Goal: Task Accomplishment & Management: Complete application form

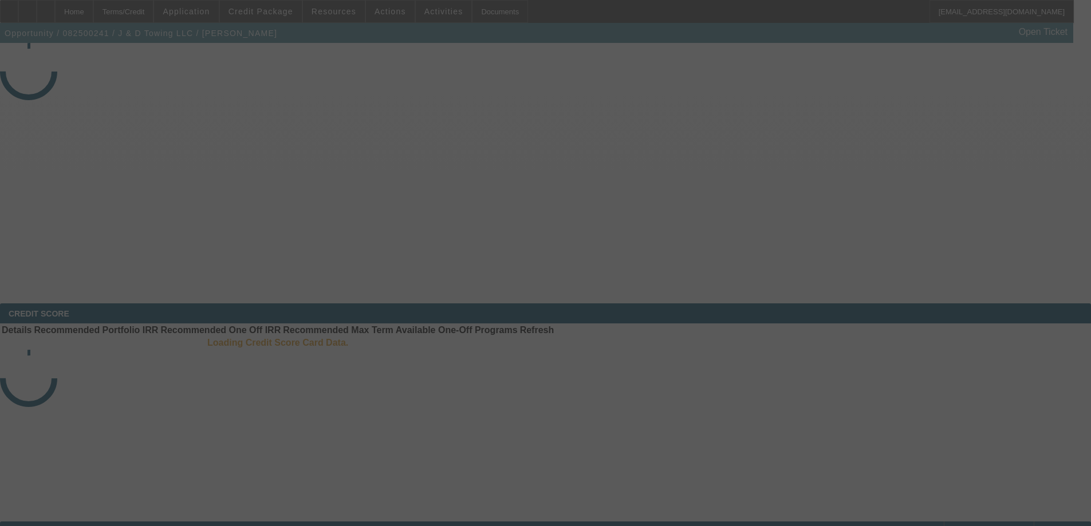
select select "3"
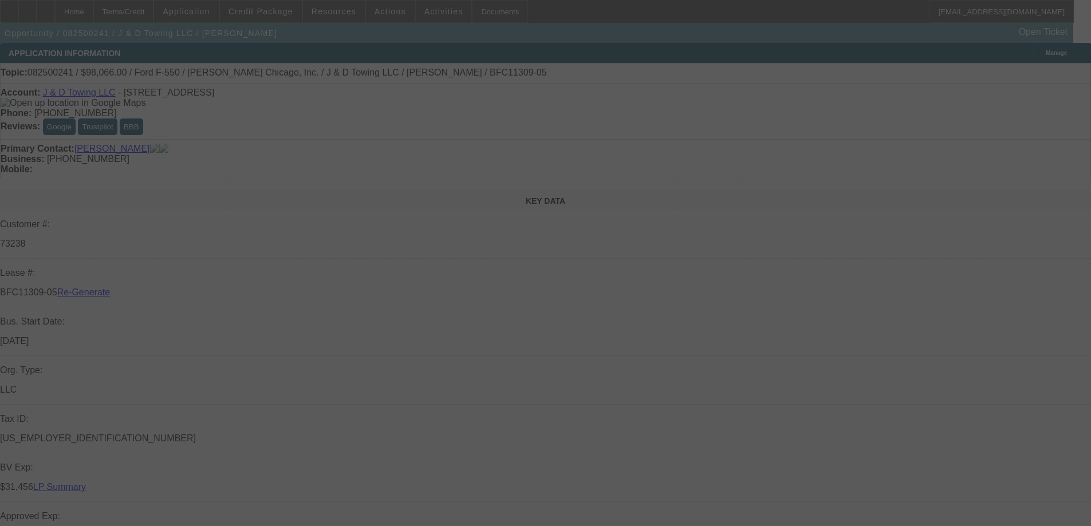
select select "0"
select select "2"
select select "0.1"
select select "4"
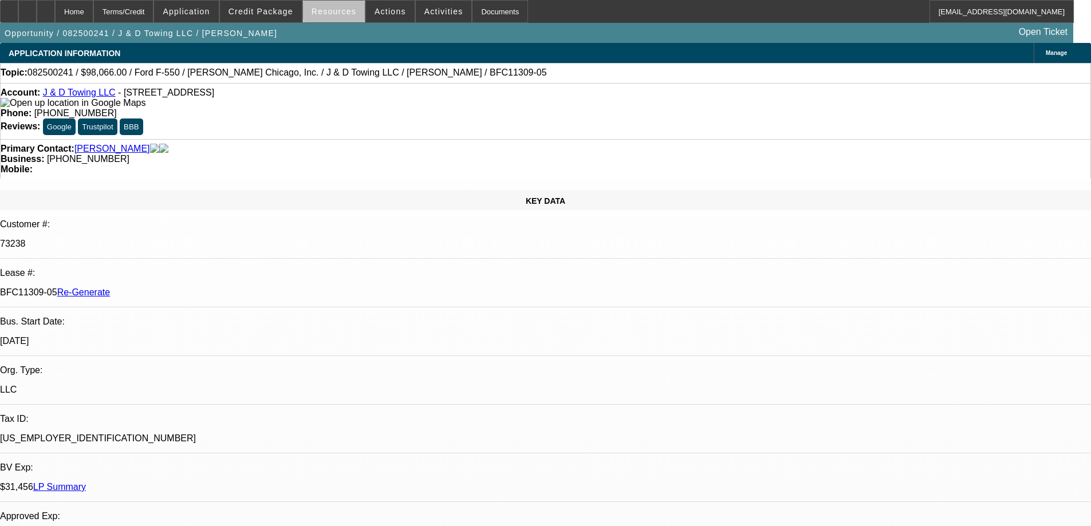
click at [353, 10] on span at bounding box center [334, 11] width 62 height 27
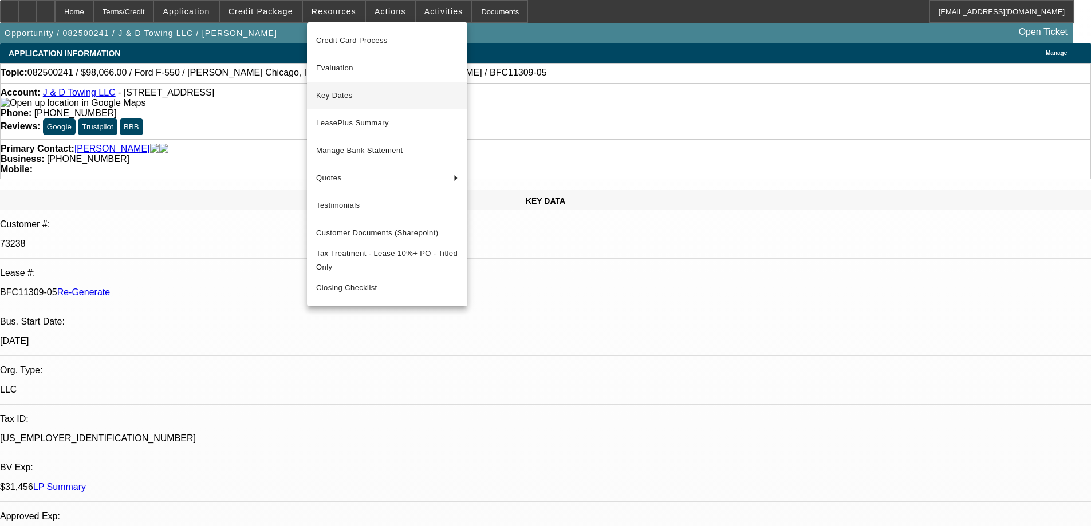
click at [343, 103] on button "Key Dates" at bounding box center [387, 95] width 160 height 27
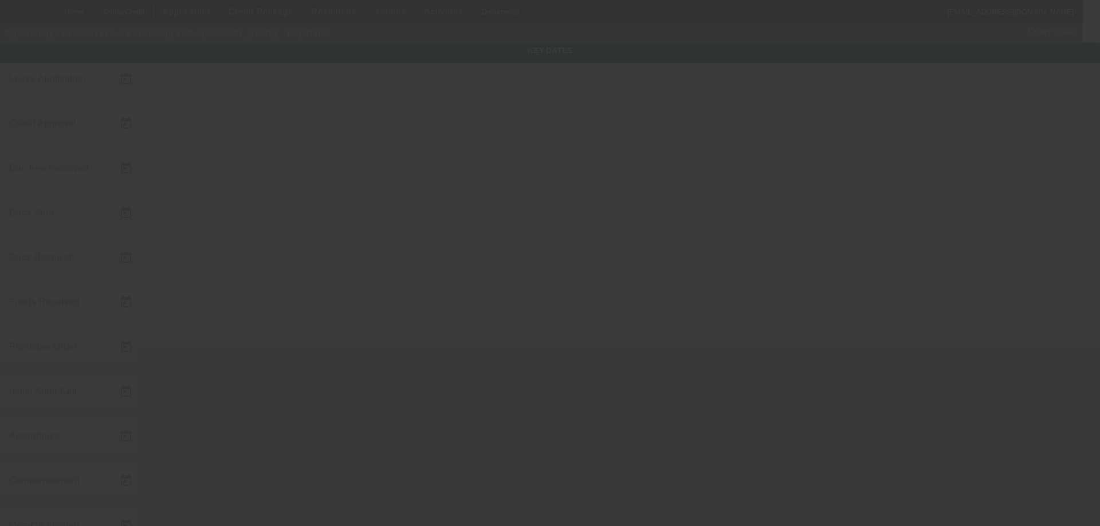
type input "8/11/2025"
type input "[DATE]"
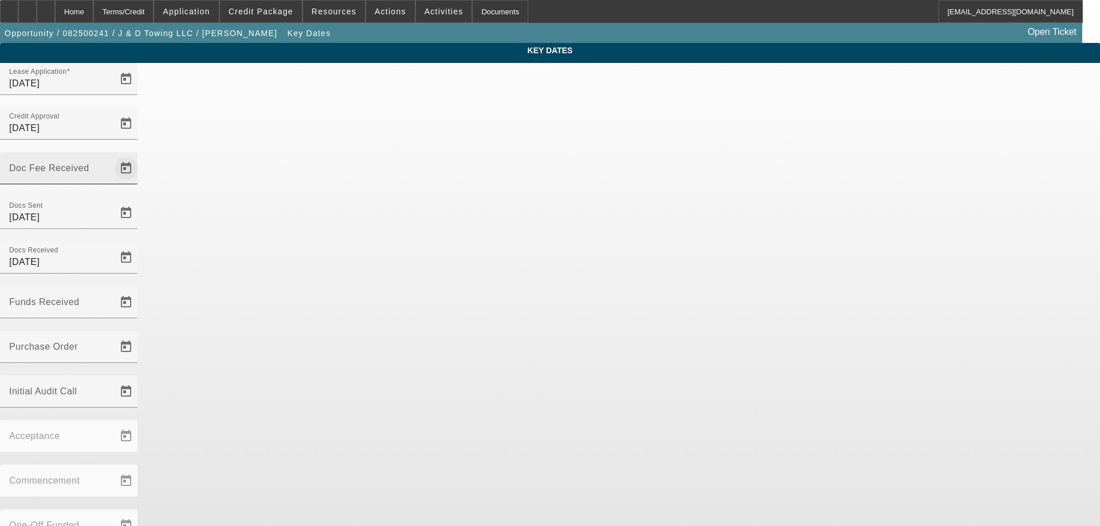
click at [140, 155] on span "Open calendar" at bounding box center [125, 168] width 27 height 27
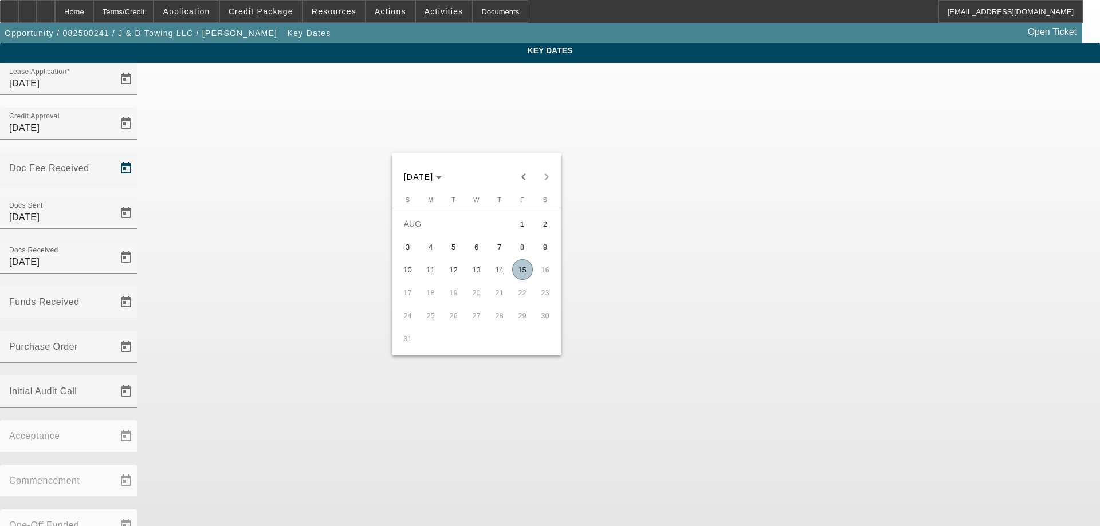
click at [524, 265] on span "15" at bounding box center [522, 269] width 21 height 21
type input "8/15/2025"
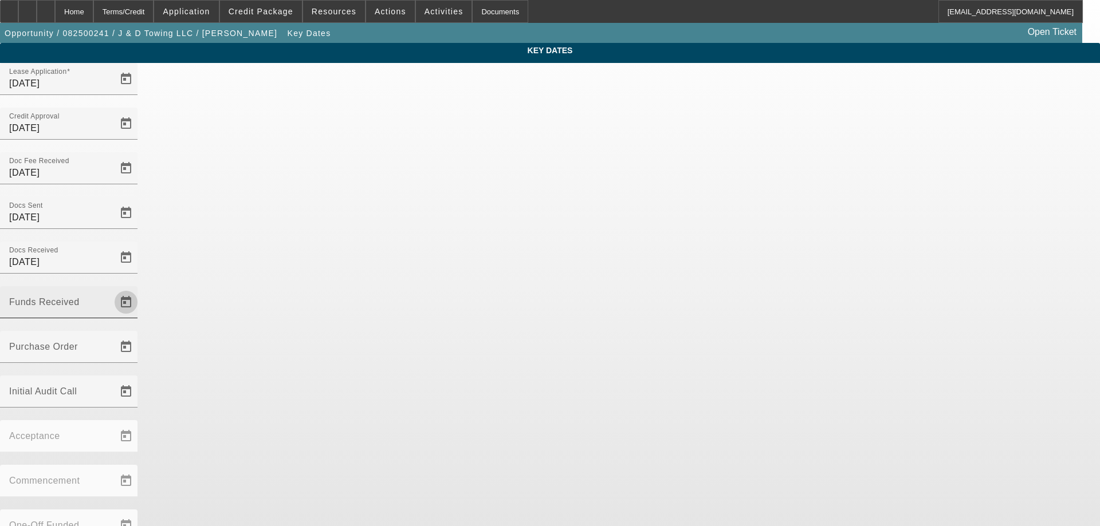
click at [140, 289] on span "Open calendar" at bounding box center [125, 302] width 27 height 27
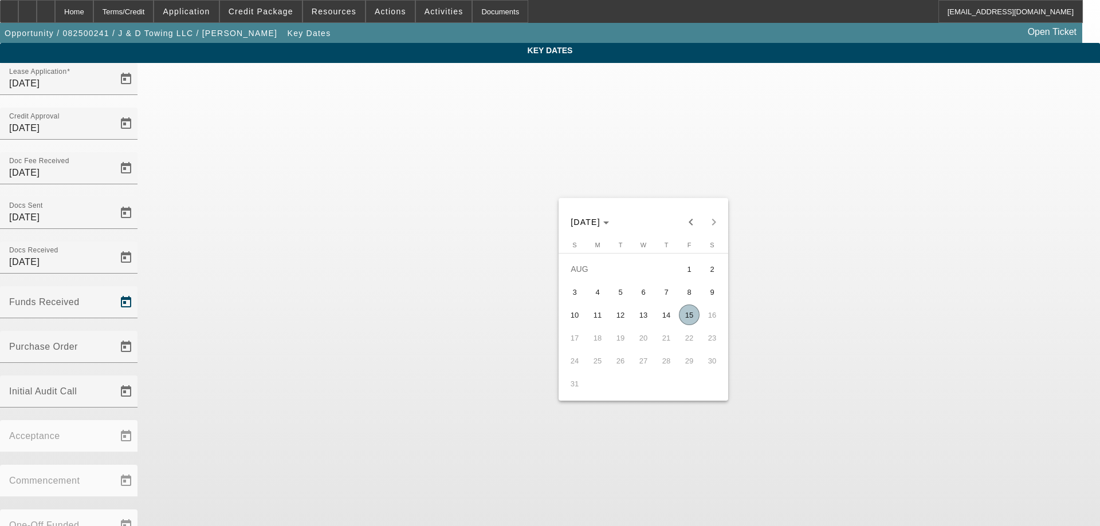
click at [699, 325] on button "15" at bounding box center [689, 315] width 23 height 23
type input "8/15/2025"
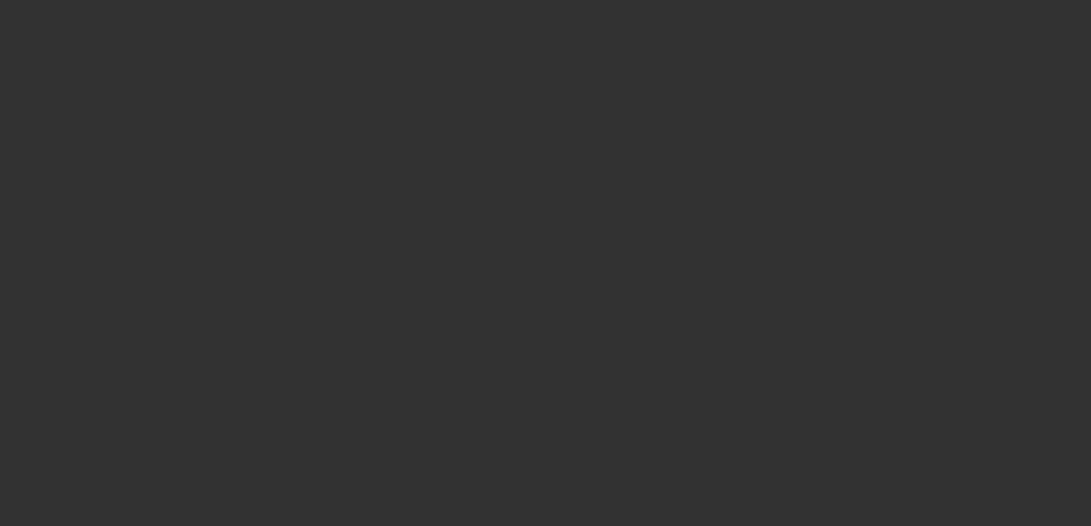
select select "3"
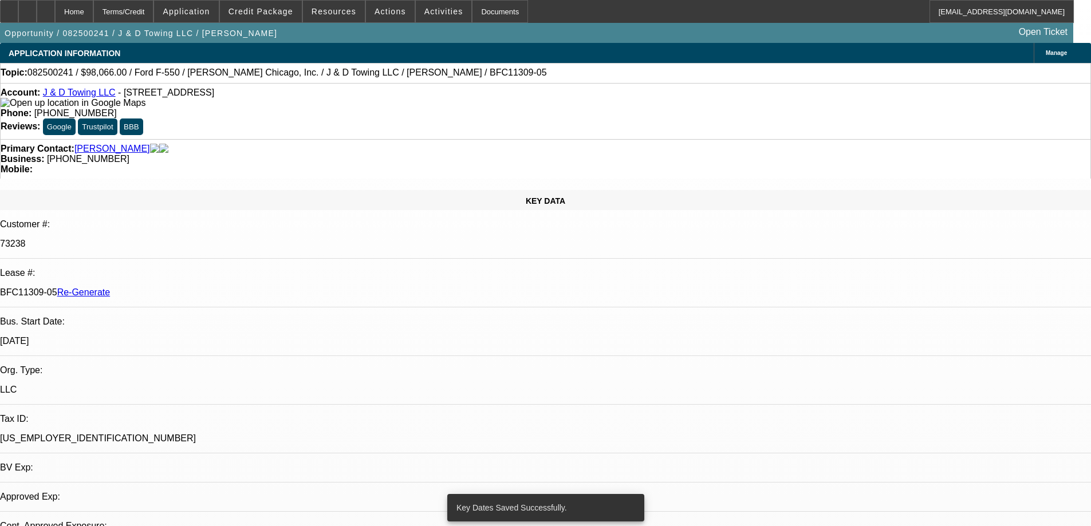
select select "0"
select select "2"
select select "0.1"
select select "4"
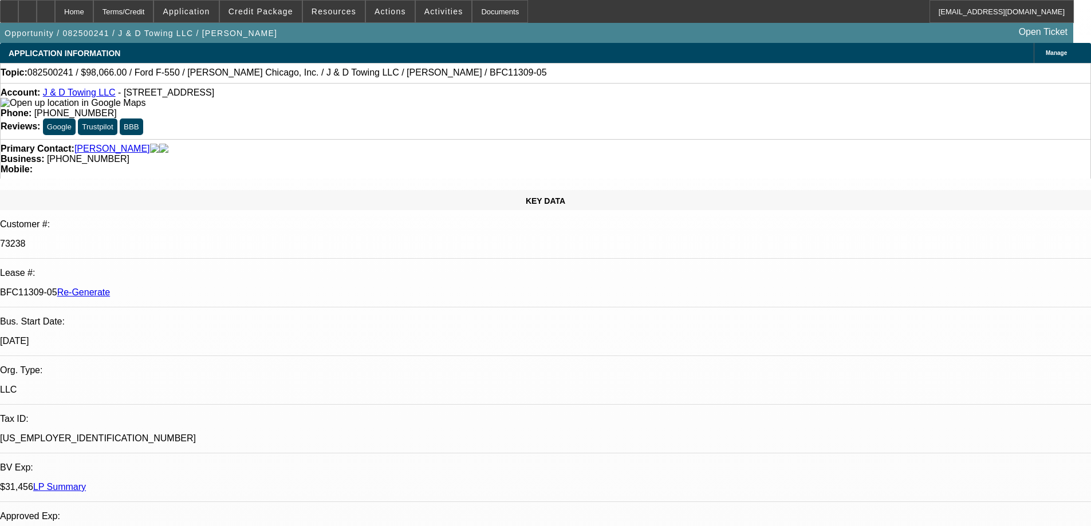
scroll to position [115, 0]
click at [472, 10] on div "Documents" at bounding box center [500, 11] width 56 height 23
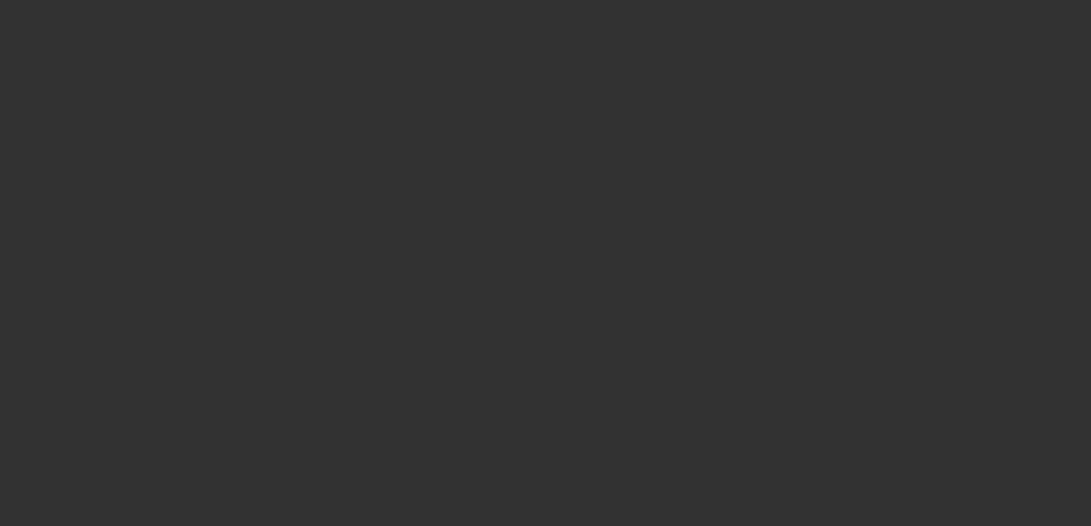
select select "3"
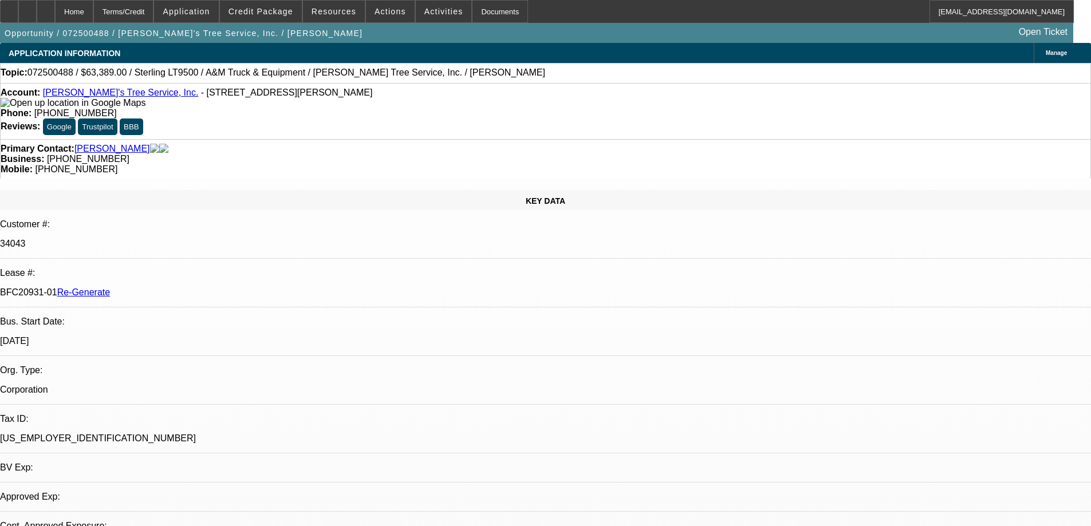
select select "0"
select select "2"
select select "0.1"
select select "4"
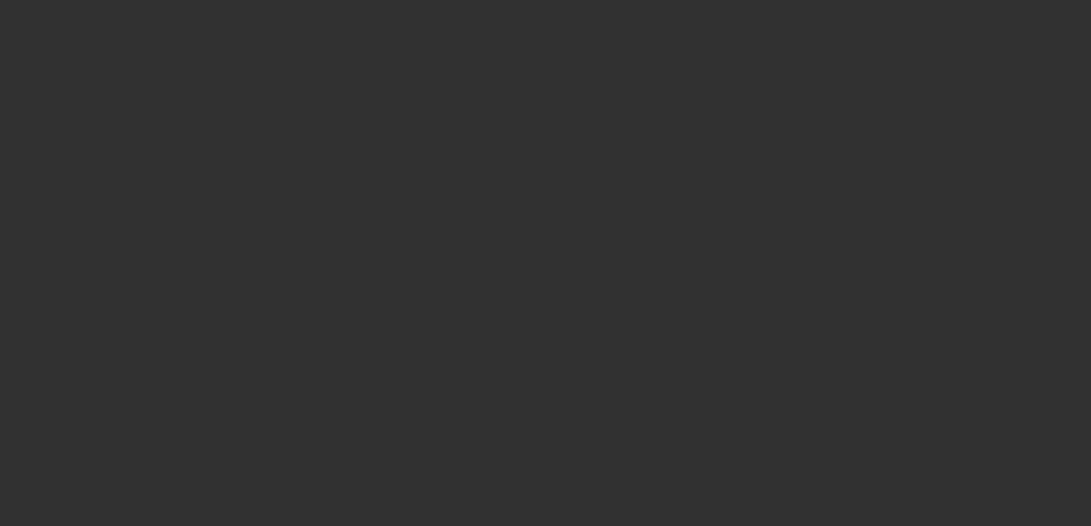
select select "3"
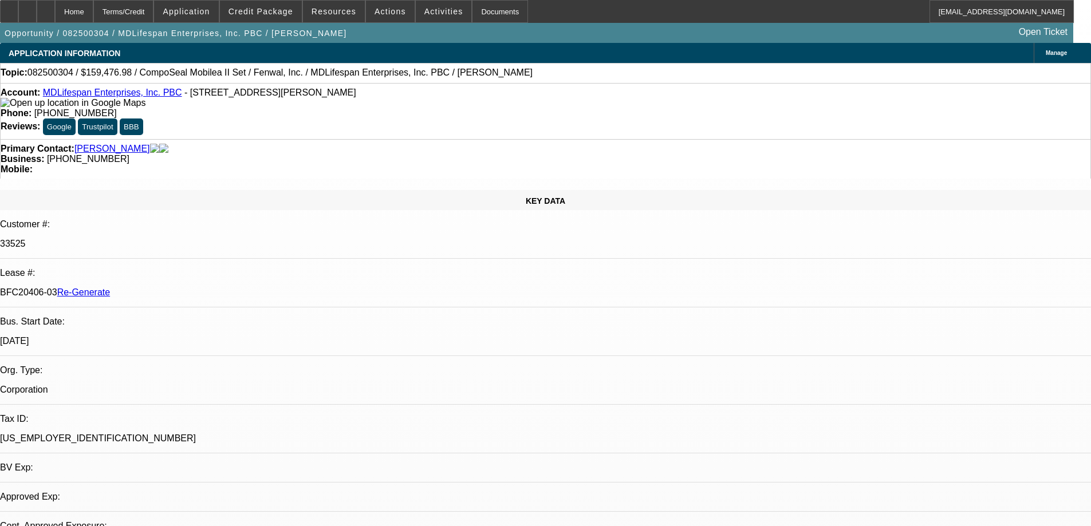
select select "0"
select select "2"
select select "0"
select select "1"
select select "2"
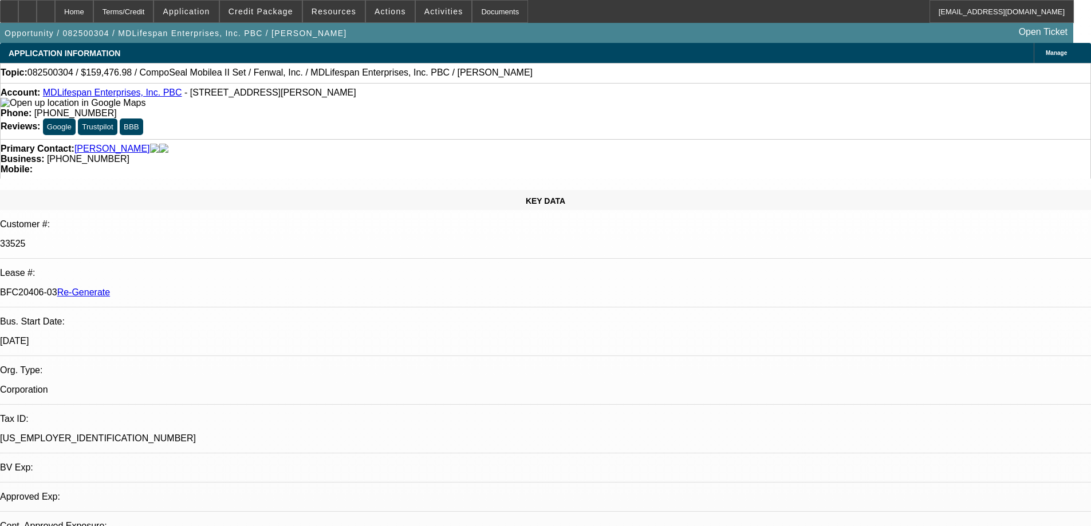
select select "6"
click at [293, 9] on span "Credit Package" at bounding box center [261, 11] width 65 height 9
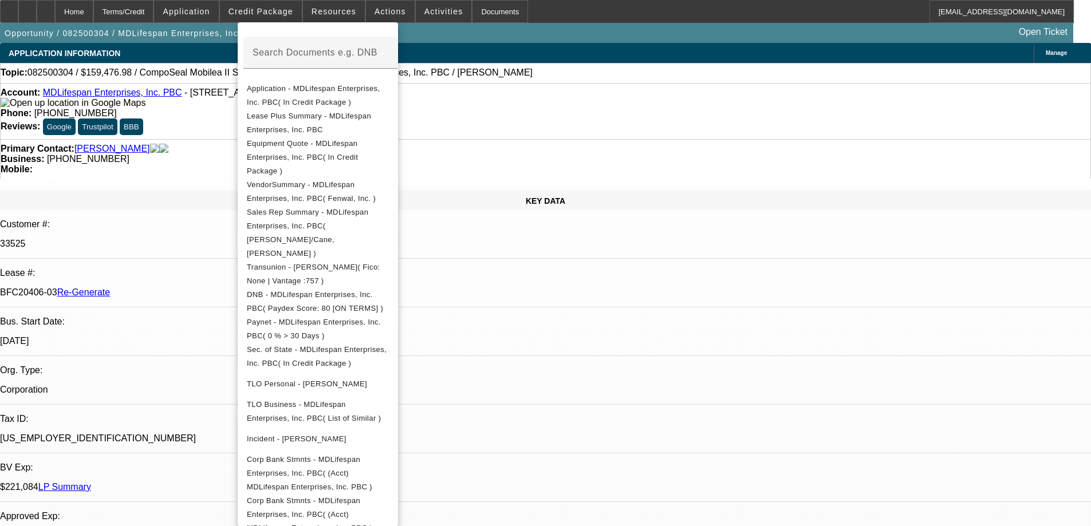
scroll to position [286, 0]
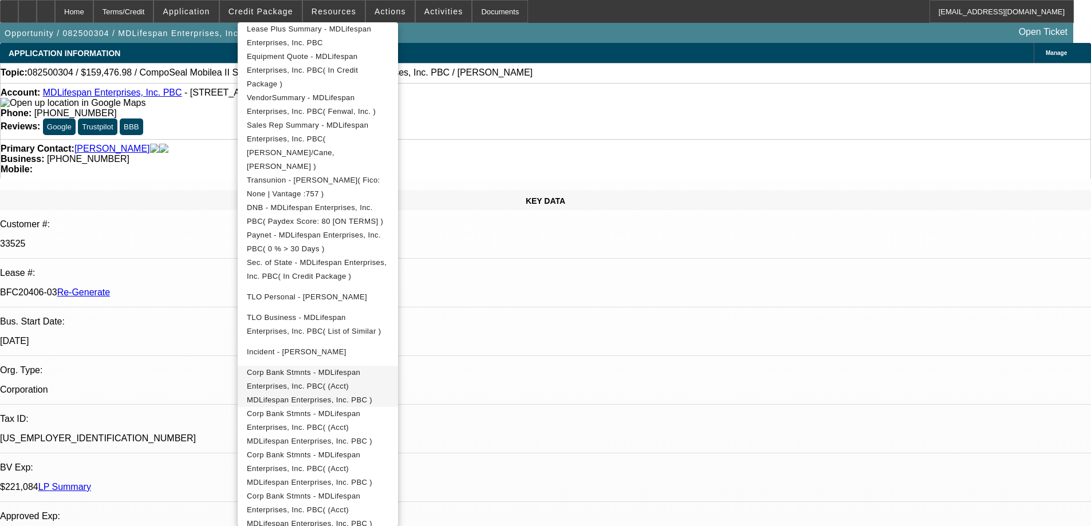
click at [320, 368] on span "Corp Bank Stmnts - MDLifespan Enterprises, Inc. PBC( (Acct) MDLifespan Enterpri…" at bounding box center [309, 386] width 125 height 36
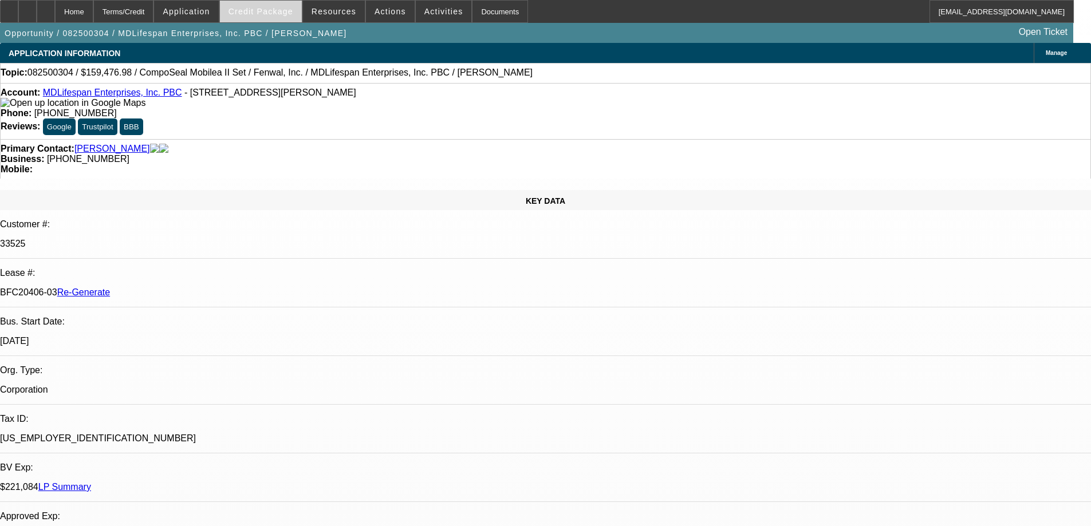
click at [263, 10] on span "Credit Package" at bounding box center [261, 11] width 65 height 9
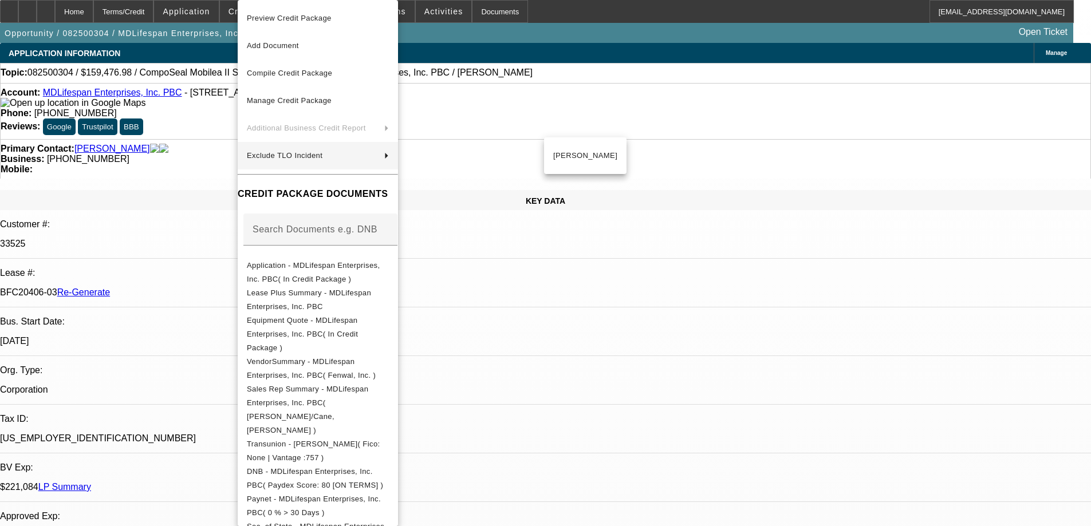
scroll to position [329, 0]
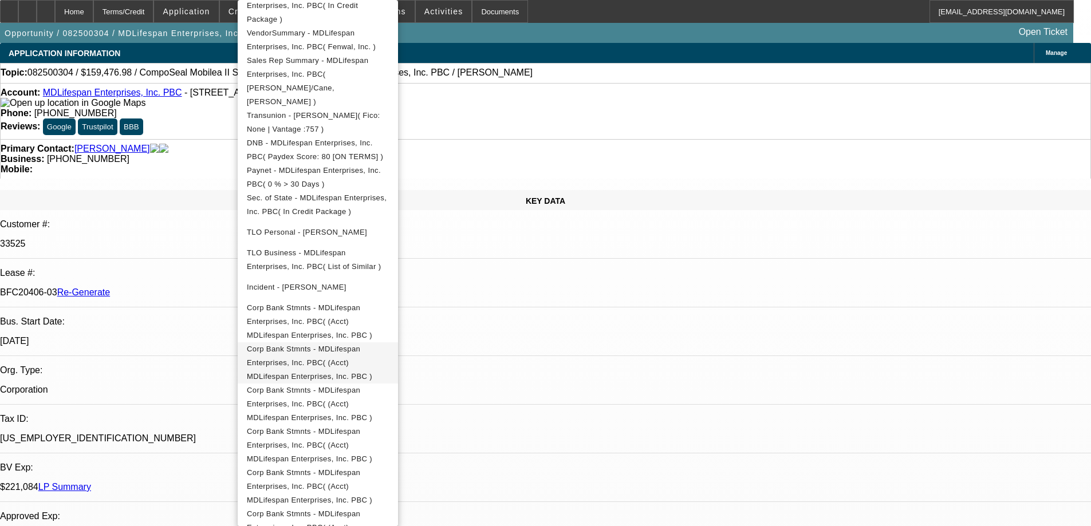
click at [285, 343] on span "Corp Bank Stmnts - MDLifespan Enterprises, Inc. PBC( (Acct) MDLifespan Enterpri…" at bounding box center [318, 363] width 142 height 41
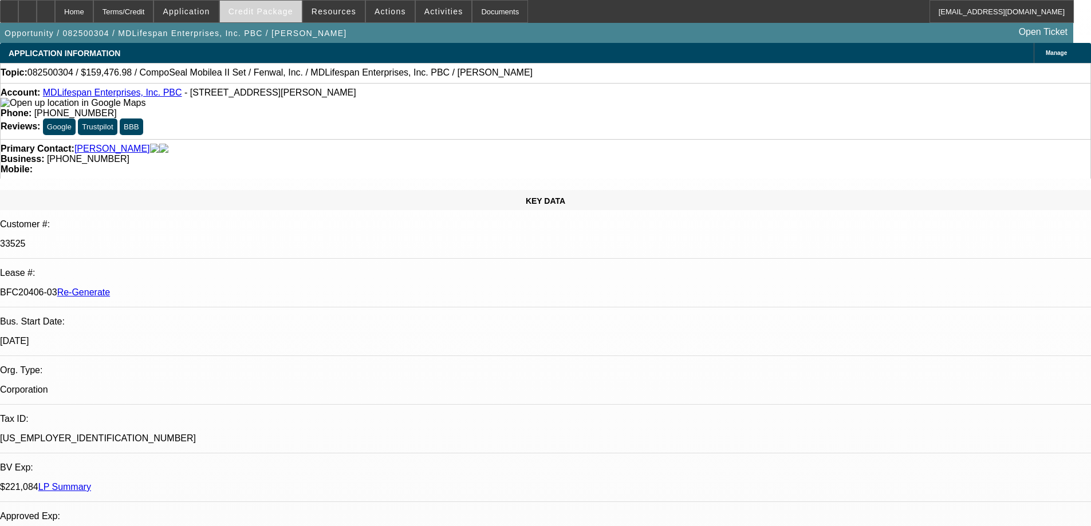
click at [289, 6] on span at bounding box center [261, 11] width 82 height 27
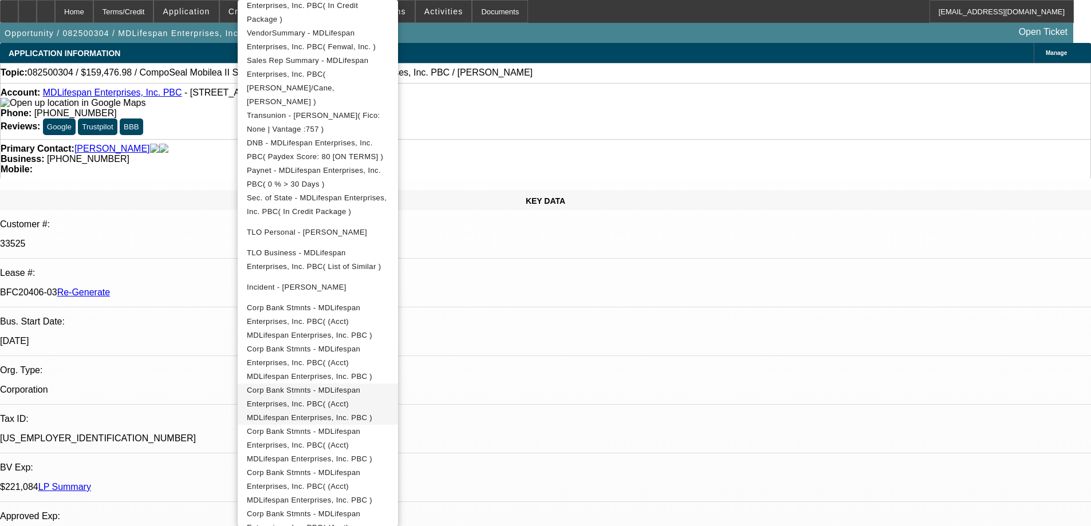
click at [327, 386] on span "Corp Bank Stmnts - MDLifespan Enterprises, Inc. PBC( (Acct) MDLifespan Enterpri…" at bounding box center [309, 404] width 125 height 36
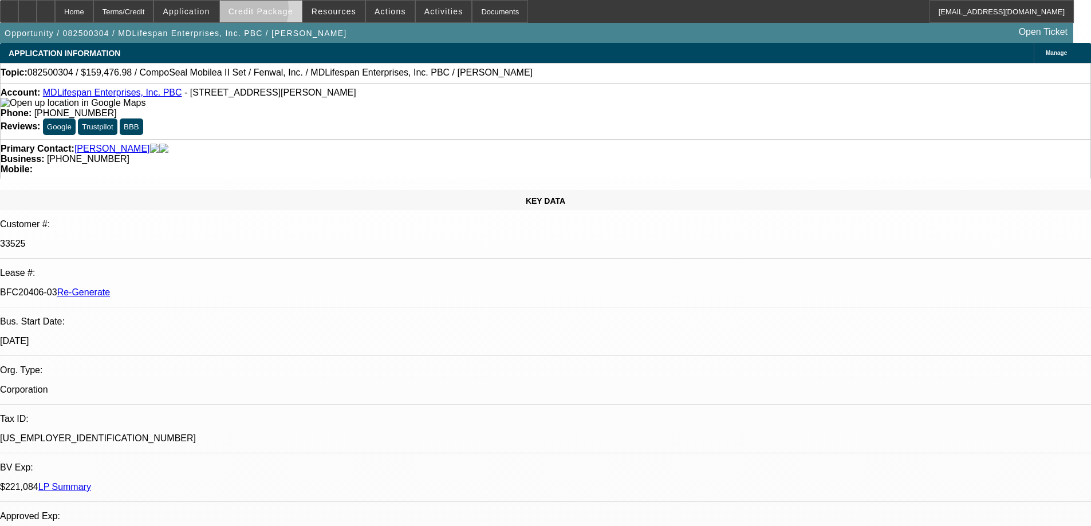
click at [257, 12] on span "Credit Package" at bounding box center [261, 11] width 65 height 9
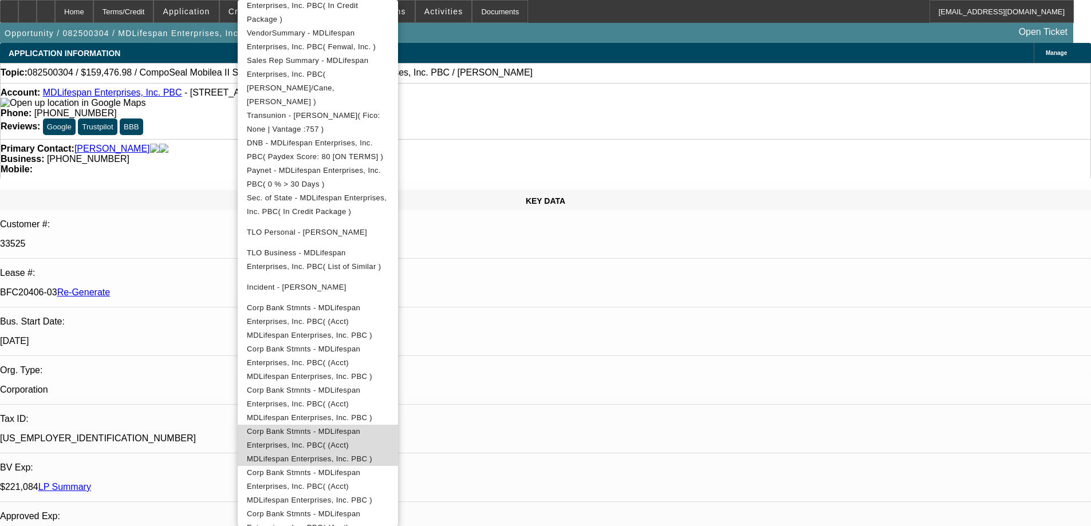
click at [286, 427] on span "Corp Bank Stmnts - MDLifespan Enterprises, Inc. PBC( (Acct) MDLifespan Enterpri…" at bounding box center [309, 445] width 125 height 36
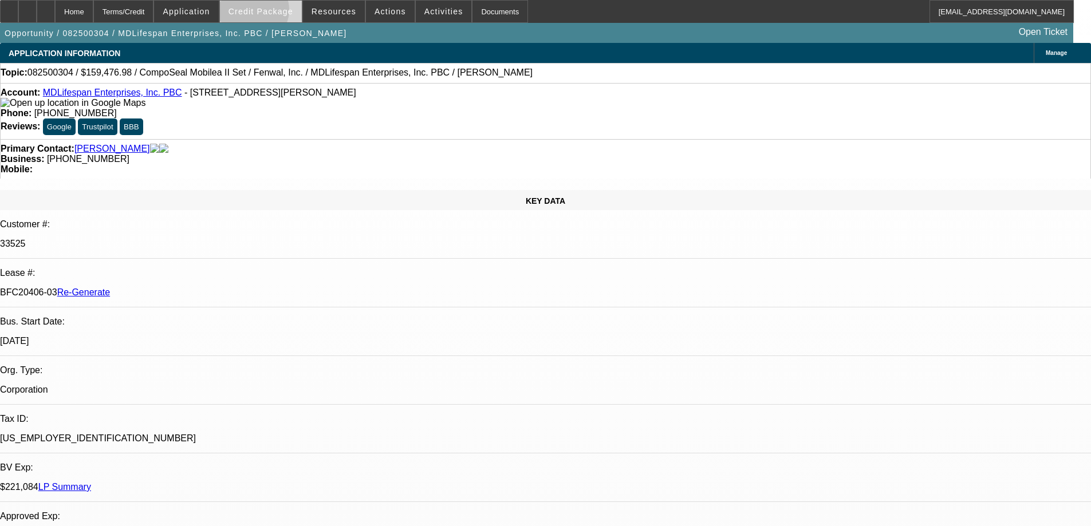
click at [270, 13] on span "Credit Package" at bounding box center [261, 11] width 65 height 9
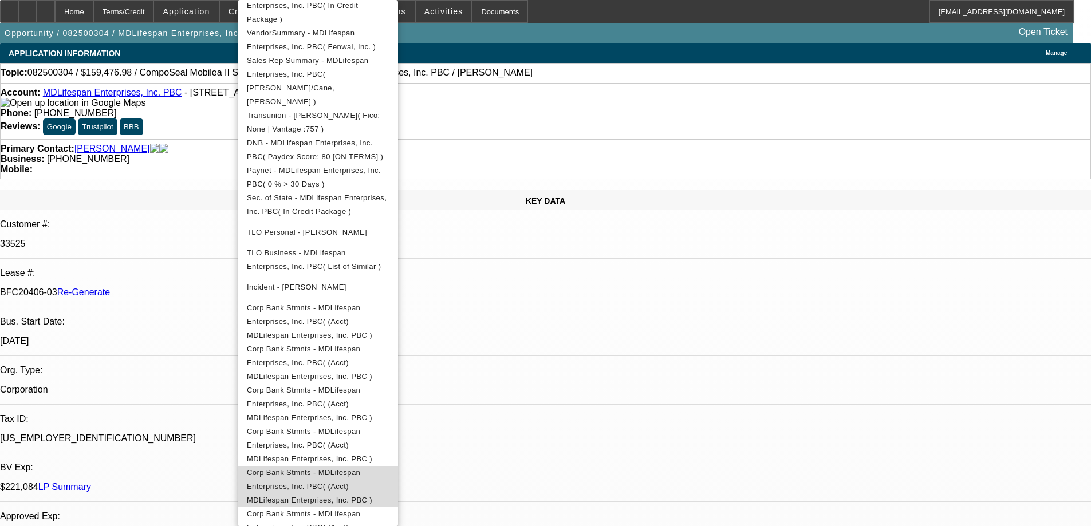
click at [302, 469] on span "Corp Bank Stmnts - MDLifespan Enterprises, Inc. PBC( (Acct) MDLifespan Enterpri…" at bounding box center [309, 487] width 125 height 36
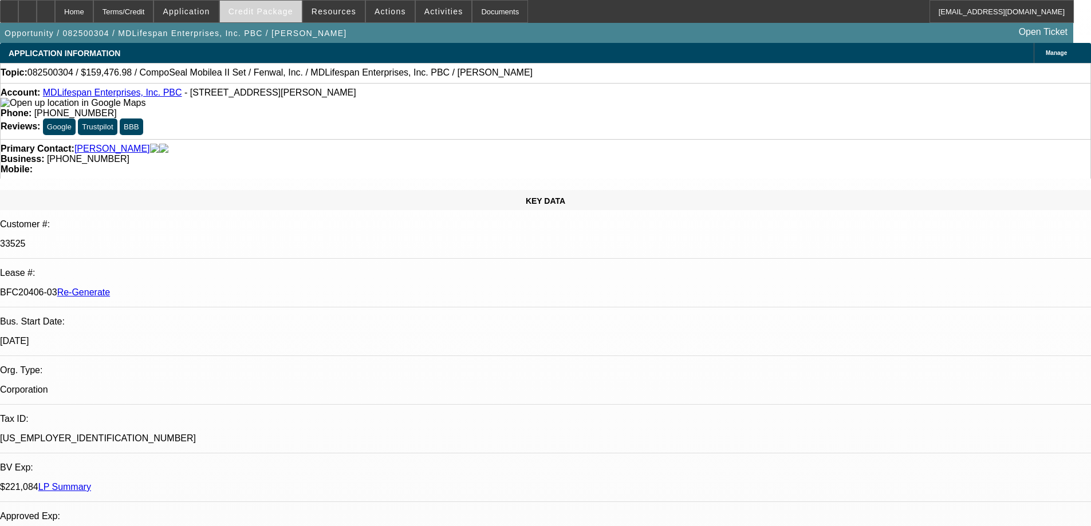
click at [289, 7] on span "Credit Package" at bounding box center [261, 11] width 65 height 9
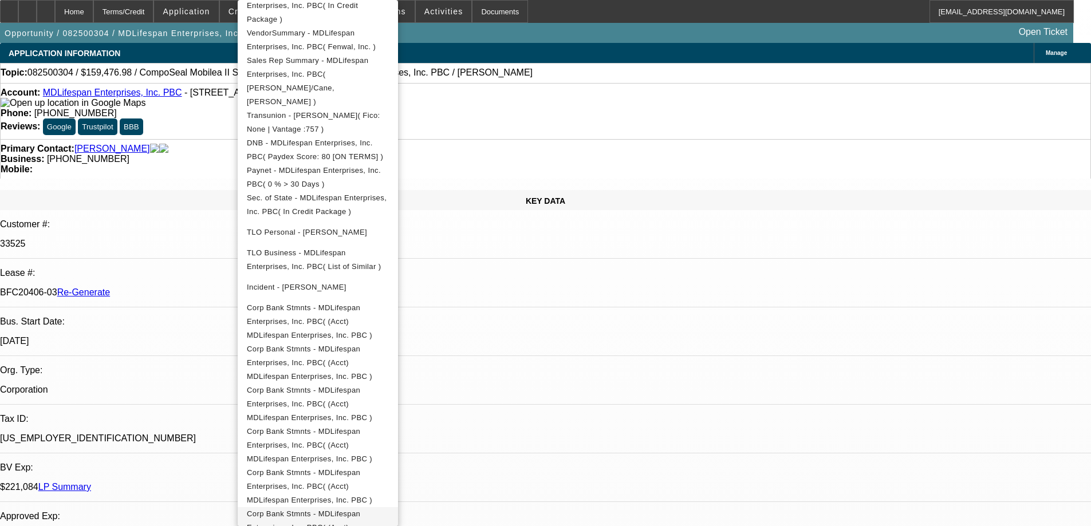
click at [294, 510] on span "Corp Bank Stmnts - MDLifespan Enterprises, Inc. PBC( (Acct) MDLifespan Enterpri…" at bounding box center [309, 528] width 125 height 36
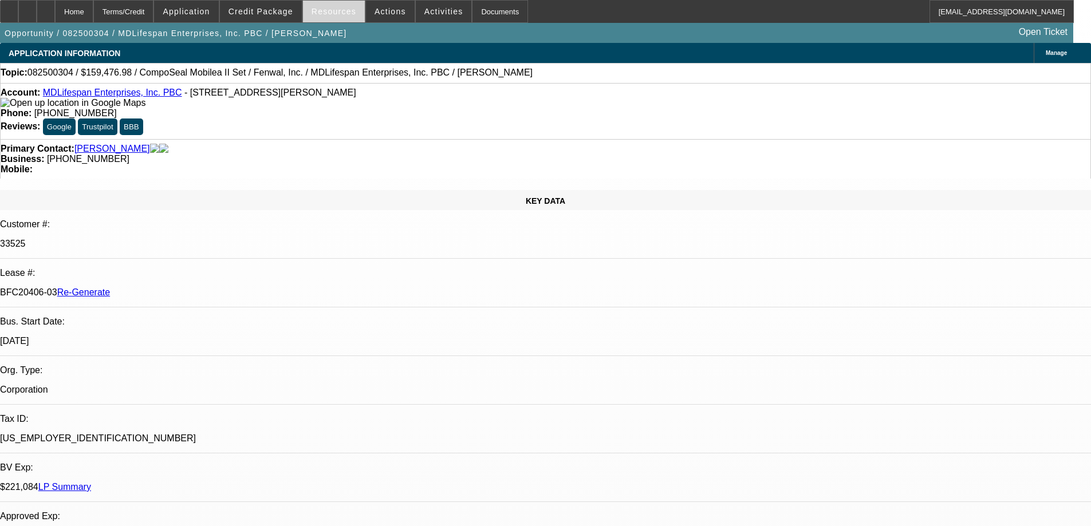
click at [324, 7] on span "Resources" at bounding box center [334, 11] width 45 height 9
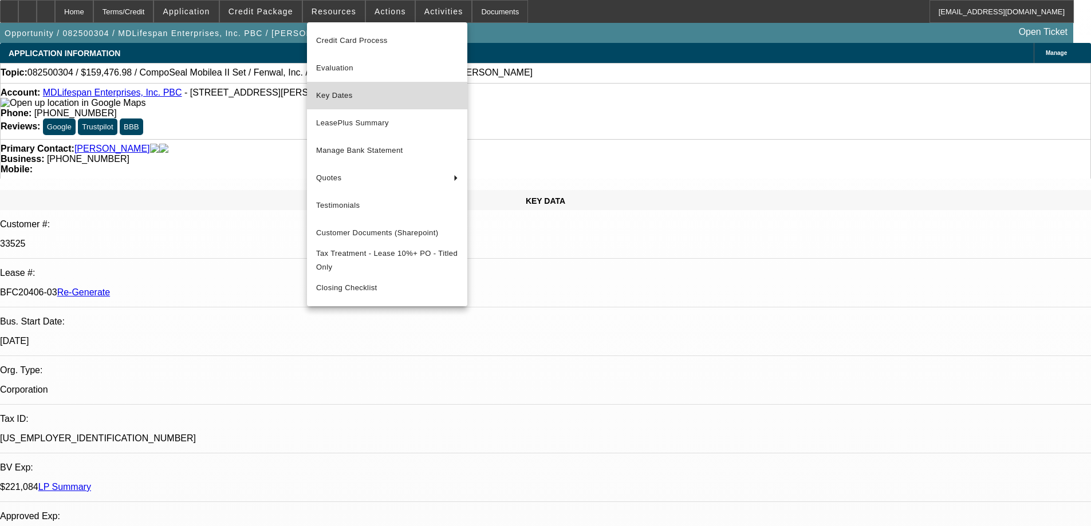
click at [336, 103] on button "Key Dates" at bounding box center [387, 95] width 160 height 27
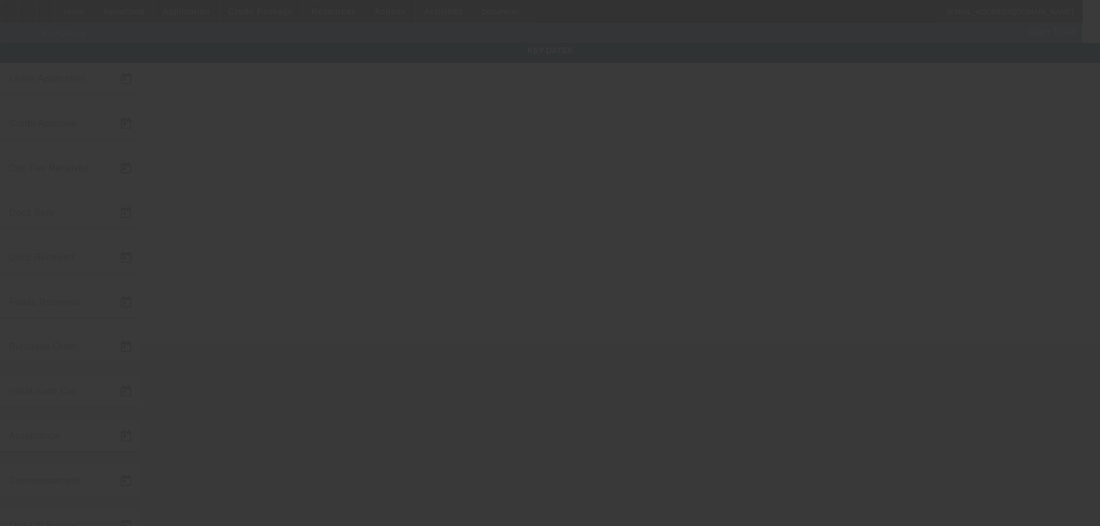
type input "8/12/2025"
type input "8/14/2025"
type input "8/15/2025"
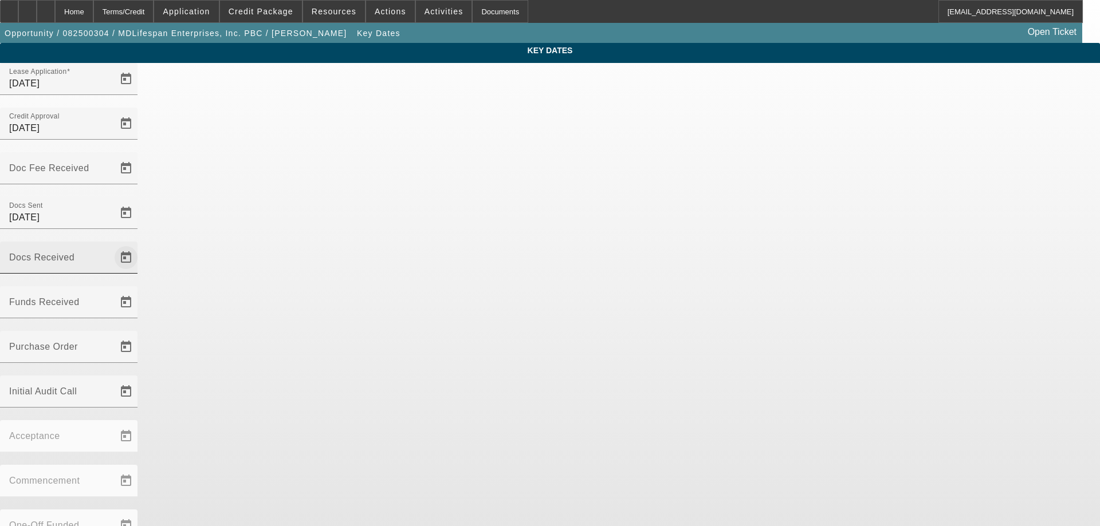
click at [140, 244] on span "Open calendar" at bounding box center [125, 257] width 27 height 27
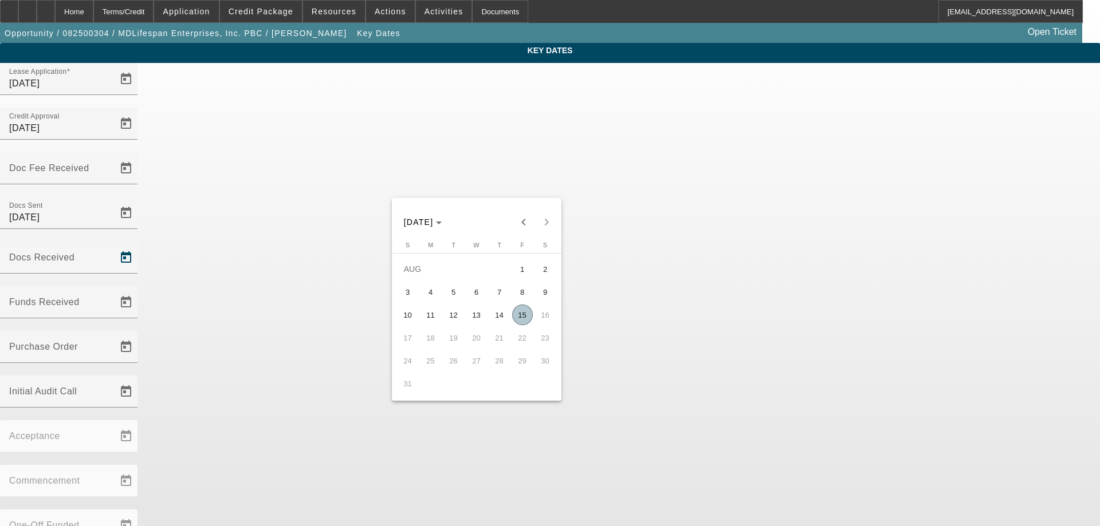
click at [521, 318] on span "15" at bounding box center [522, 315] width 21 height 21
type input "8/15/2025"
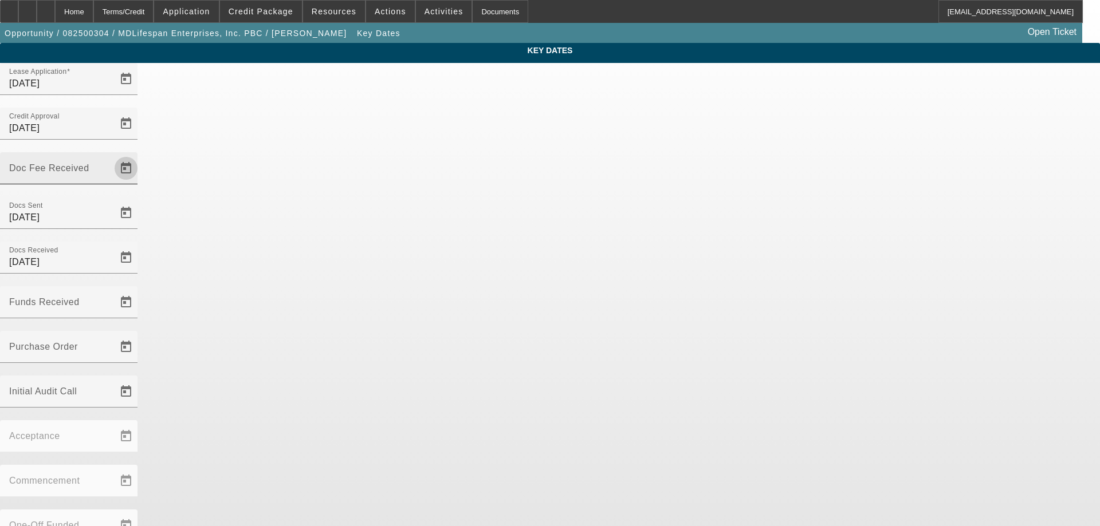
click at [140, 155] on span "Open calendar" at bounding box center [125, 168] width 27 height 27
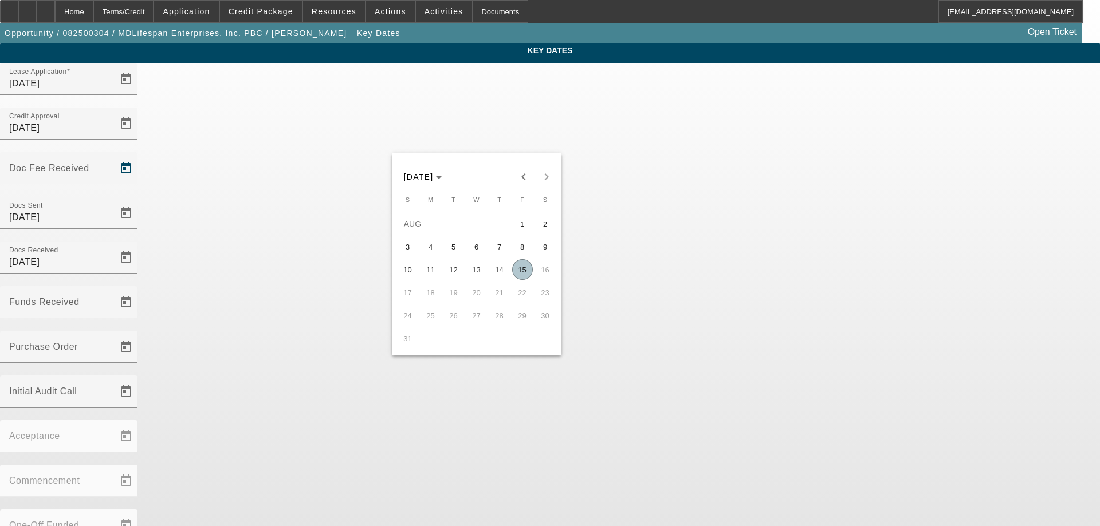
click at [521, 273] on span "15" at bounding box center [522, 269] width 21 height 21
type input "8/15/2025"
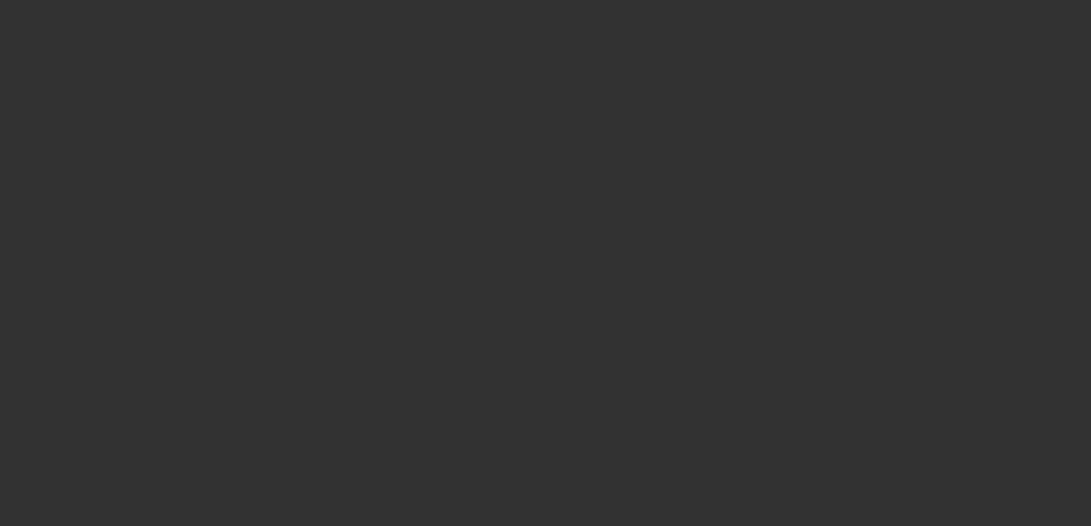
select select "3"
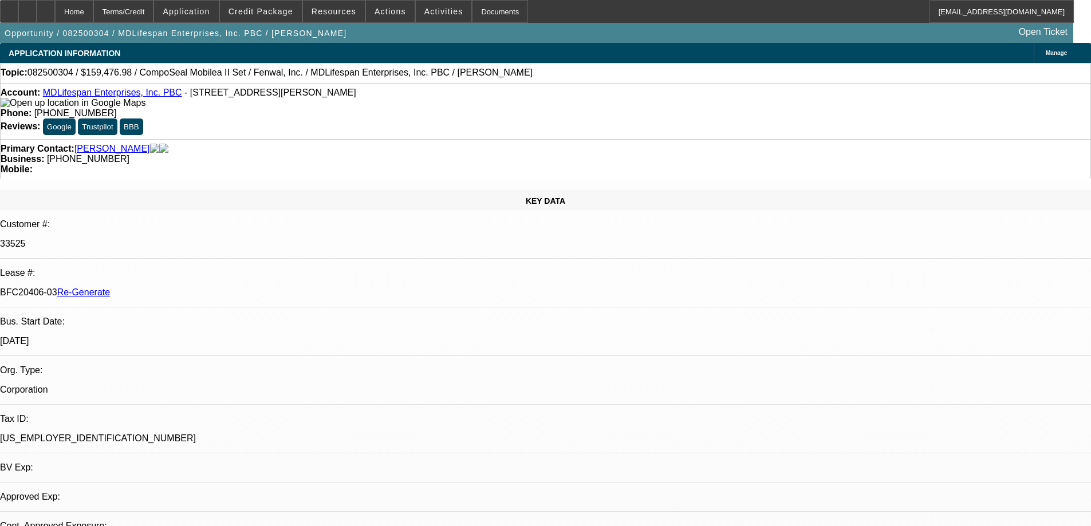
select select "0"
select select "2"
select select "0"
select select "6"
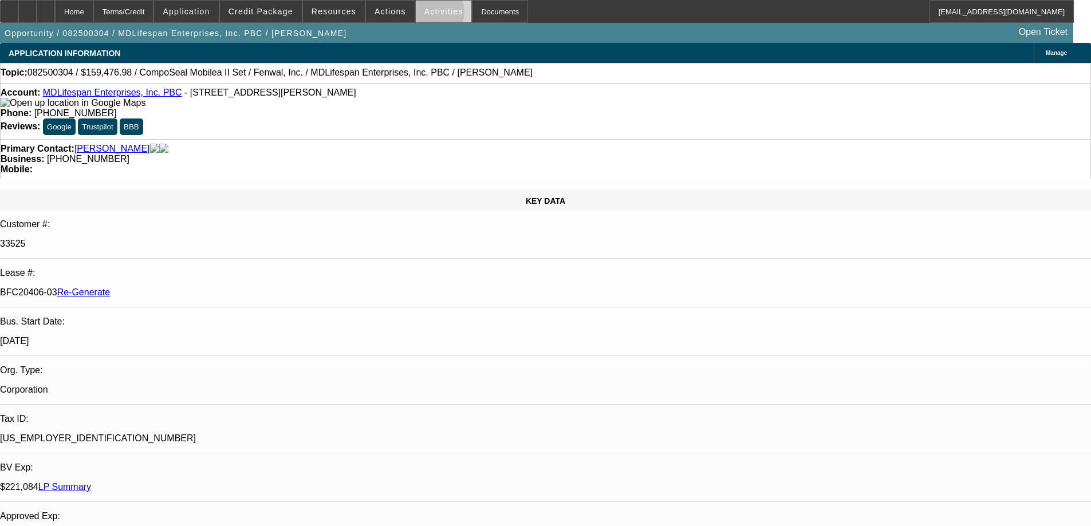
click at [424, 15] on span "Activities" at bounding box center [443, 11] width 39 height 9
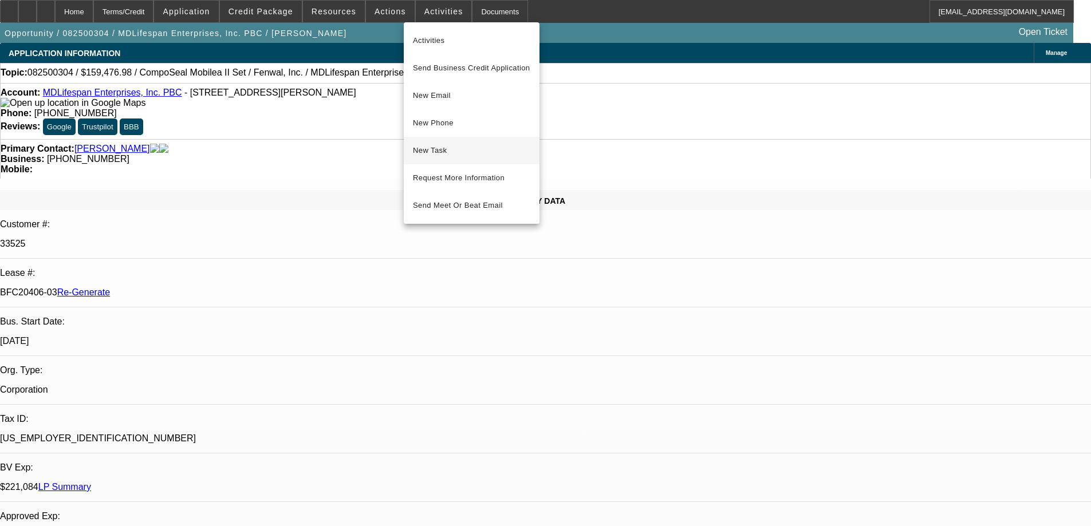
click at [439, 148] on span "New Task" at bounding box center [471, 151] width 117 height 14
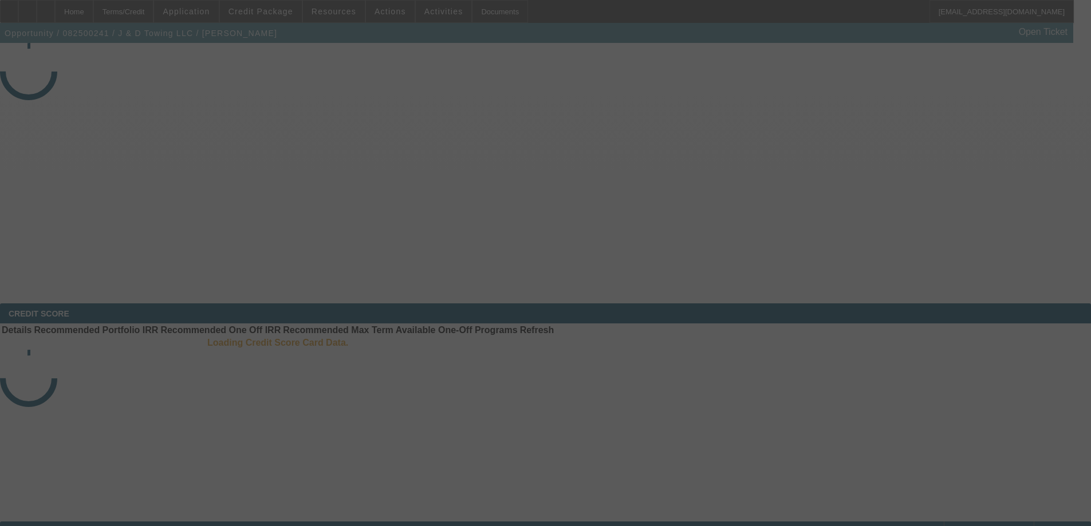
select select "3"
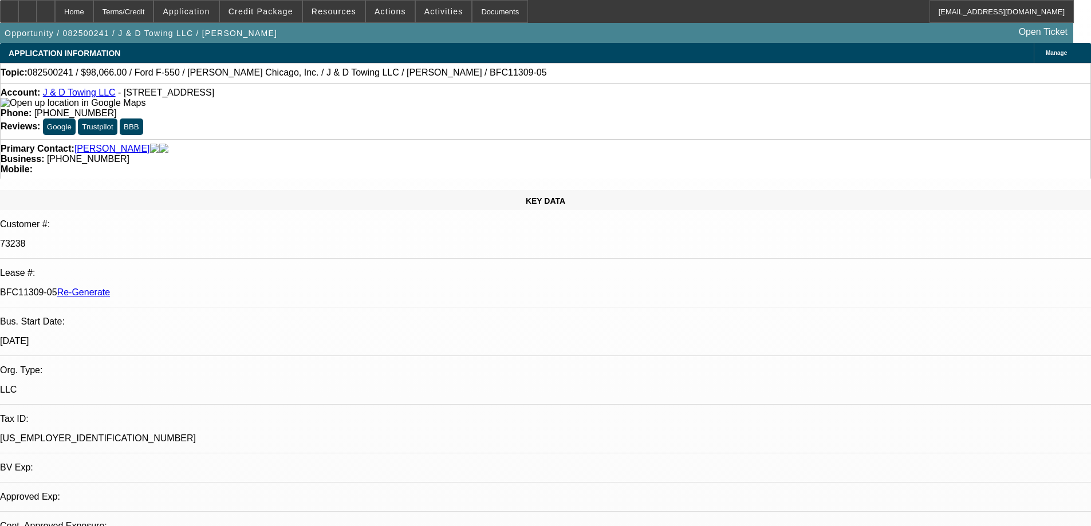
select select "0"
select select "2"
select select "0.1"
select select "4"
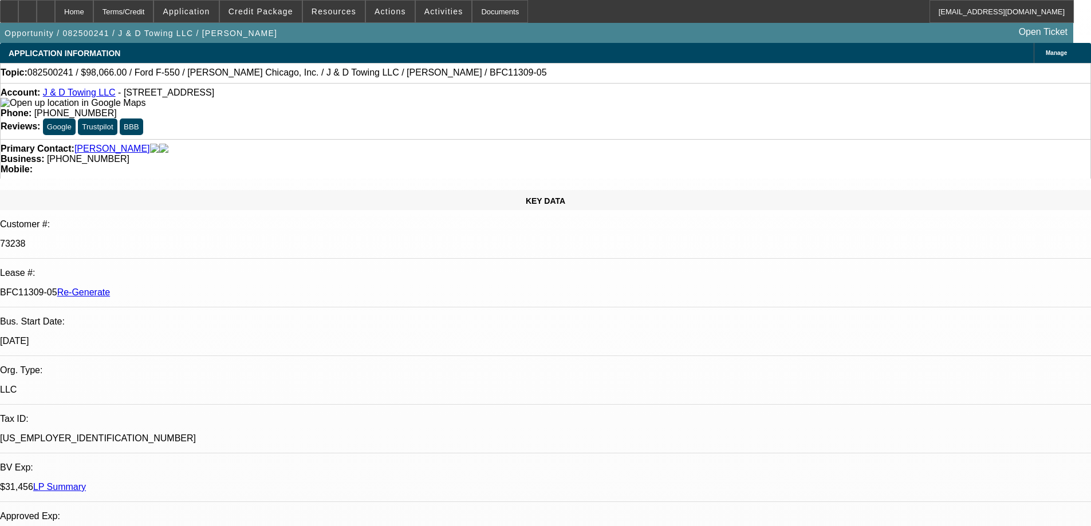
click at [386, 17] on span at bounding box center [390, 11] width 49 height 27
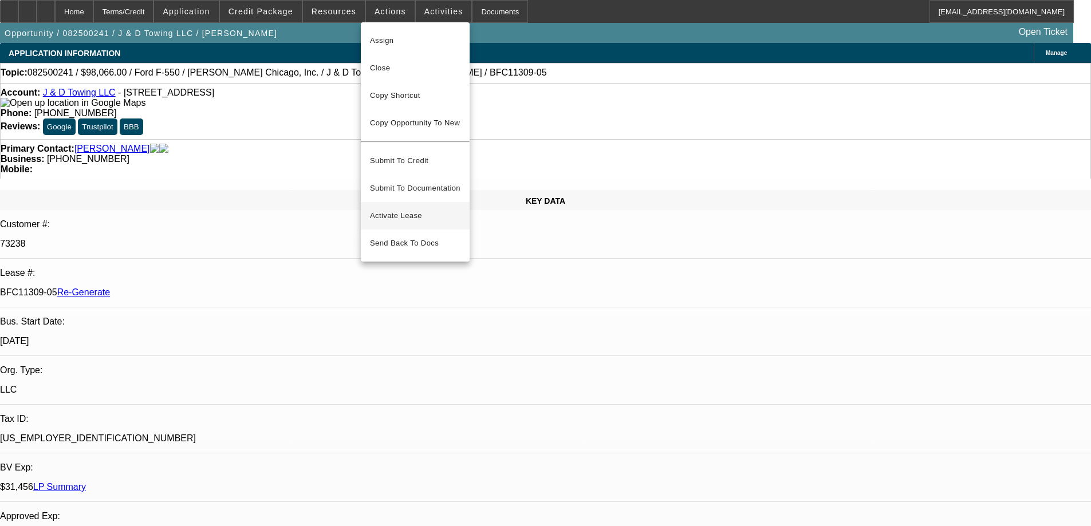
click at [387, 209] on span "Activate Lease" at bounding box center [415, 216] width 91 height 14
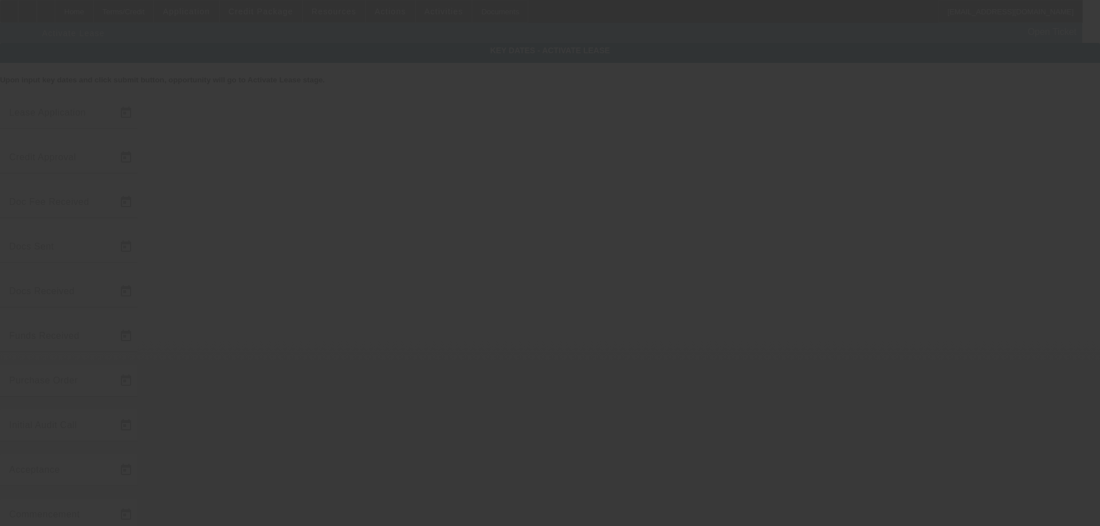
type input "8/11/2025"
type input "8/14/2025"
type input "8/15/2025"
type input "8/14/2025"
type input "8/15/2025"
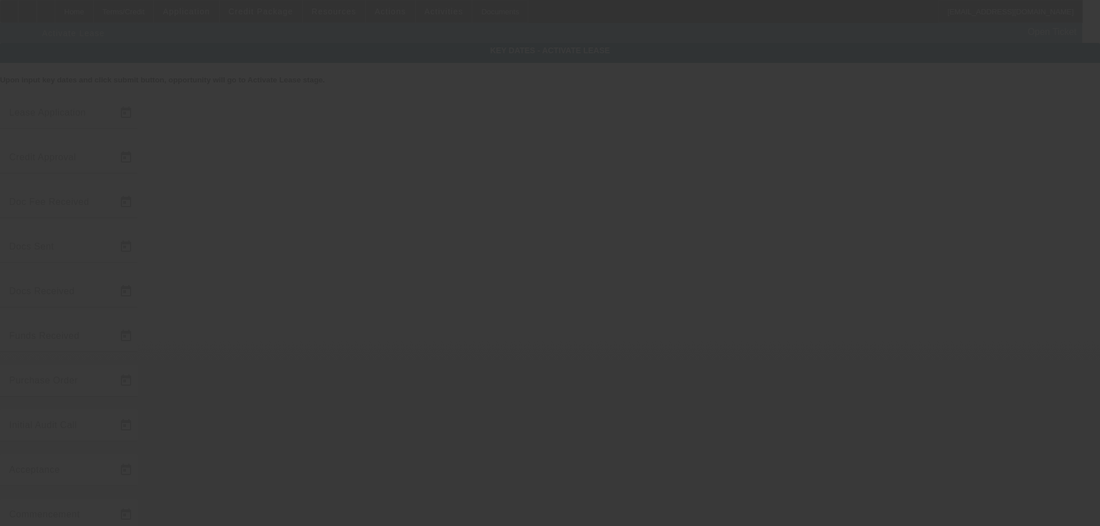
type input "8/15/2025"
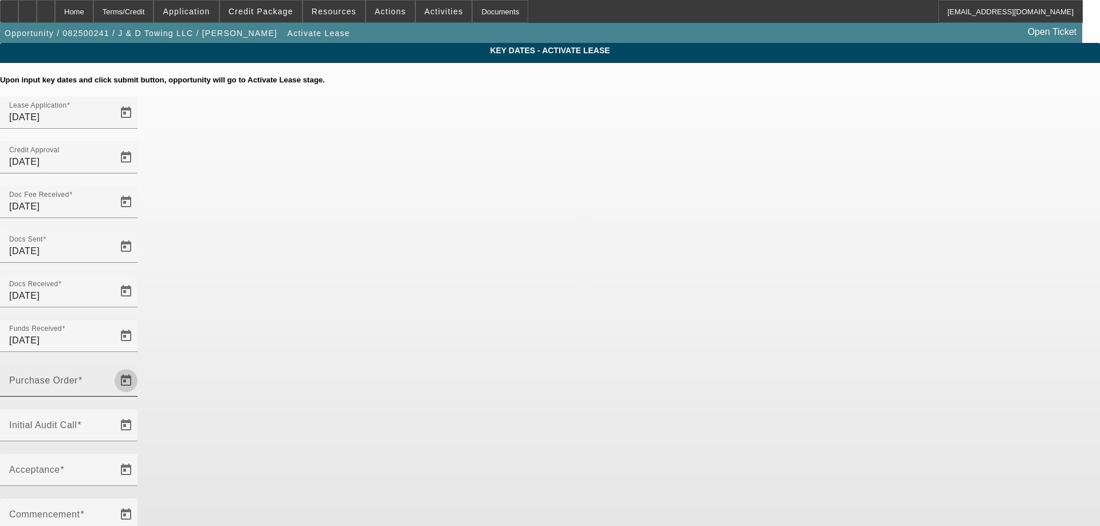
click at [140, 367] on span "Open calendar" at bounding box center [125, 380] width 27 height 27
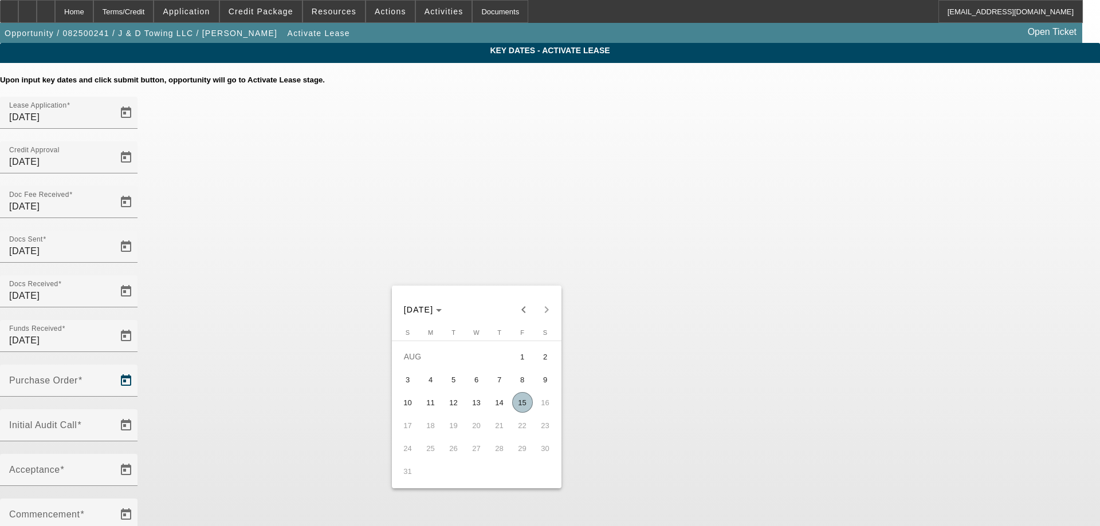
click at [518, 404] on span "15" at bounding box center [522, 402] width 21 height 21
type input "[DATE]"
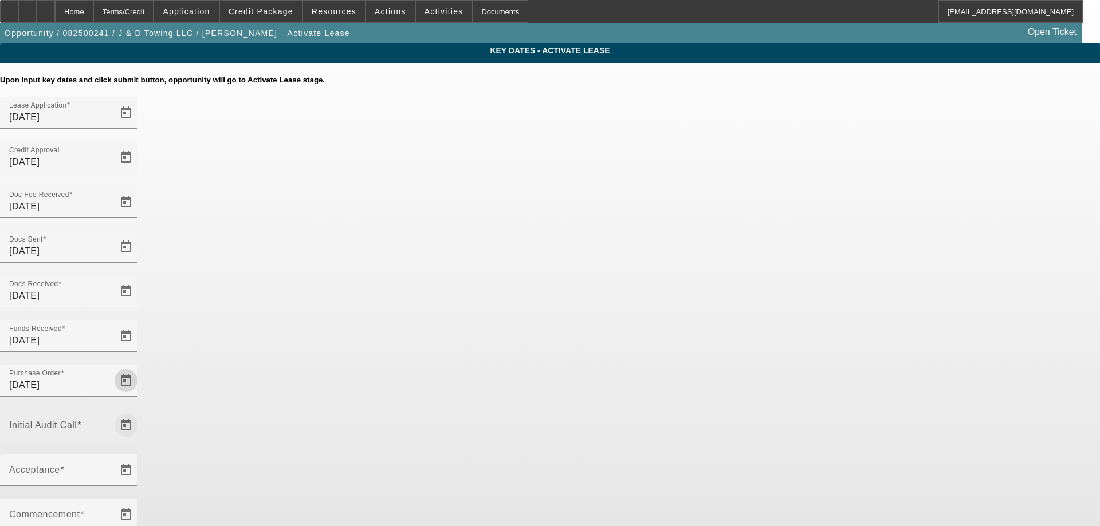
click at [140, 412] on span "Open calendar" at bounding box center [125, 425] width 27 height 27
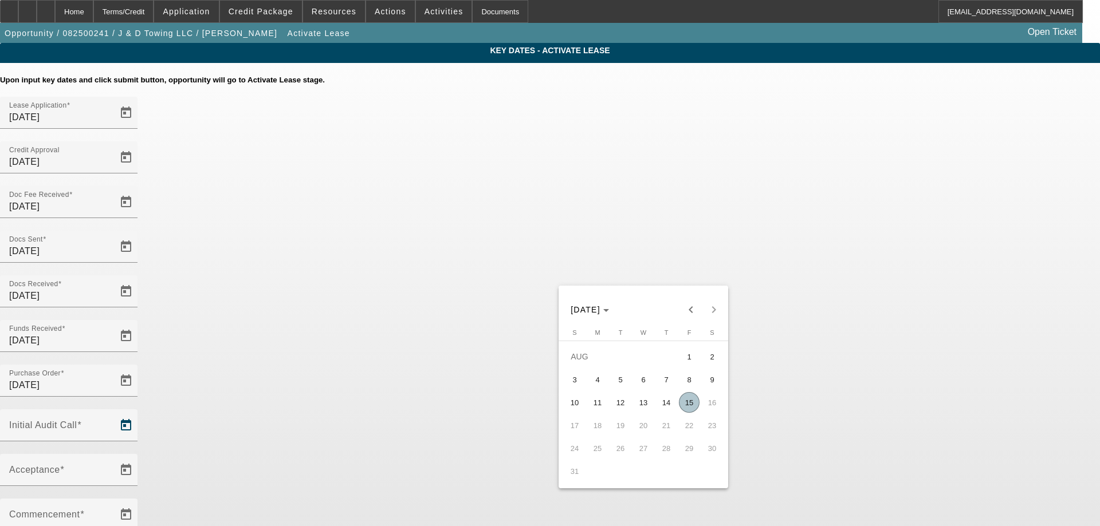
click at [689, 400] on span "15" at bounding box center [689, 402] width 21 height 21
type input "[DATE]"
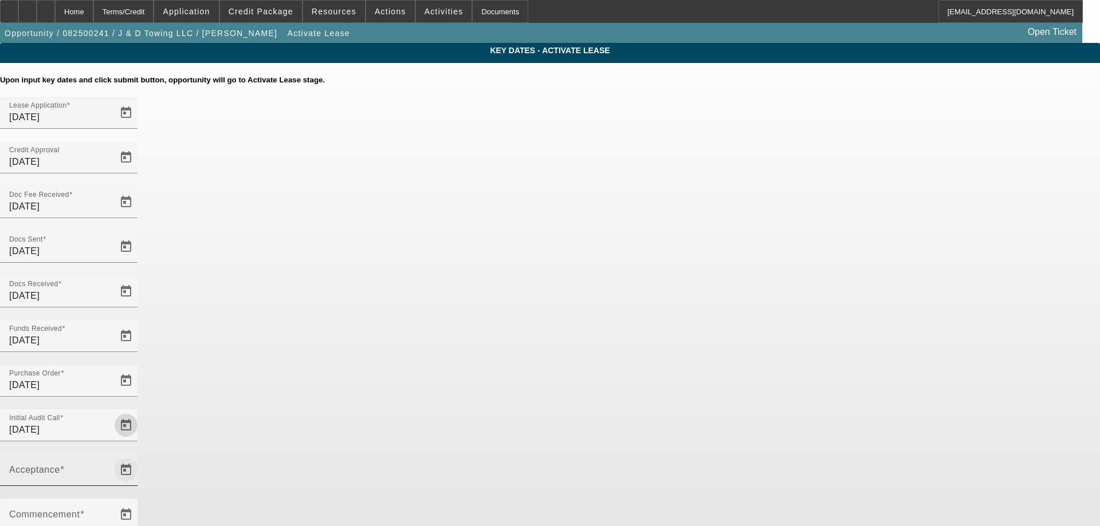
click at [140, 457] on span "Open calendar" at bounding box center [125, 470] width 27 height 27
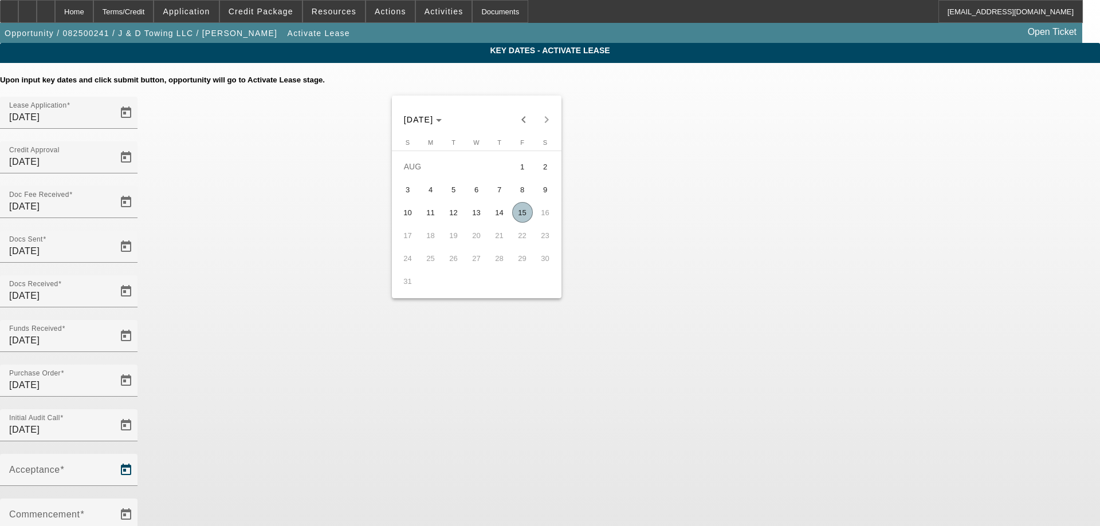
click at [522, 221] on span "15" at bounding box center [522, 212] width 21 height 21
type input "8/15/2025"
type input "9/1/2025"
type input "10/1/2025"
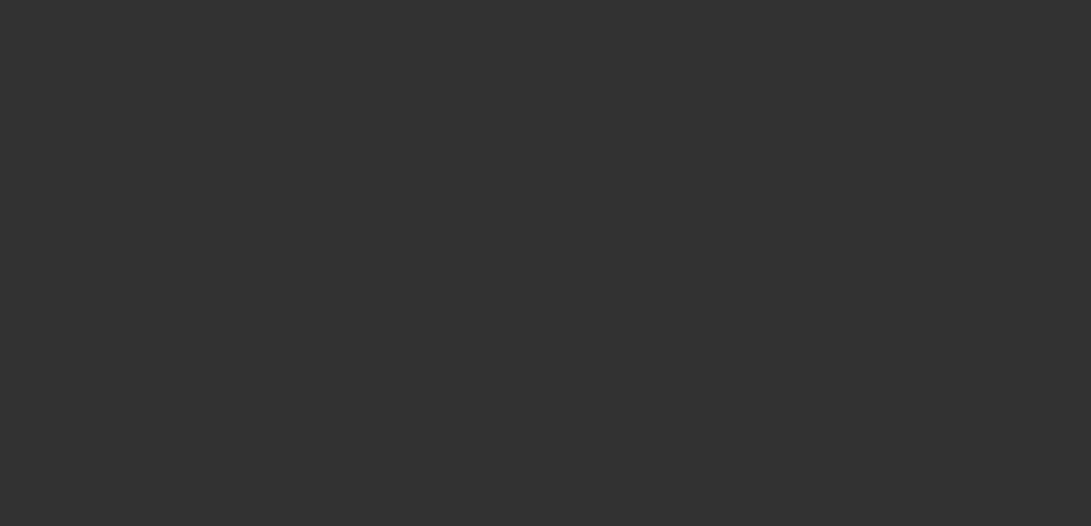
select select "4"
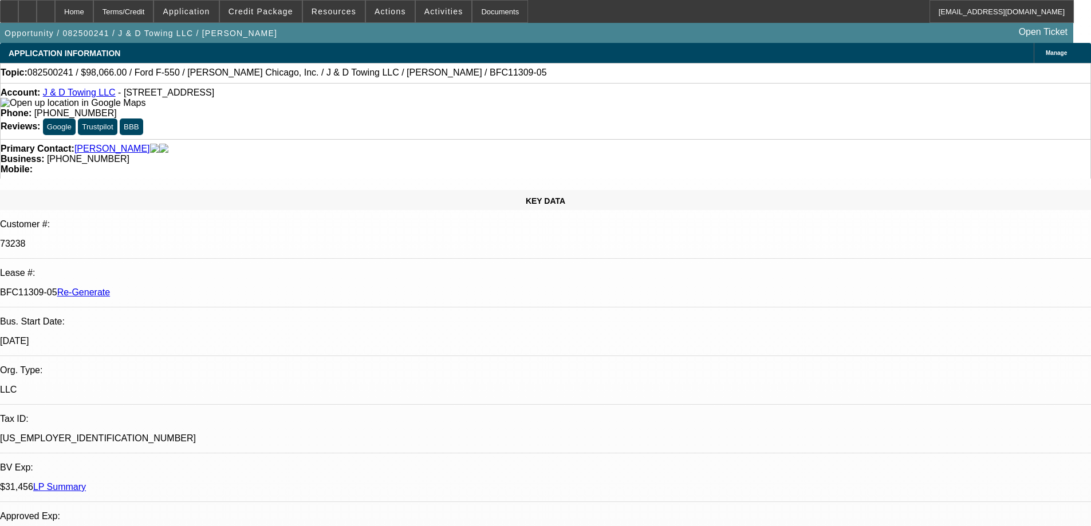
select select "0"
select select "2"
select select "0.1"
select select "4"
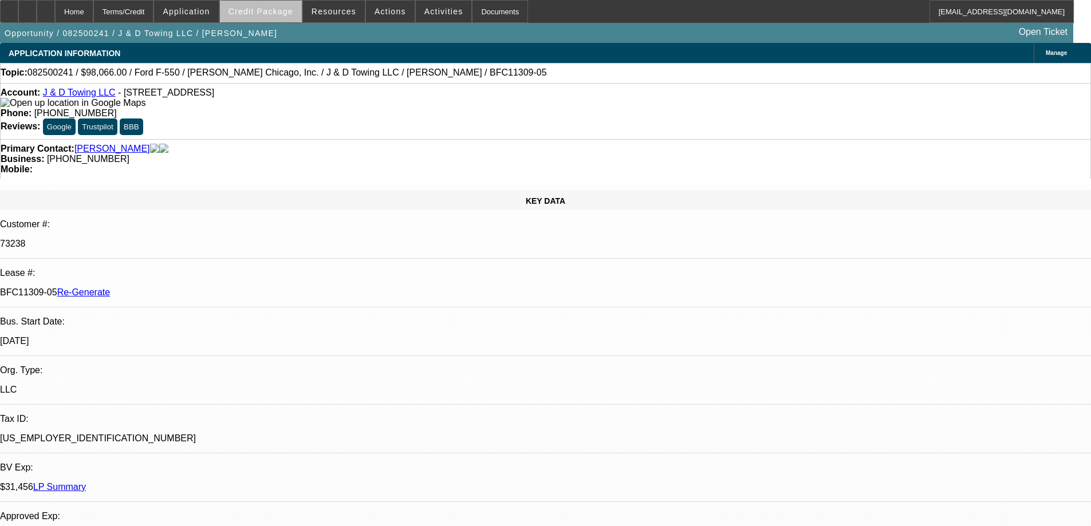
click at [280, 13] on span "Credit Package" at bounding box center [261, 11] width 65 height 9
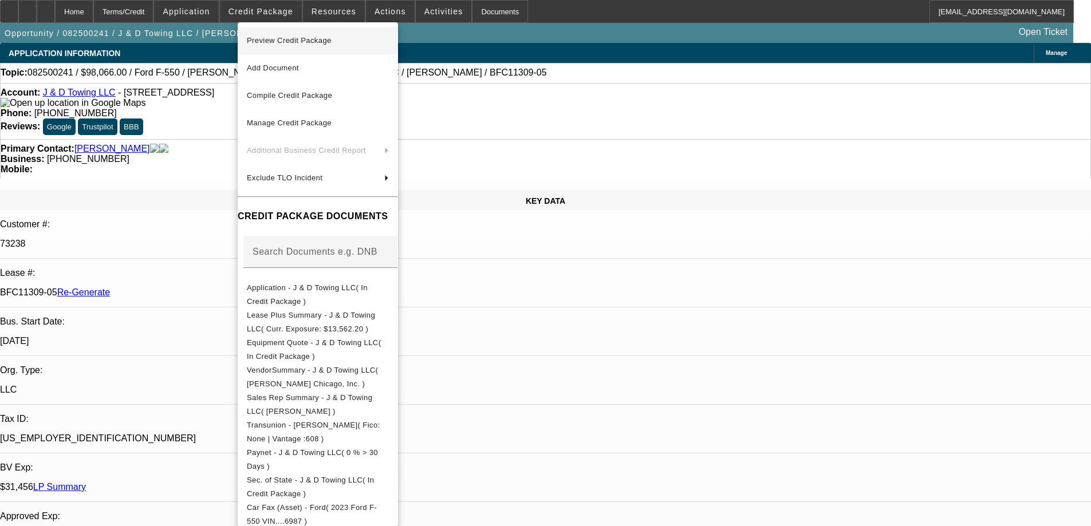
click at [281, 47] on span "Preview Credit Package" at bounding box center [318, 41] width 142 height 14
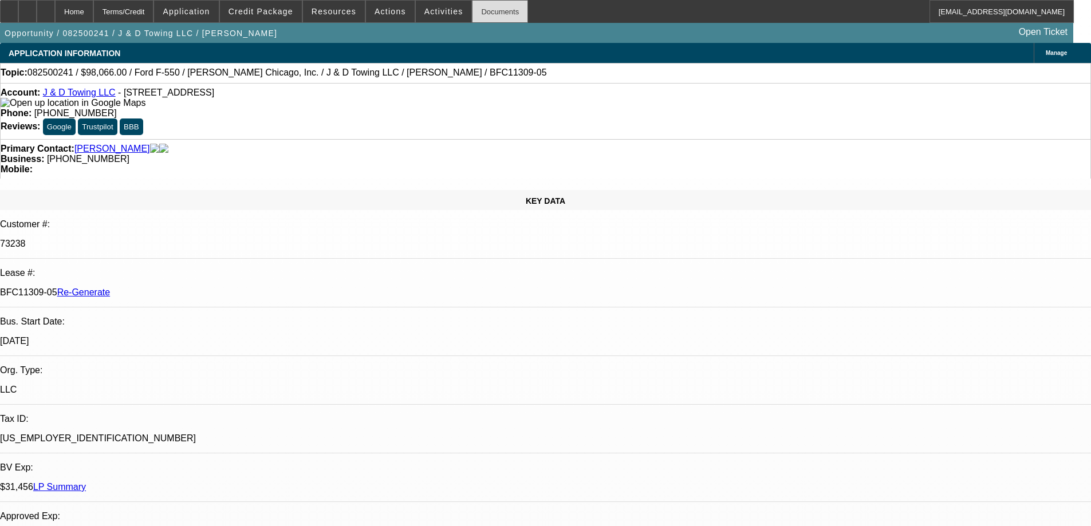
click at [472, 7] on div "Documents" at bounding box center [500, 11] width 56 height 23
click at [426, 15] on span "Activities" at bounding box center [443, 11] width 39 height 9
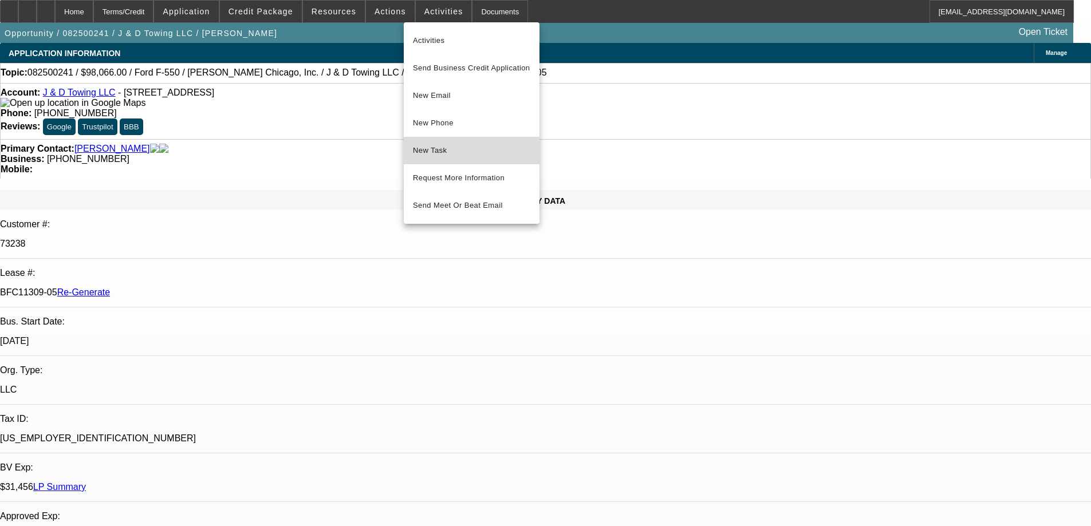
click at [440, 154] on span "New Task" at bounding box center [471, 151] width 117 height 14
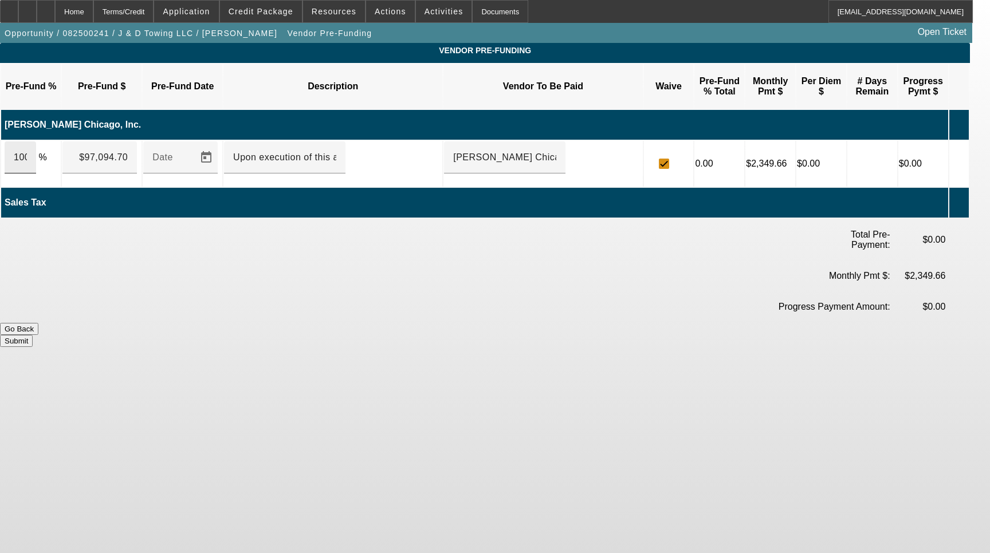
click at [36, 143] on div "100" at bounding box center [21, 157] width 32 height 32
type input "$96,094.70"
click at [217, 148] on span "Open calendar" at bounding box center [205, 157] width 27 height 27
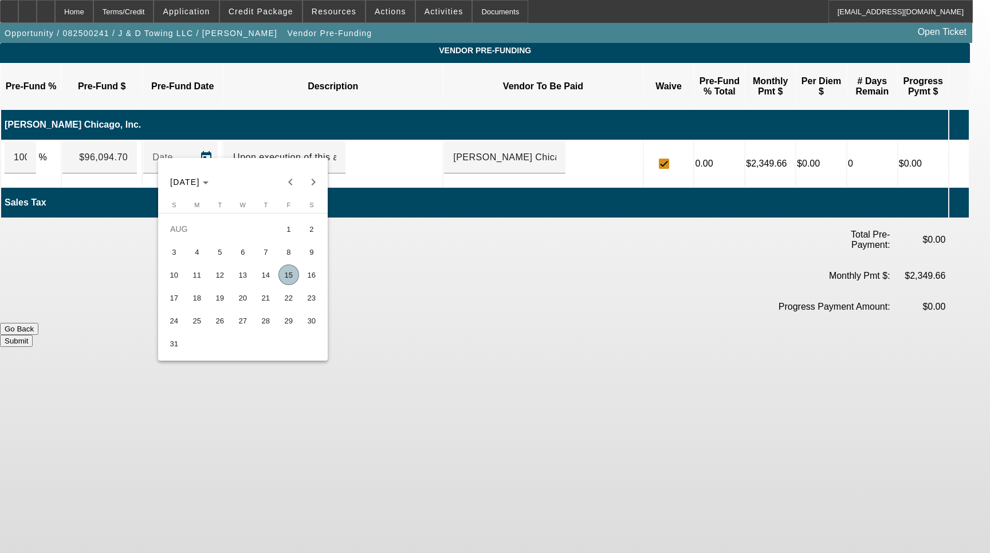
click at [285, 284] on span "15" at bounding box center [288, 275] width 21 height 21
type input "[DATE]"
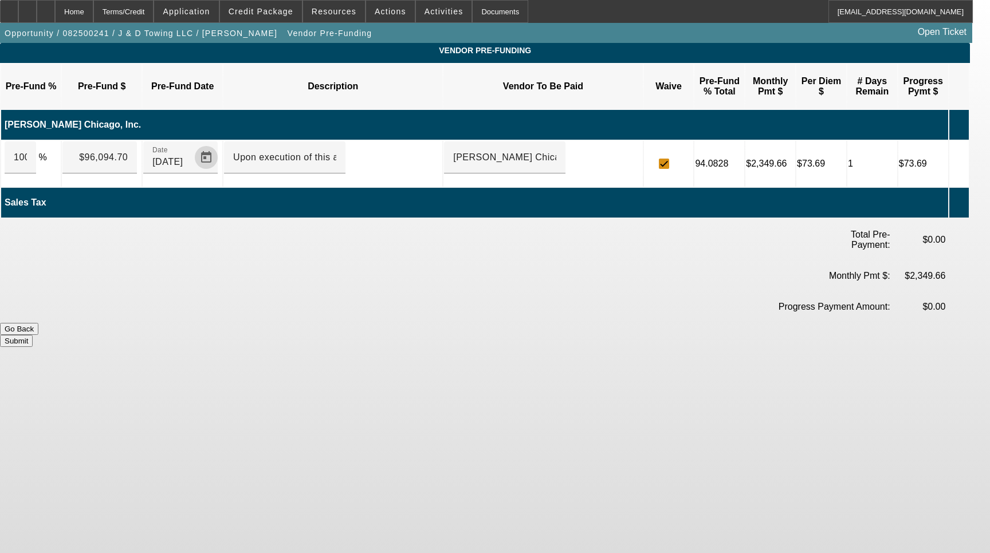
click at [33, 335] on button "Submit" at bounding box center [16, 341] width 33 height 12
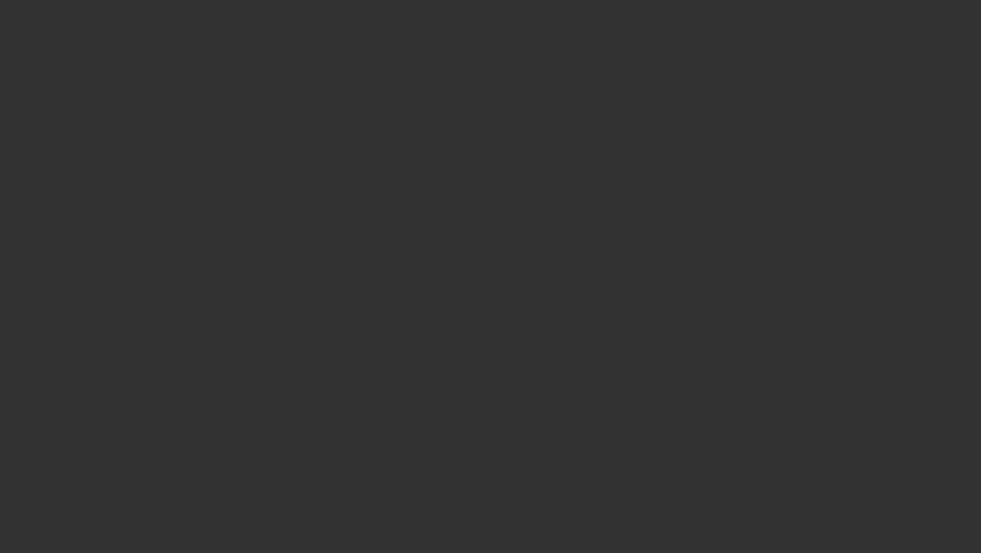
select select "4"
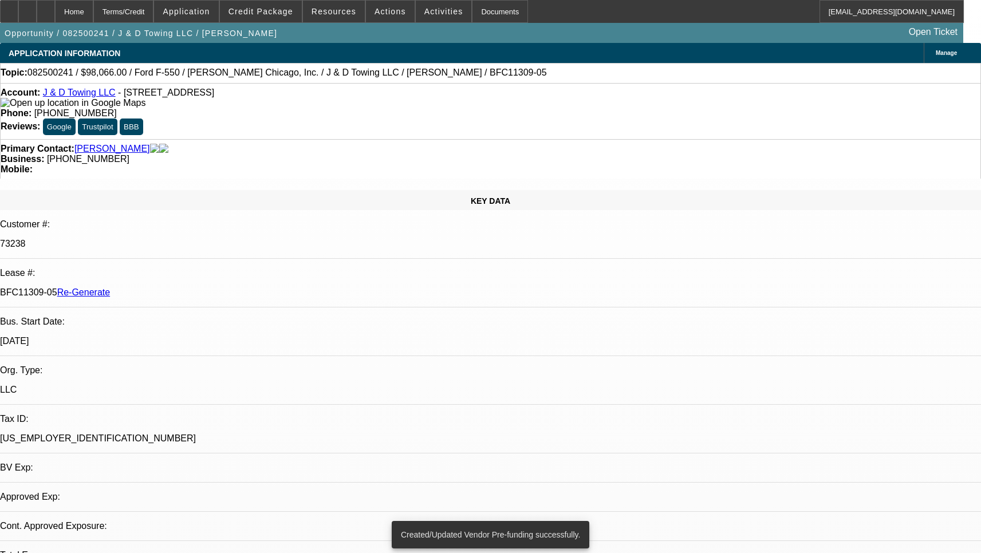
select select "0"
select select "2"
select select "0.1"
select select "4"
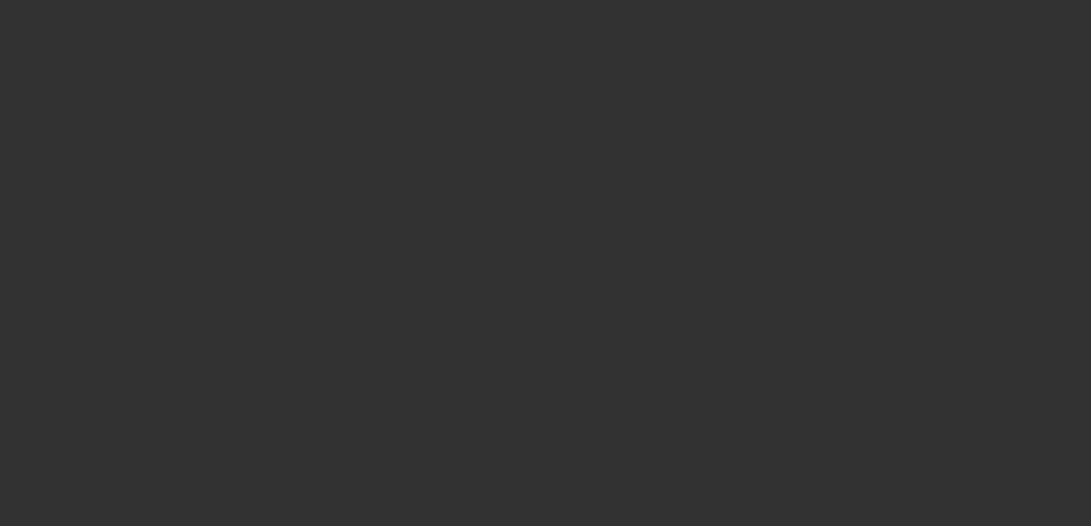
select select "3"
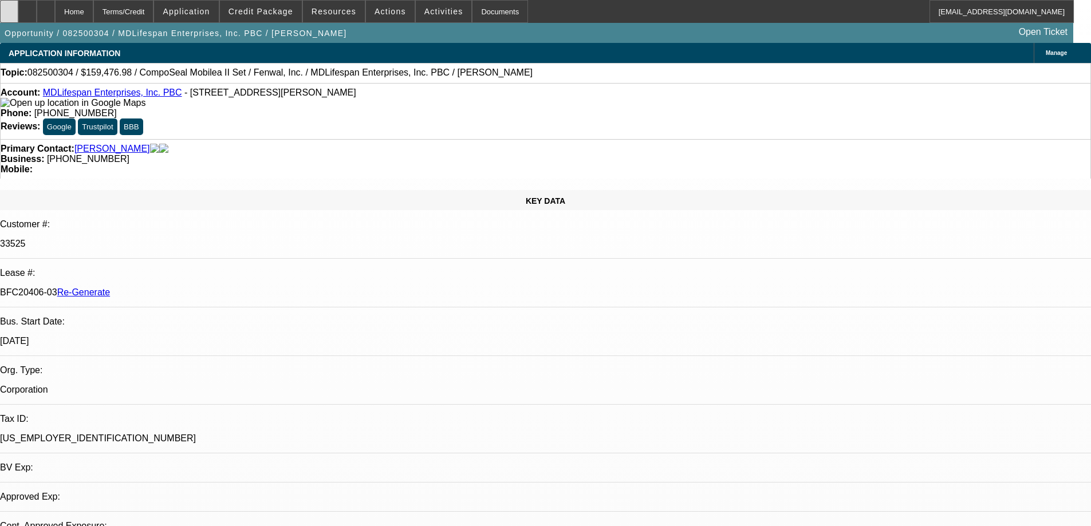
select select "0"
select select "2"
select select "0"
select select "6"
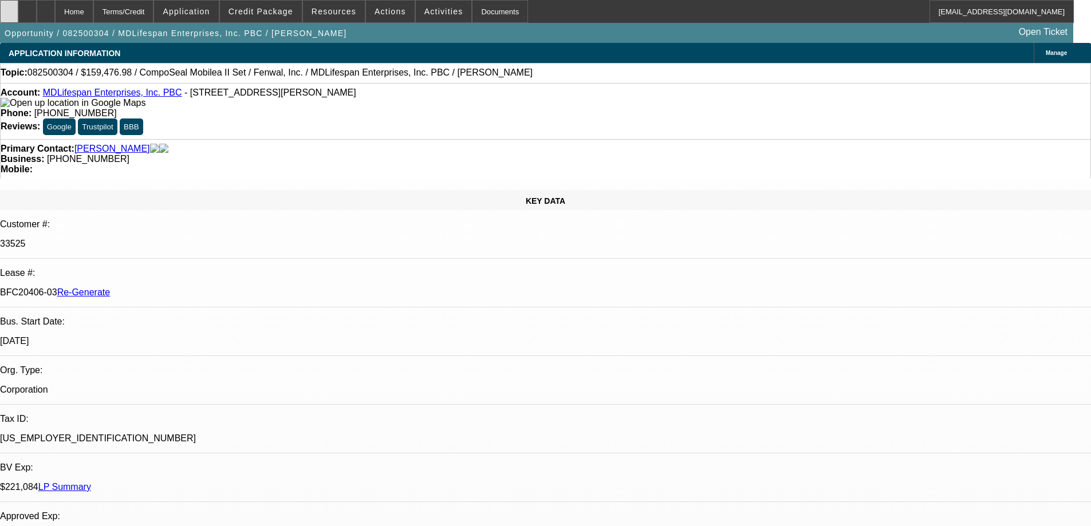
click at [18, 13] on div at bounding box center [9, 11] width 18 height 23
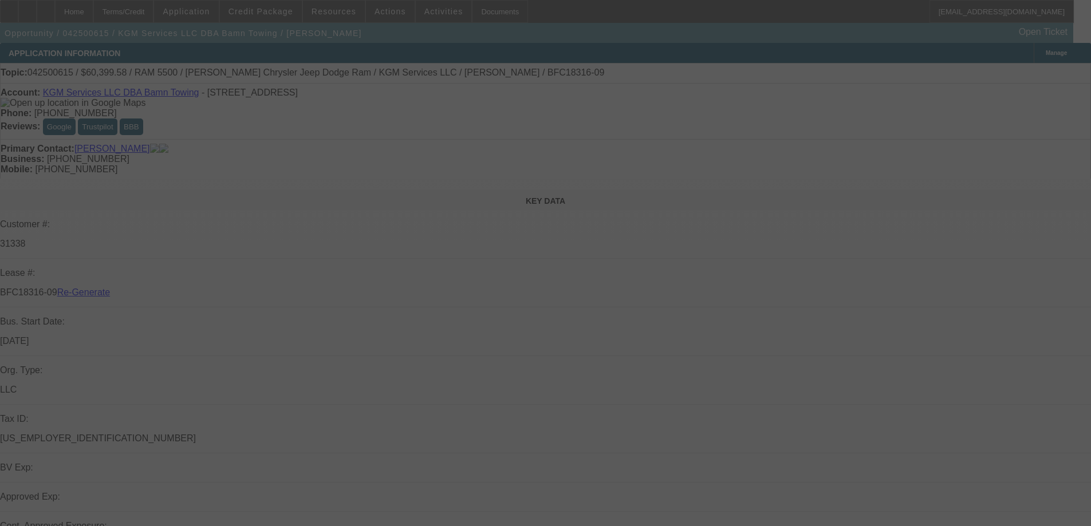
select select "3"
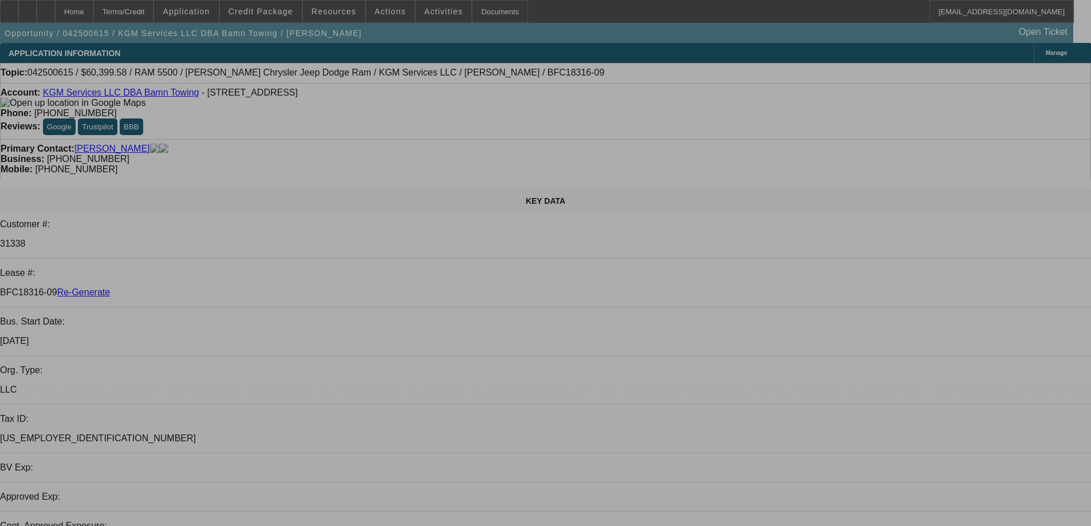
select select "0"
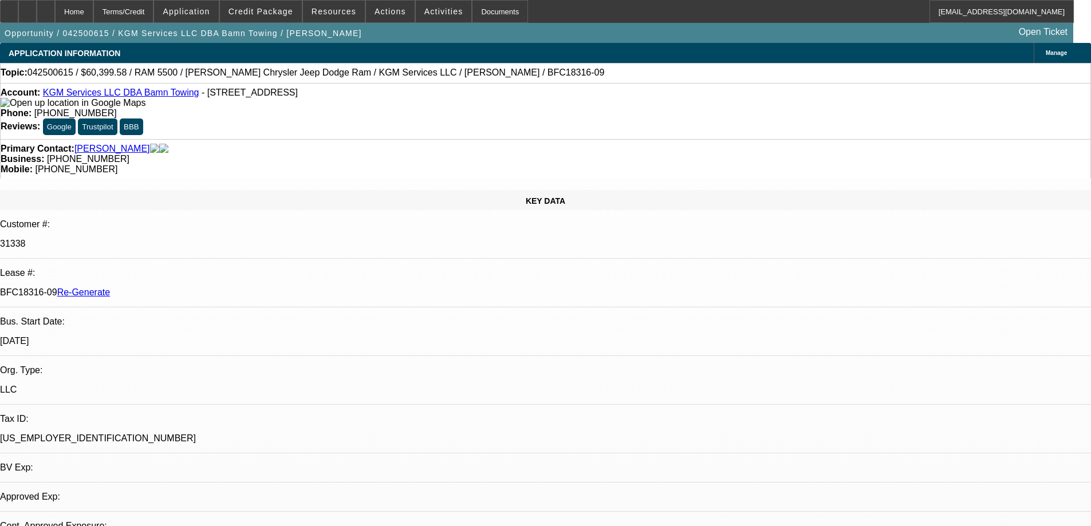
select select "0"
select select "2"
select select "0"
select select "6"
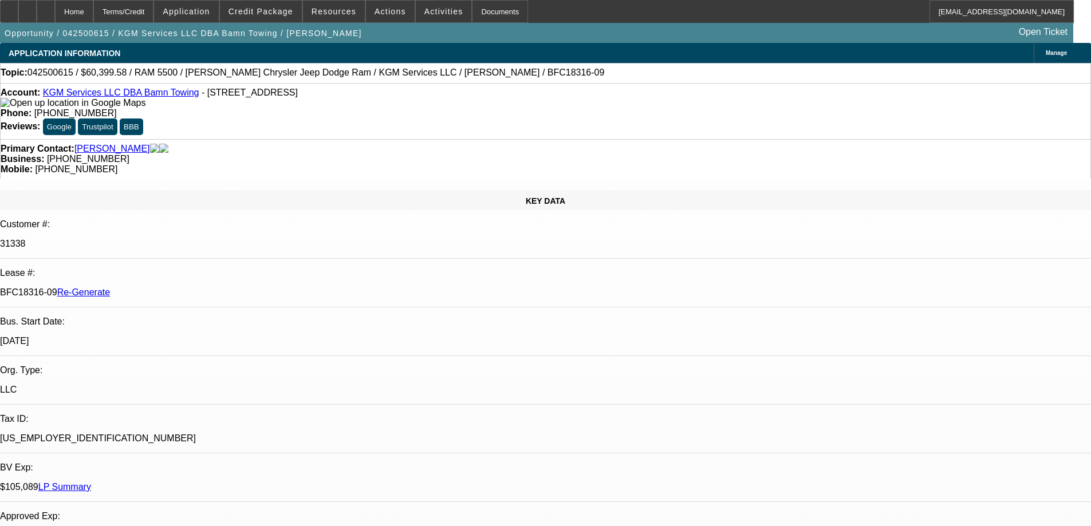
click at [491, 13] on div "Documents" at bounding box center [500, 11] width 56 height 23
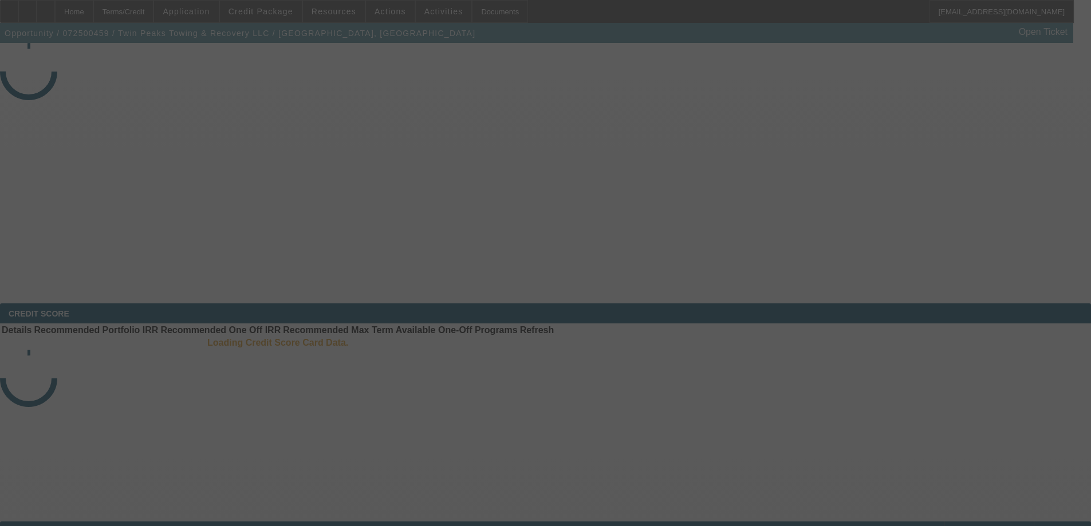
select select "4"
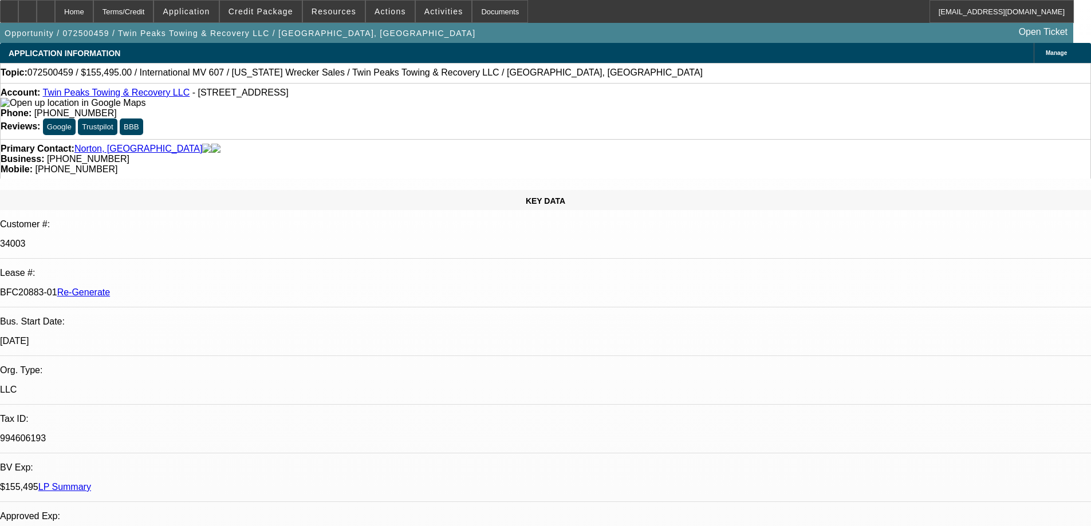
select select "0"
select select "2"
select select "0"
select select "6"
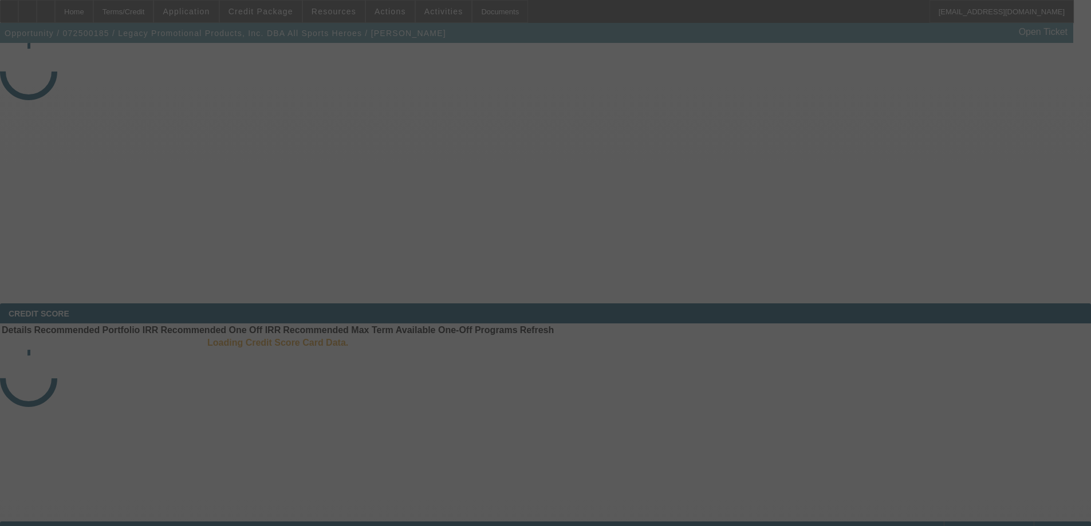
select select "3"
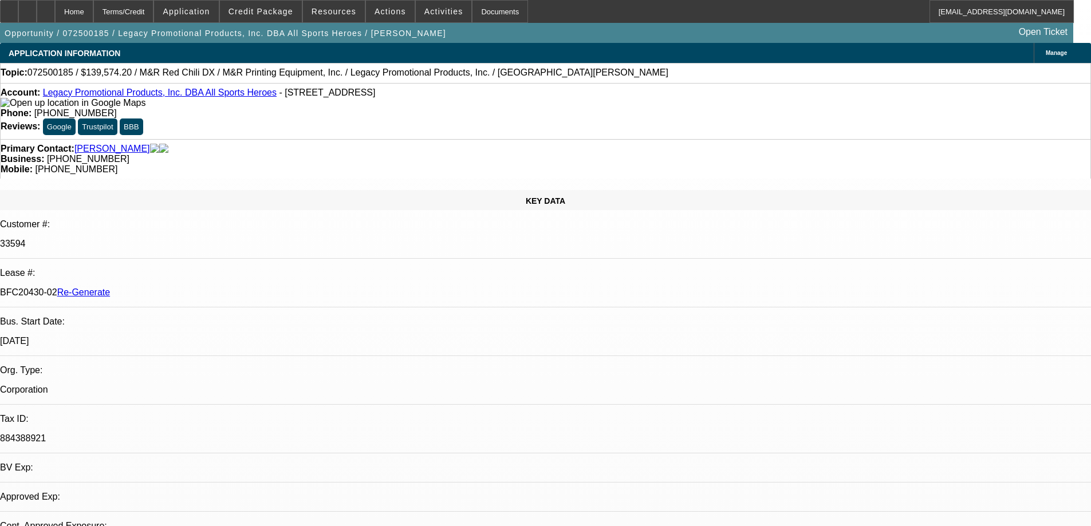
select select "0.2"
select select "2"
select select "0"
select select "6"
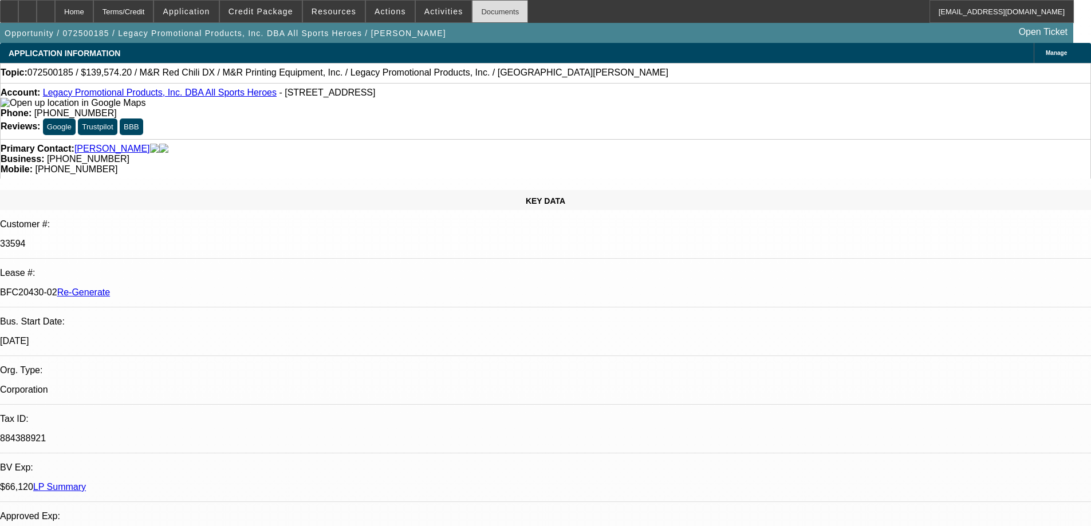
click at [485, 13] on div "Documents" at bounding box center [500, 11] width 56 height 23
click at [377, 7] on span "Actions" at bounding box center [391, 11] width 32 height 9
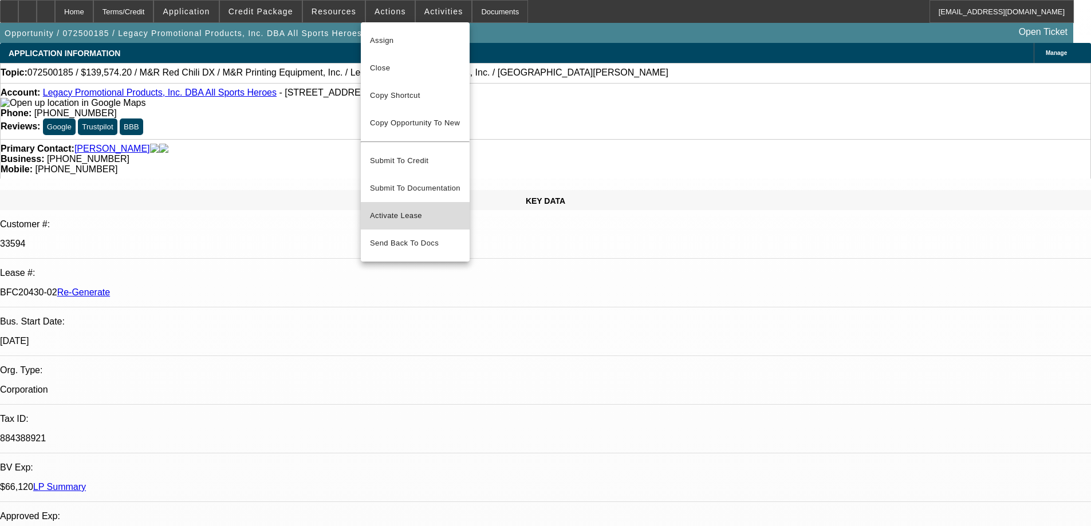
click at [377, 209] on span "Activate Lease" at bounding box center [415, 216] width 91 height 14
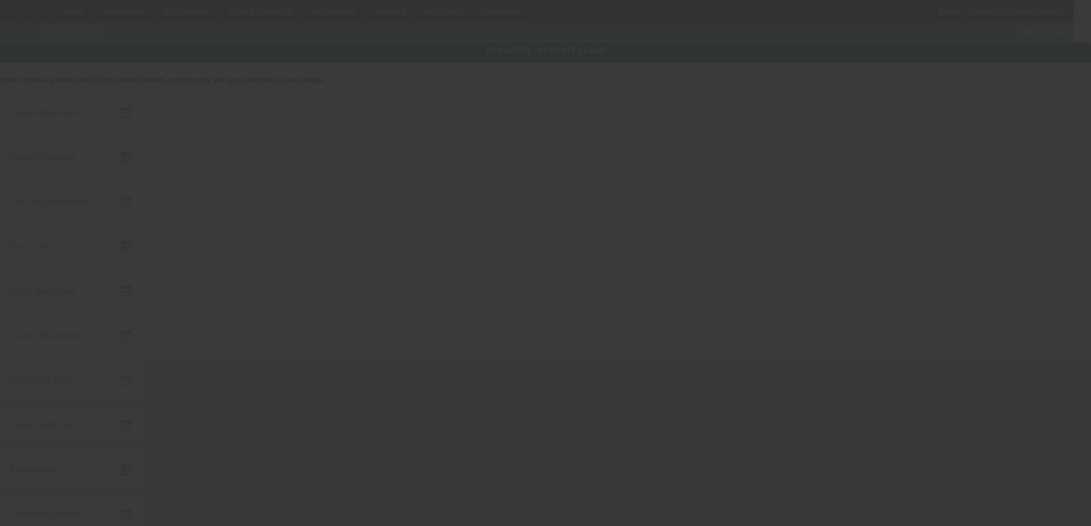
type input "7/9/2025"
type input "7/10/2025"
type input "7/16/2025"
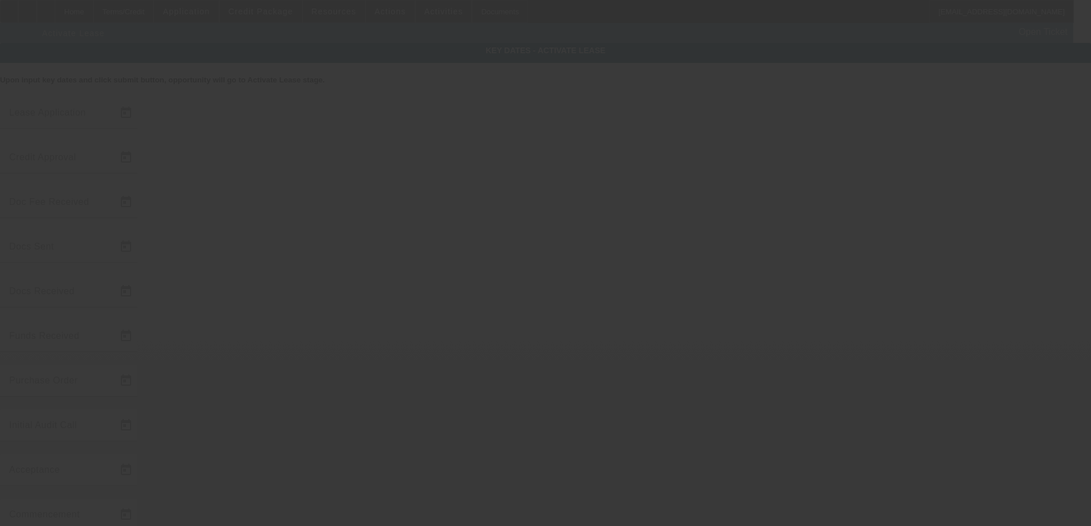
type input "7/16/2025"
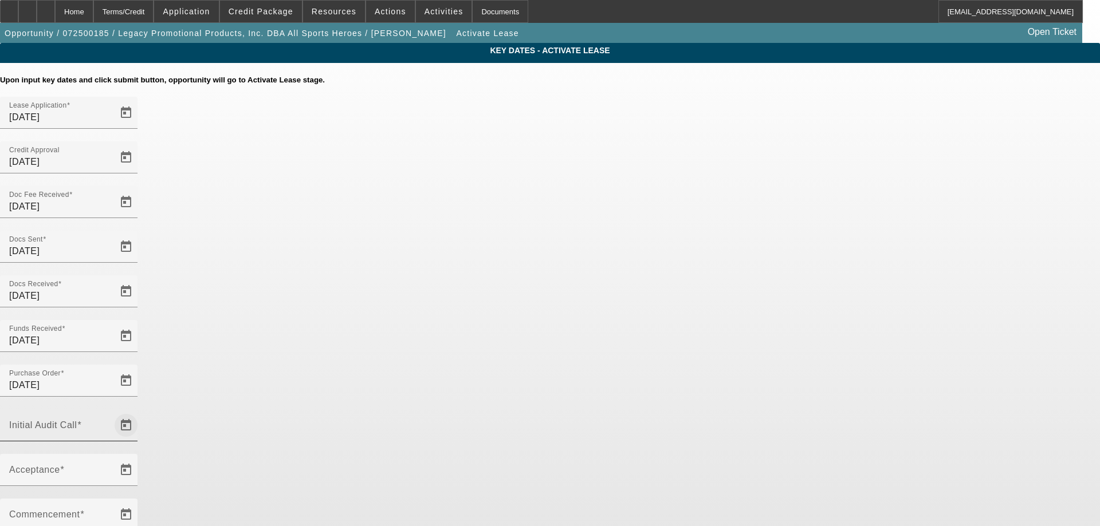
click at [140, 412] on span "Open calendar" at bounding box center [125, 425] width 27 height 27
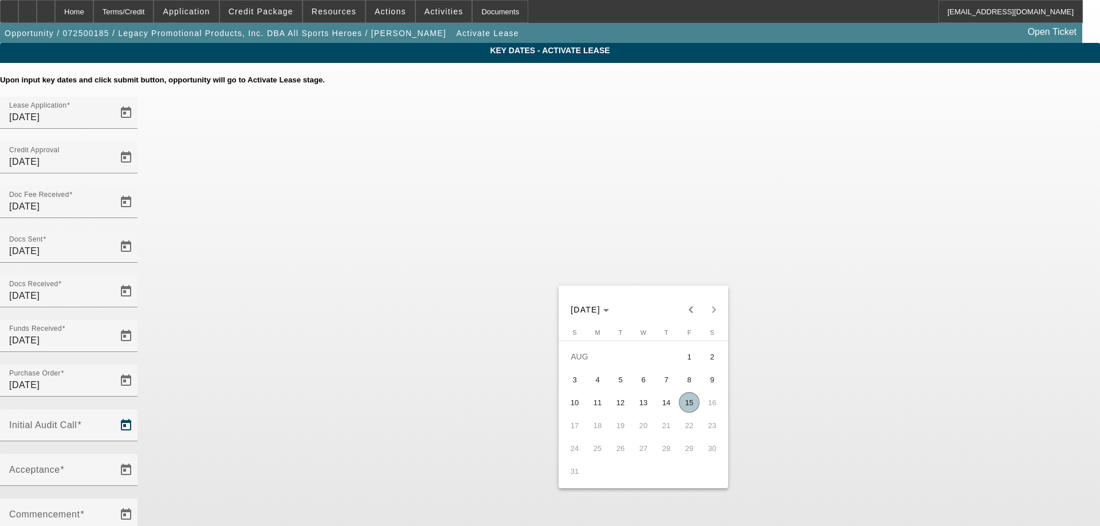
click at [694, 404] on span "15" at bounding box center [689, 402] width 21 height 21
type input "8/15/2025"
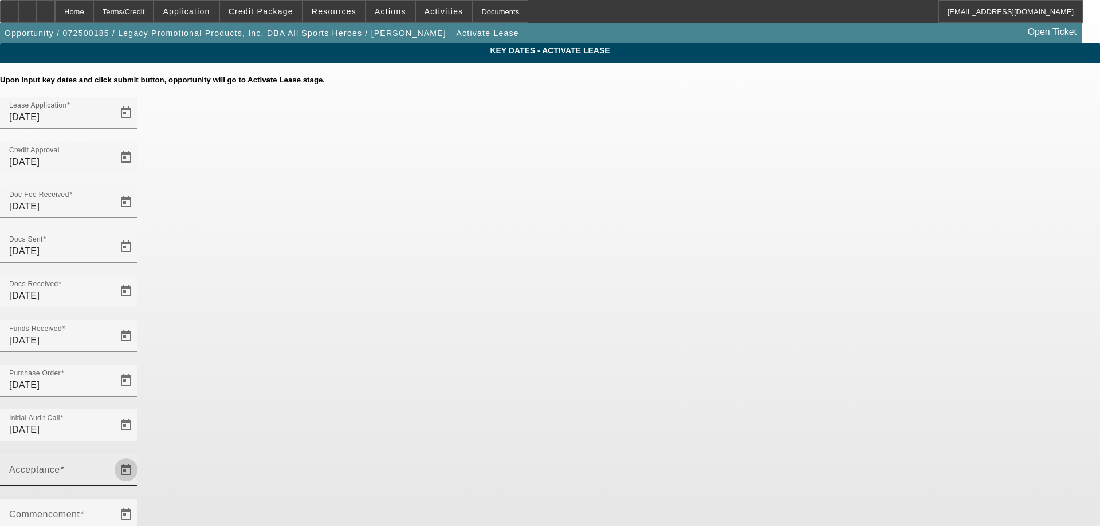
click at [140, 457] on span "Open calendar" at bounding box center [125, 470] width 27 height 27
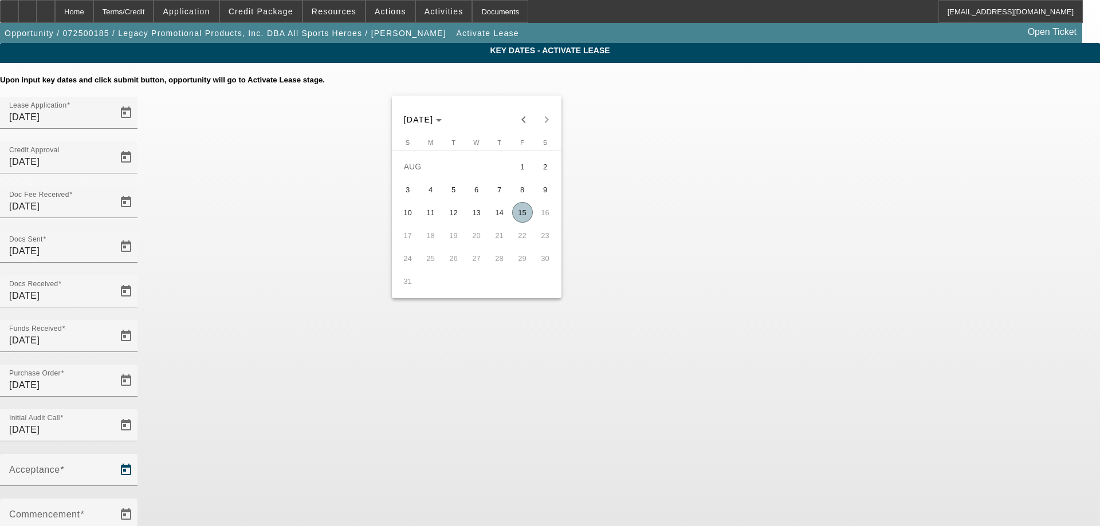
click at [527, 217] on span "15" at bounding box center [522, 212] width 21 height 21
type input "[DATE]"
type input "9/1/2025"
type input "10/1/2025"
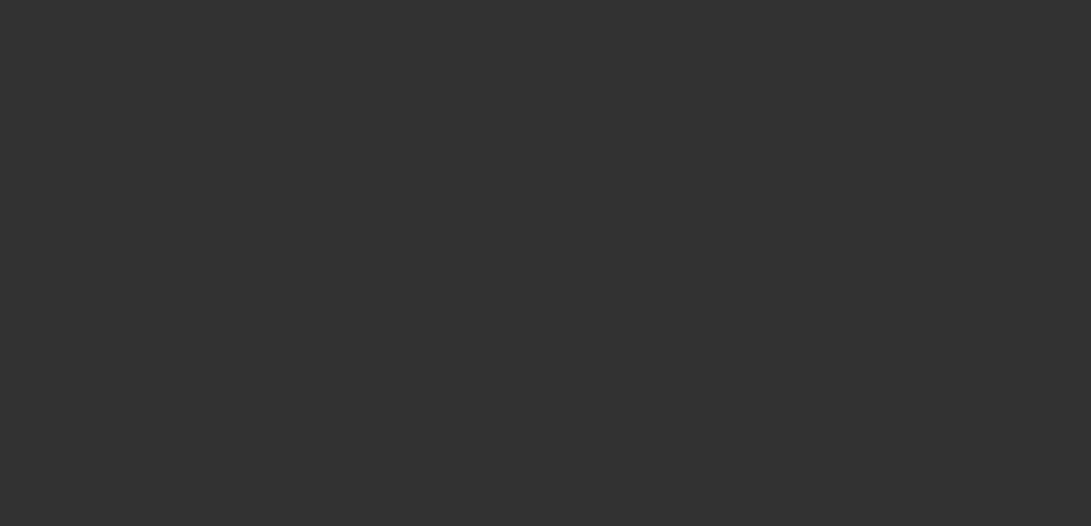
select select "4"
select select "0.2"
select select "2"
select select "0"
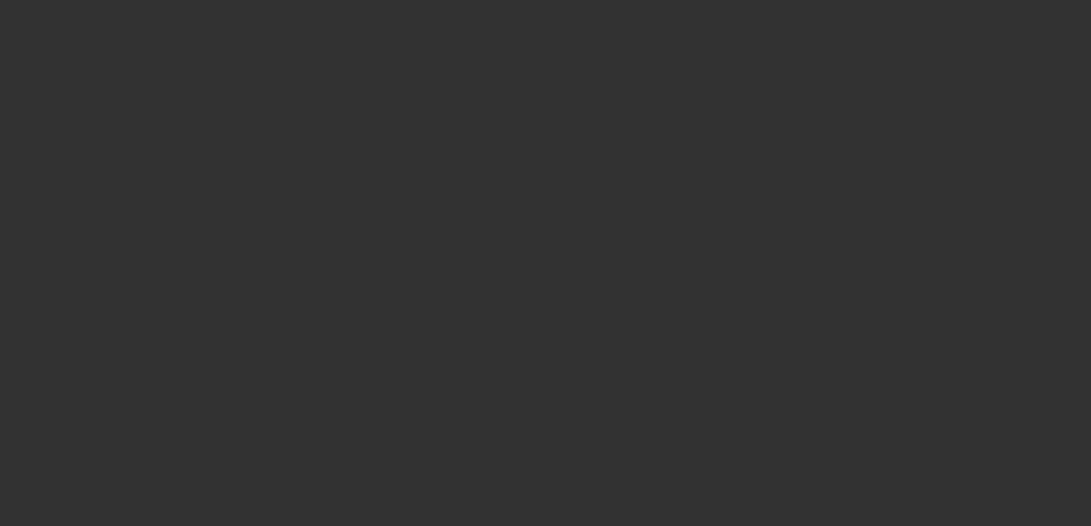
select select "6"
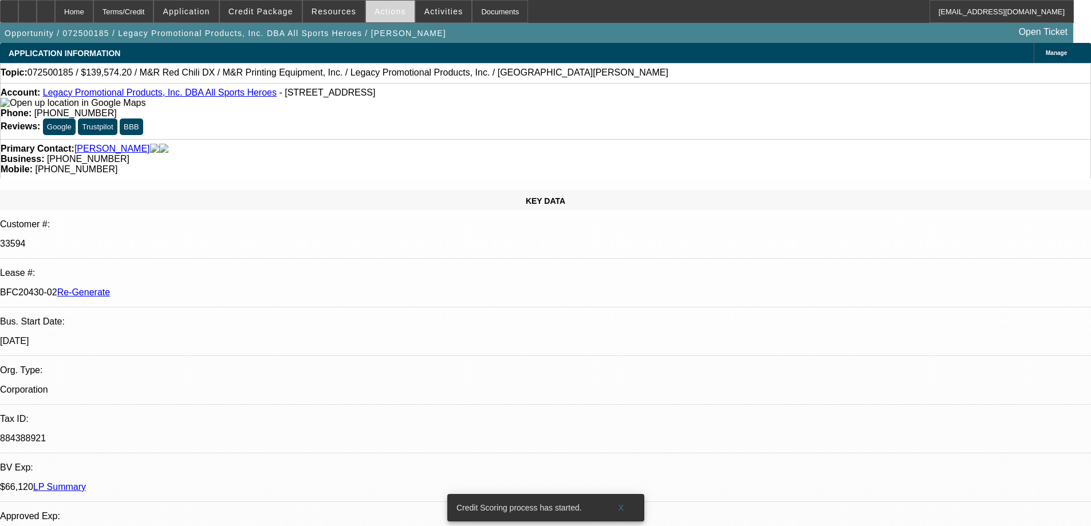
click at [380, 10] on span "Actions" at bounding box center [391, 11] width 32 height 9
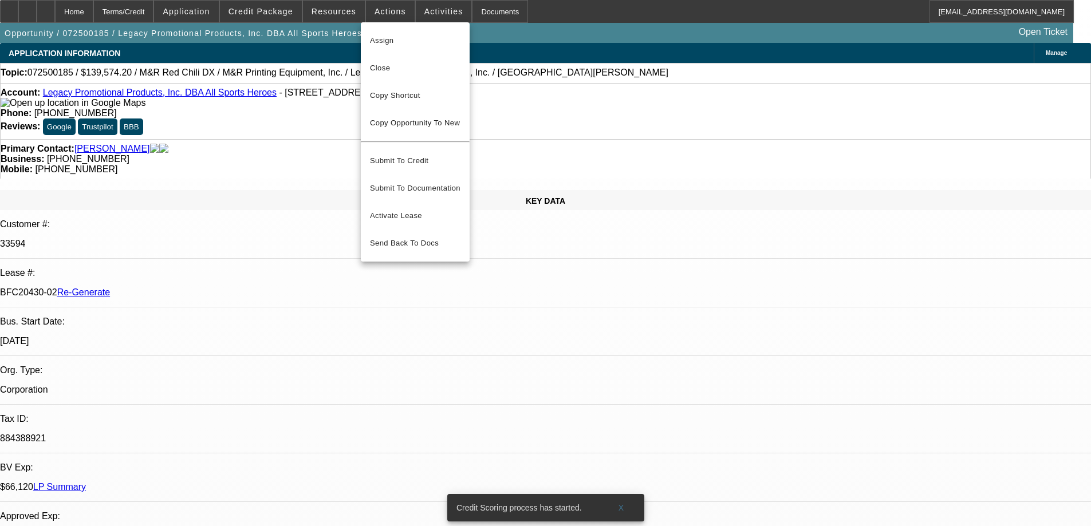
click at [272, 13] on div at bounding box center [545, 263] width 1091 height 526
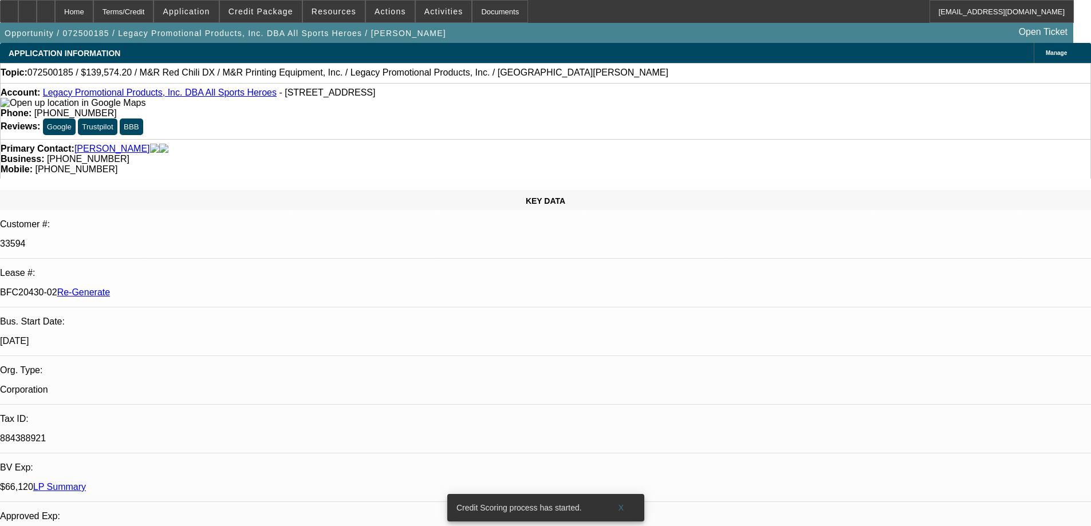
click at [272, 13] on span "Credit Package" at bounding box center [261, 11] width 65 height 9
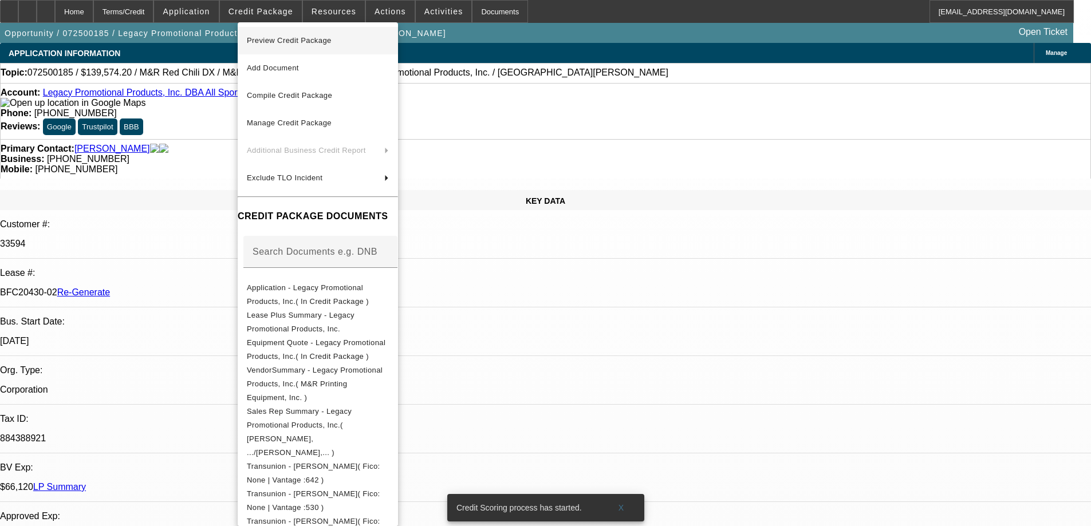
click at [285, 44] on span "Preview Credit Package" at bounding box center [289, 40] width 85 height 9
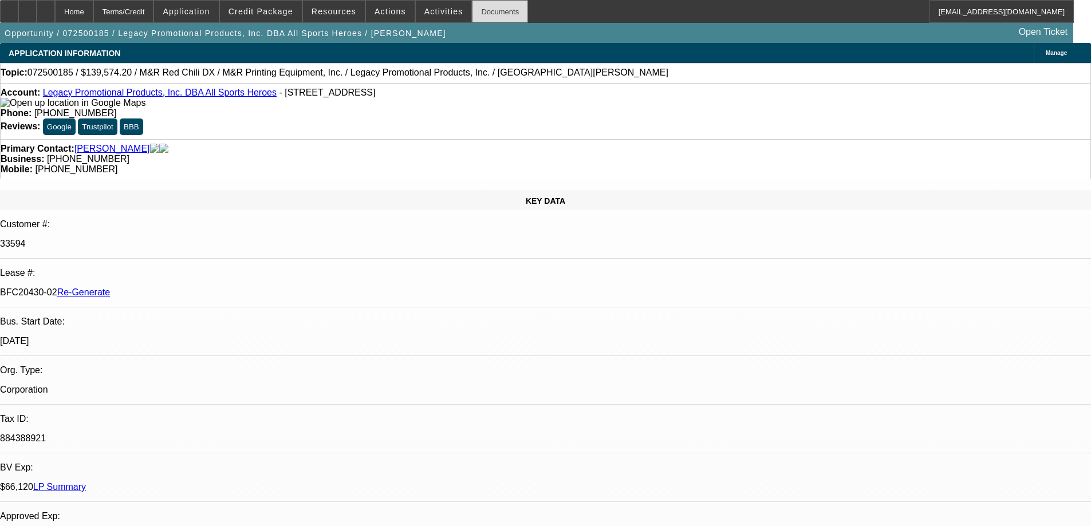
click at [476, 9] on div "Documents" at bounding box center [500, 11] width 56 height 23
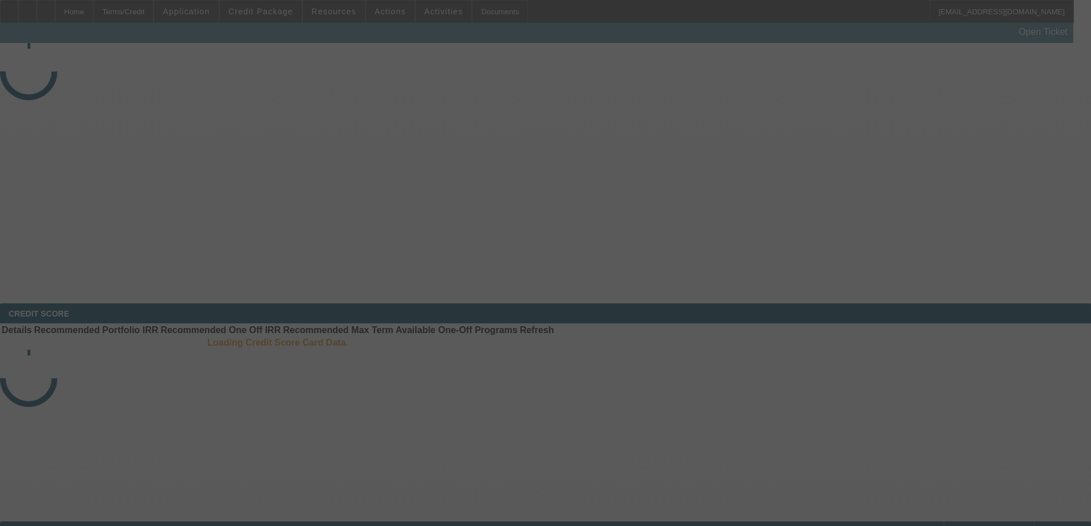
select select "3"
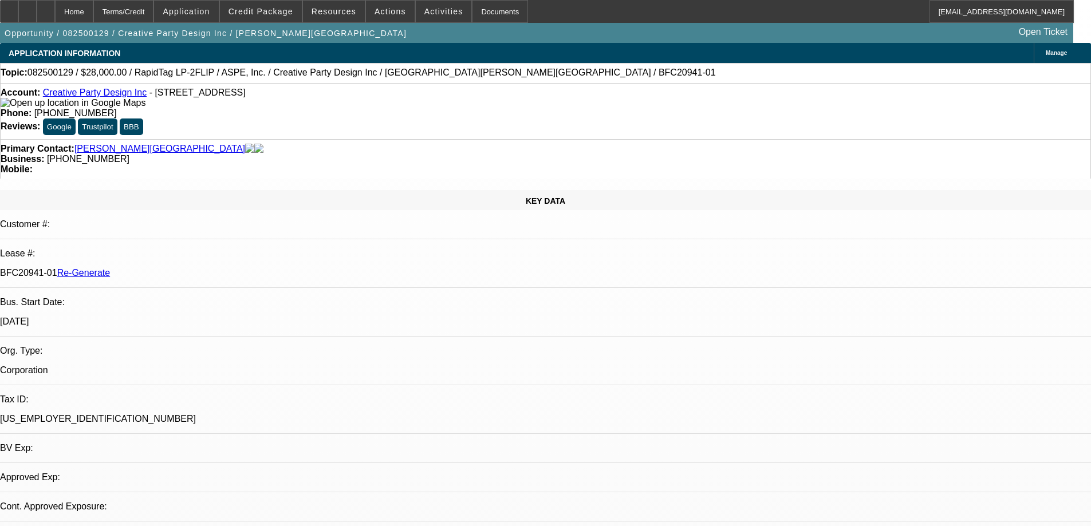
select select "0"
select select "6"
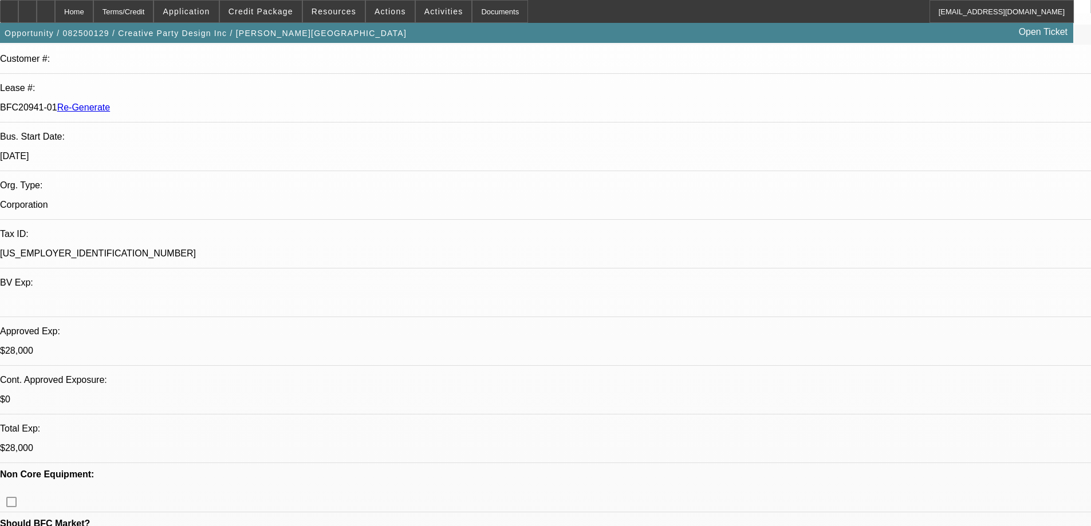
scroll to position [172, 0]
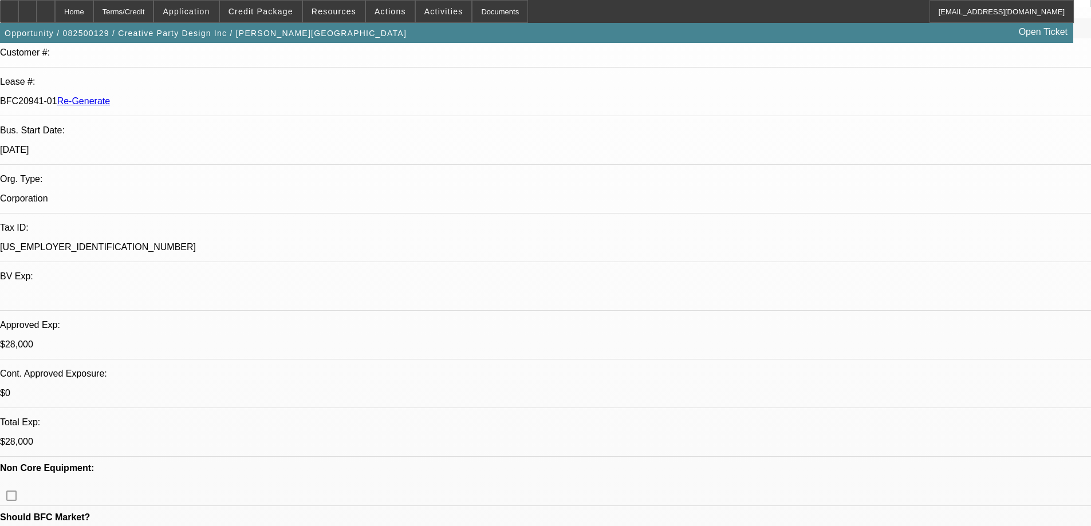
click at [483, 12] on div "Documents" at bounding box center [500, 11] width 56 height 23
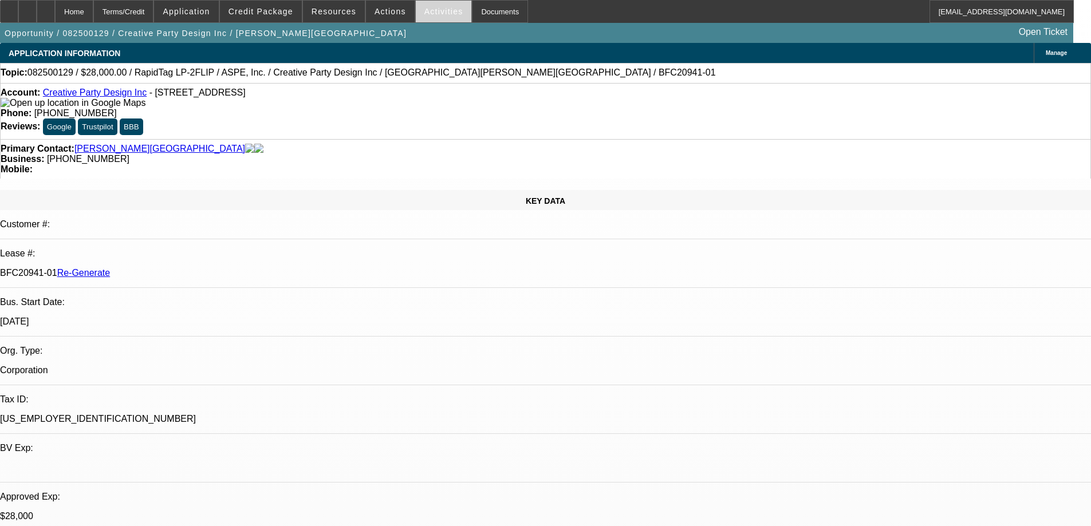
click at [424, 11] on span "Activities" at bounding box center [443, 11] width 39 height 9
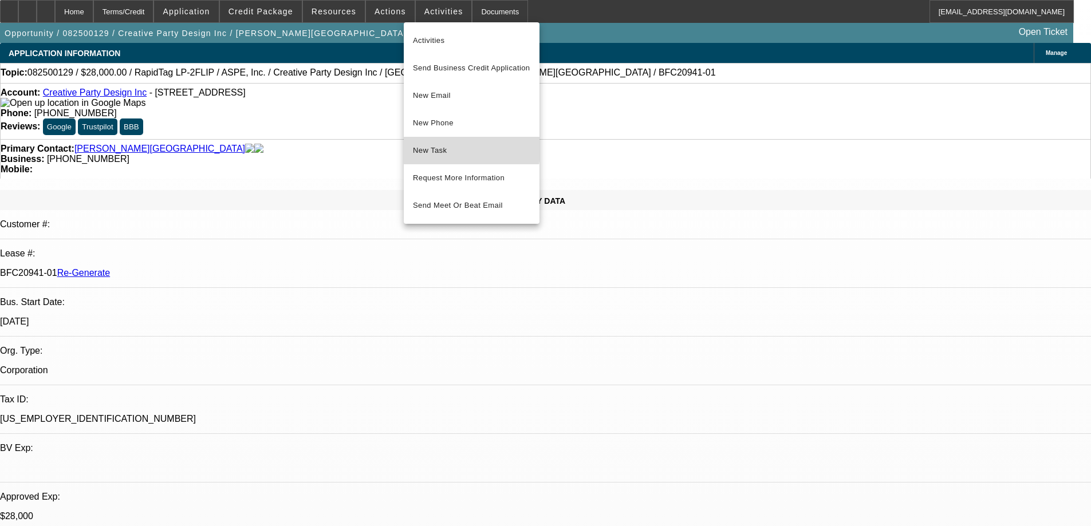
click at [428, 145] on span "New Task" at bounding box center [471, 151] width 117 height 14
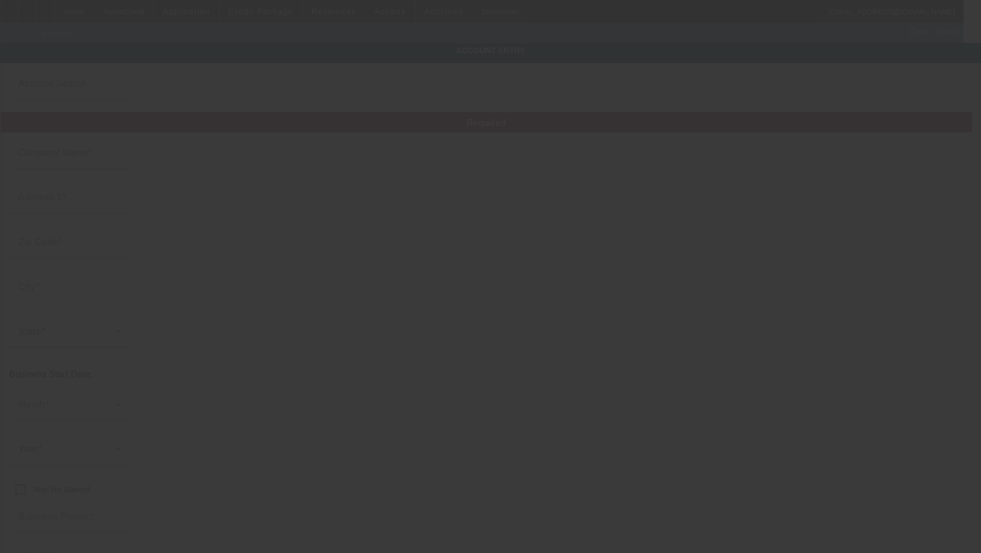
type input "Creative Party Design Inc"
type input "[STREET_ADDRESS]"
type input "72116"
type input "[GEOGRAPHIC_DATA]"
type input "[PHONE_NUMBER]"
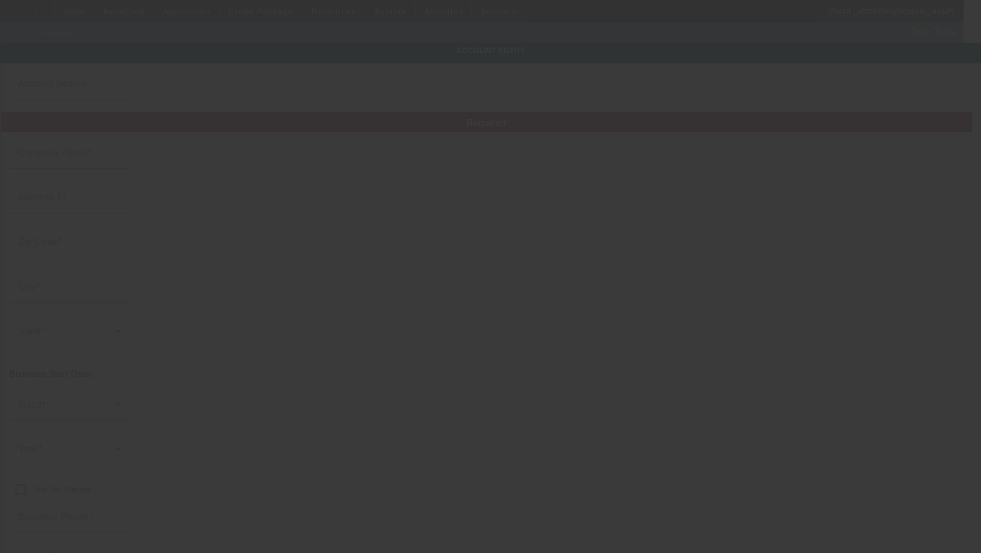
type input "[EMAIL_ADDRESS][DOMAIN_NAME]"
type input "[US_EMPLOYER_IDENTIFICATION_NUMBER]"
type input "[DATE]"
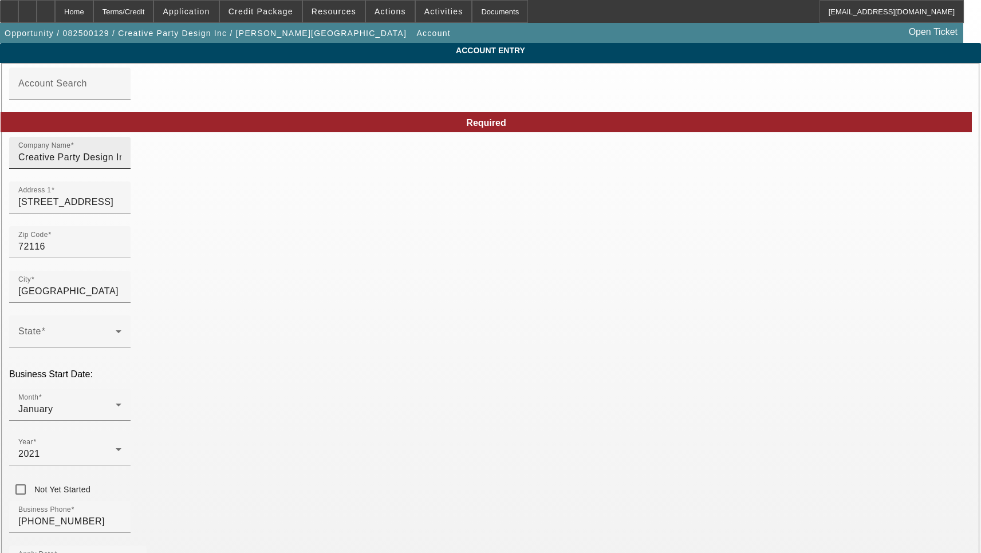
click at [121, 164] on input "Creative Party Design Inc" at bounding box center [69, 158] width 103 height 14
click at [121, 209] on input "[STREET_ADDRESS]" at bounding box center [69, 202] width 103 height 14
click at [121, 209] on input "4509 Crestline Dr" at bounding box center [69, 202] width 103 height 14
paste input "ive"
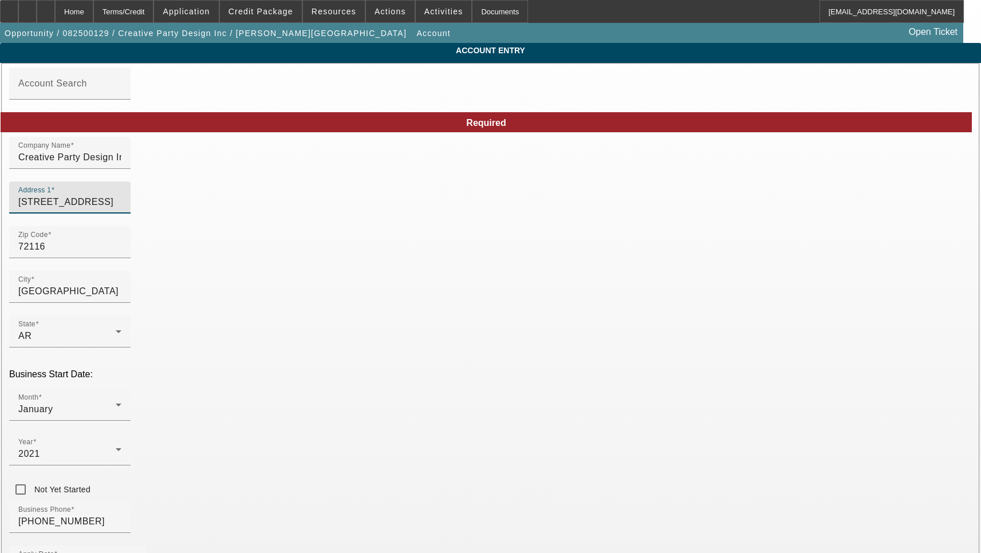
type input "[STREET_ADDRESS]"
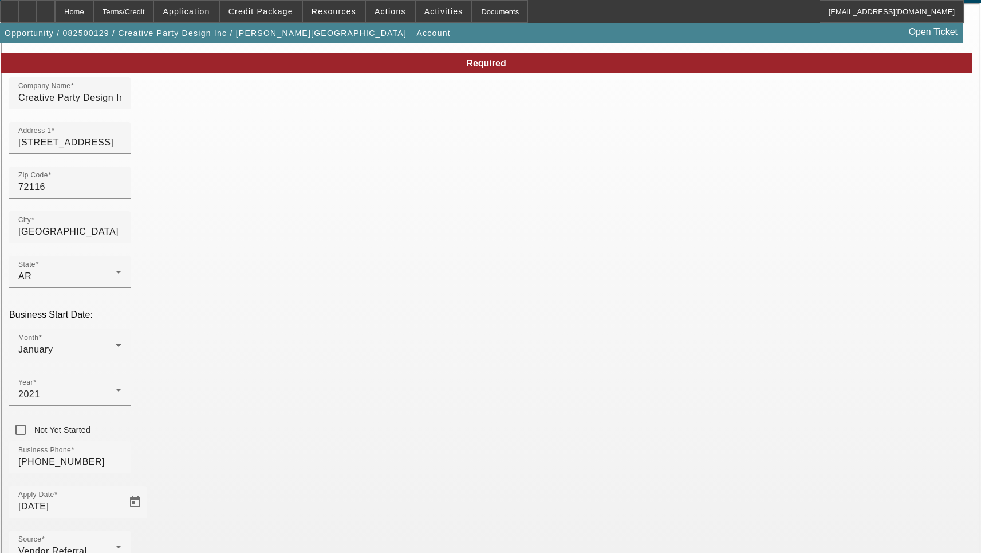
scroll to position [122, 0]
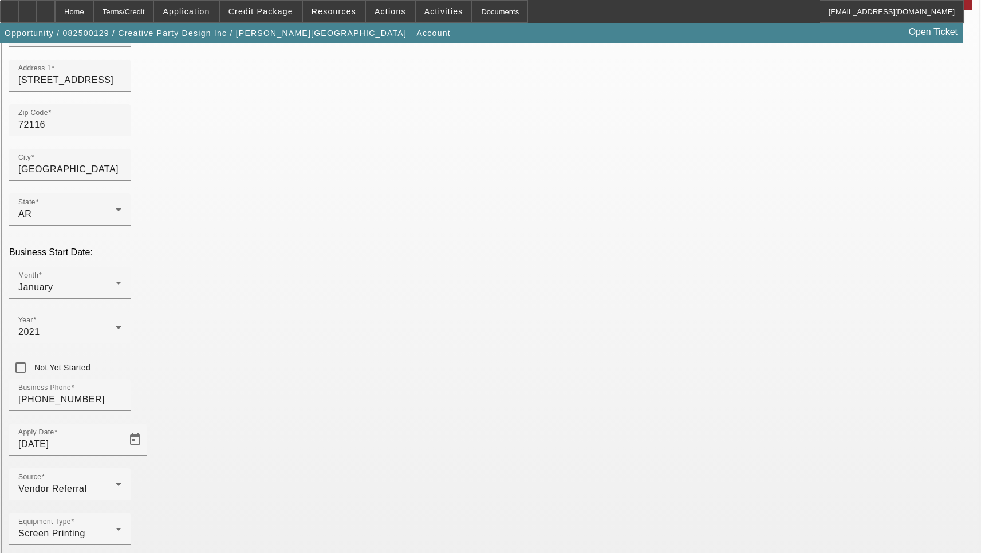
type input "Pulaski"
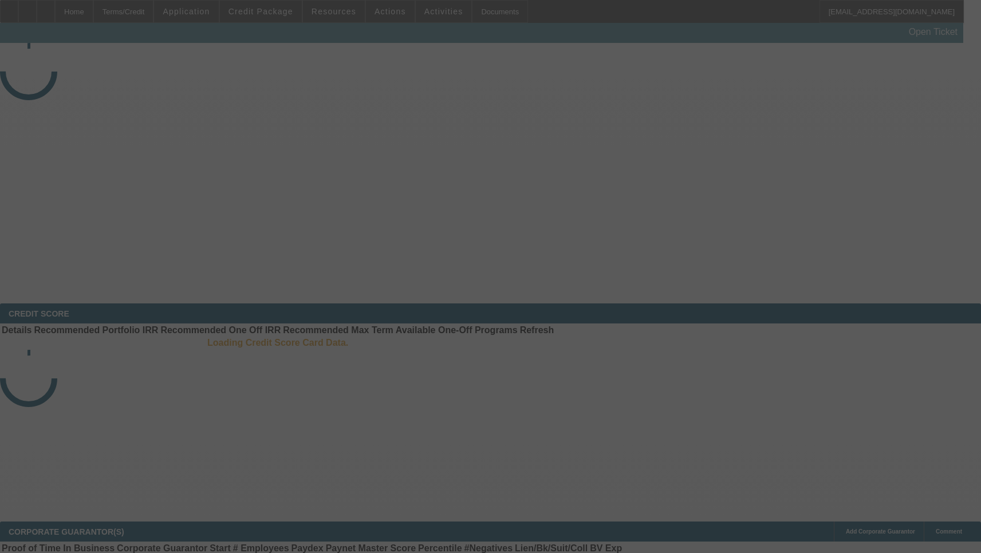
select select "3"
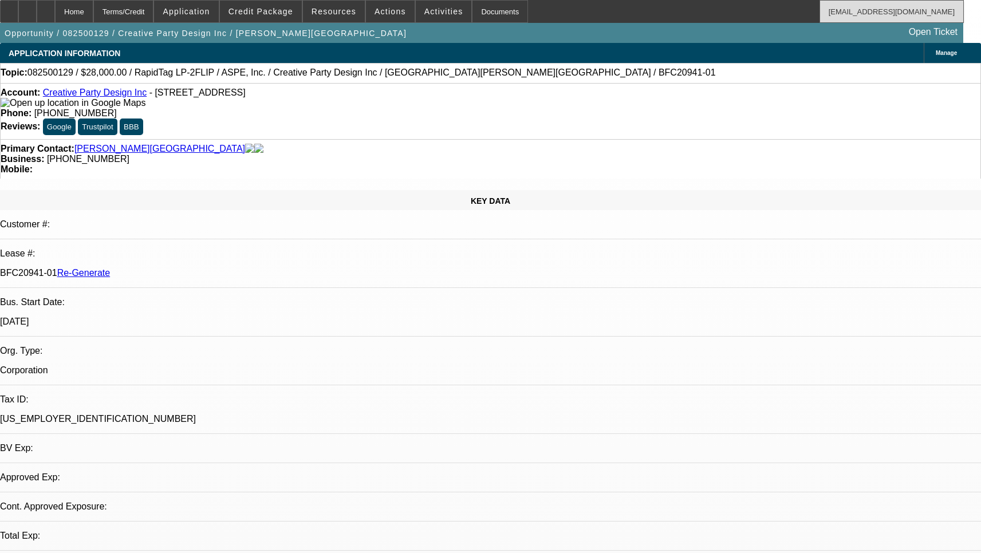
select select "0"
select select "6"
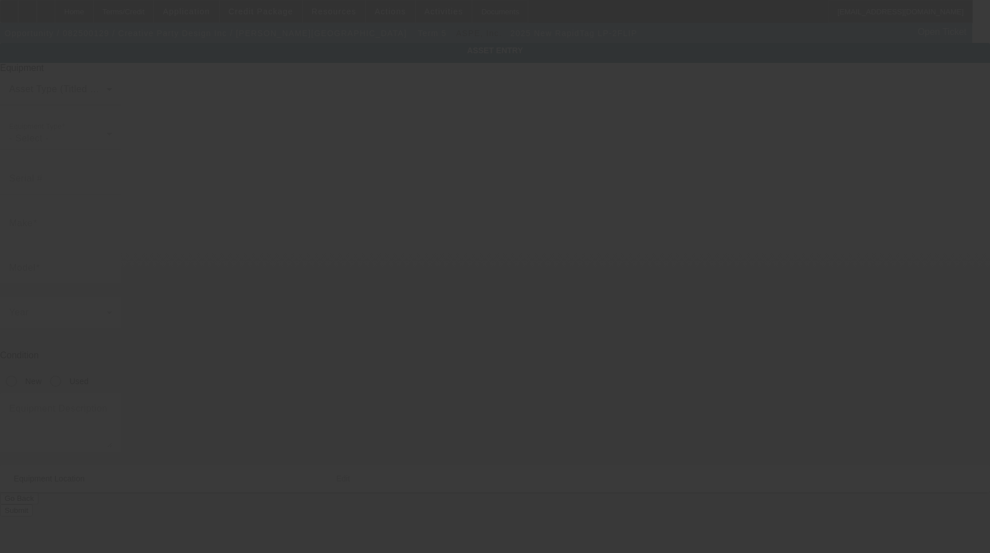
type input "RapidTag"
type input "LP-2FLIP"
radio input "true"
type textarea "Includes Squeegee holders, flood bars, screen frame, unloaders, Pallets, leveli…"
type input "[STREET_ADDRESS]"
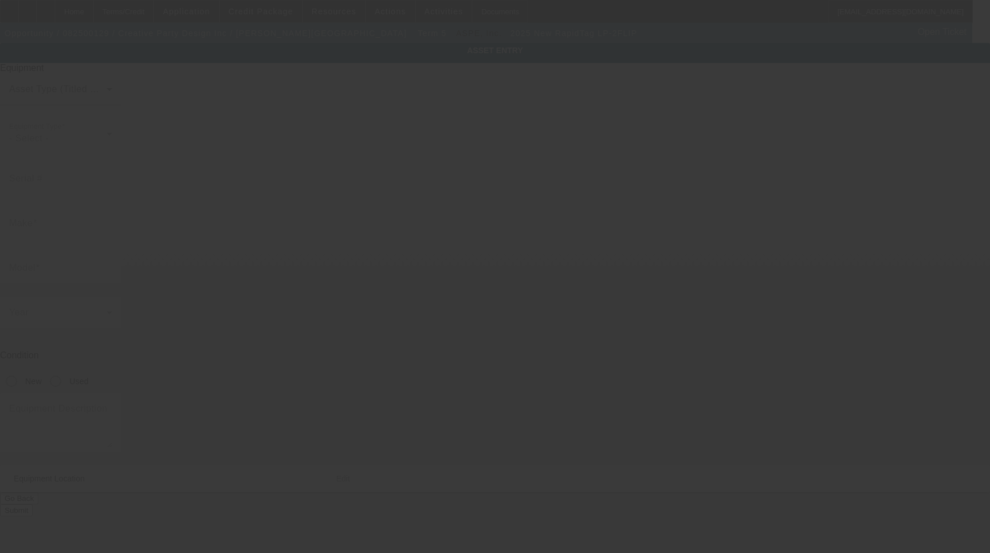
type input "[GEOGRAPHIC_DATA]"
type input "72116"
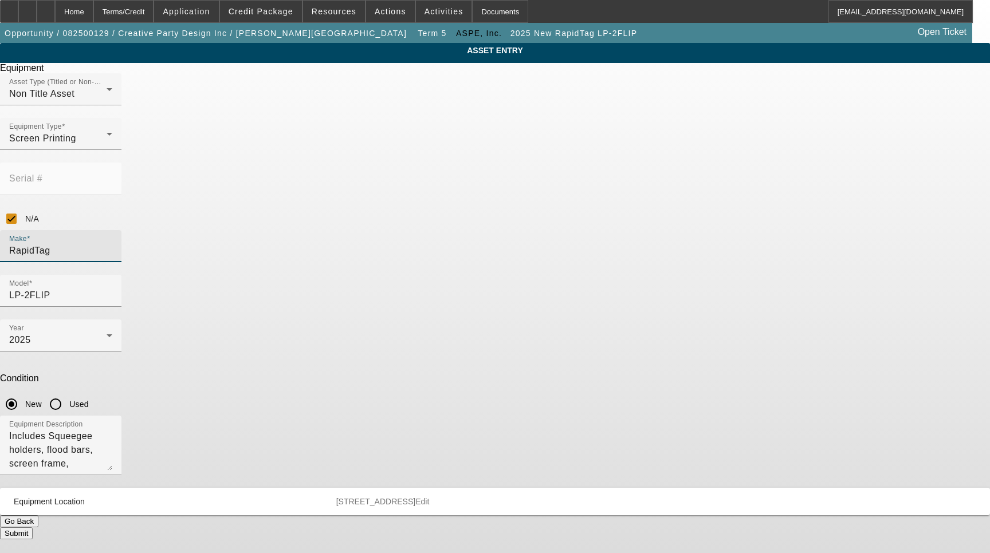
click at [112, 244] on input "RapidTag" at bounding box center [60, 251] width 103 height 14
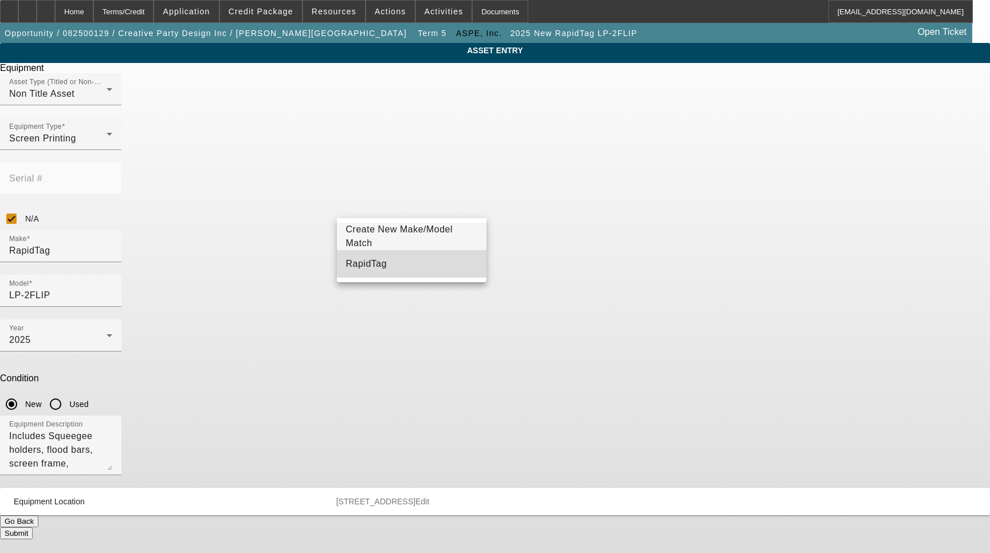
click at [394, 264] on mat-option "RapidTag" at bounding box center [412, 263] width 150 height 27
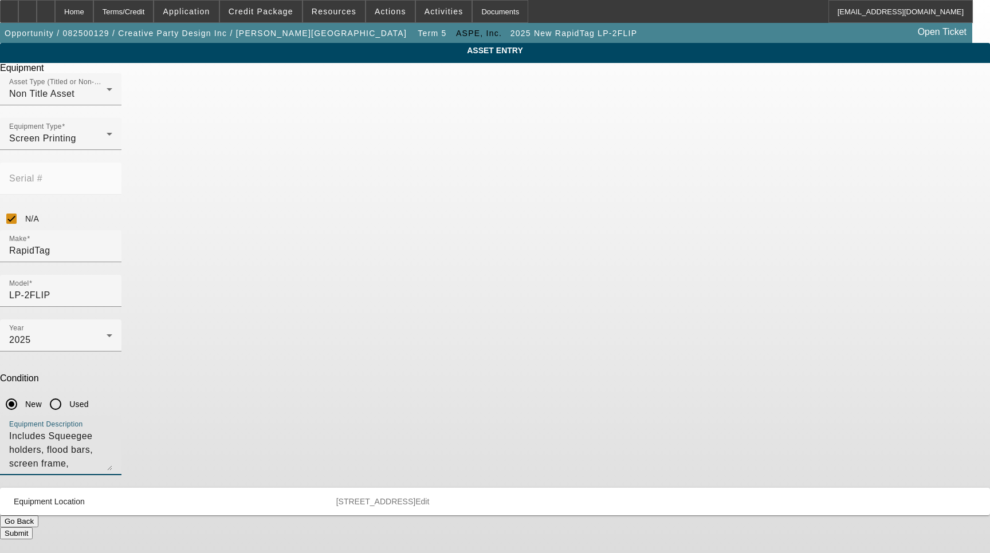
drag, startPoint x: 426, startPoint y: 314, endPoint x: 336, endPoint y: 298, distance: 91.8
click at [336, 416] on div "Equipment Description Includes Squeegee holders, flood bars, screen frame, unlo…" at bounding box center [495, 452] width 990 height 72
type textarea "Screen Printing Machine with Flipping Pallet and Unloader Inlcudes: (8) 4"x8" P…"
click at [429, 497] on span "Edit" at bounding box center [422, 501] width 14 height 9
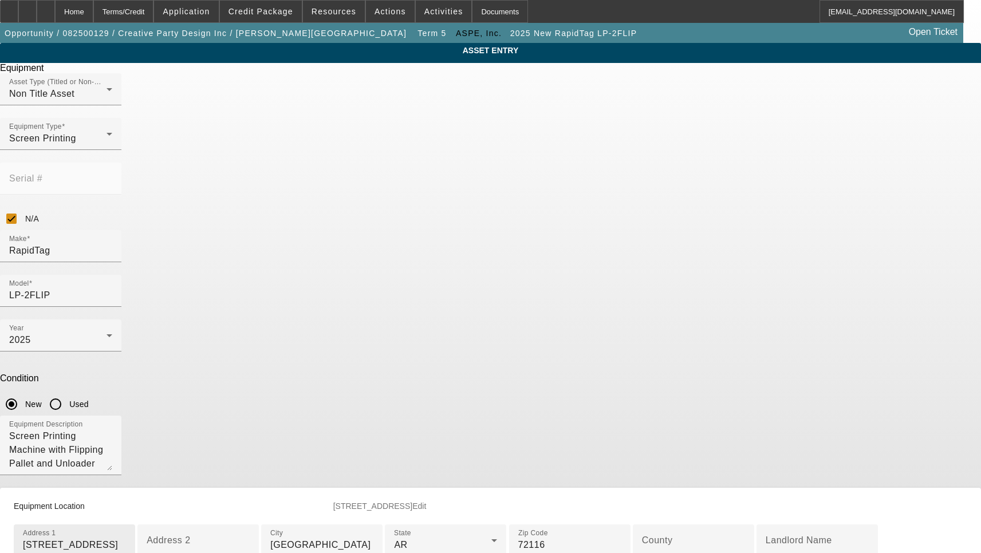
click at [126, 538] on input "[STREET_ADDRESS]" at bounding box center [74, 545] width 103 height 14
paste input "ive"
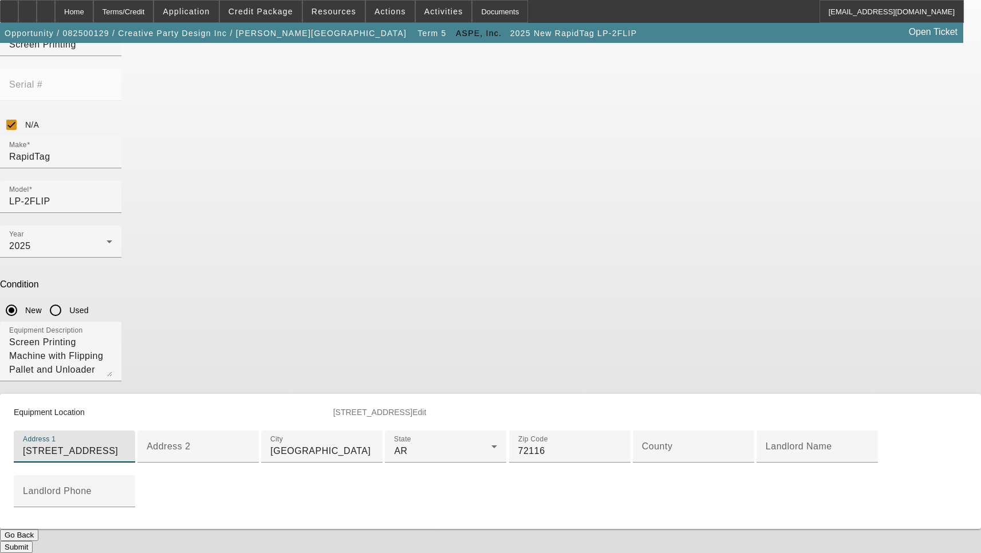
scroll to position [272, 0]
type input "[STREET_ADDRESS]"
click at [633, 463] on div at bounding box center [693, 469] width 121 height 13
click at [642, 444] on input "County" at bounding box center [693, 451] width 103 height 14
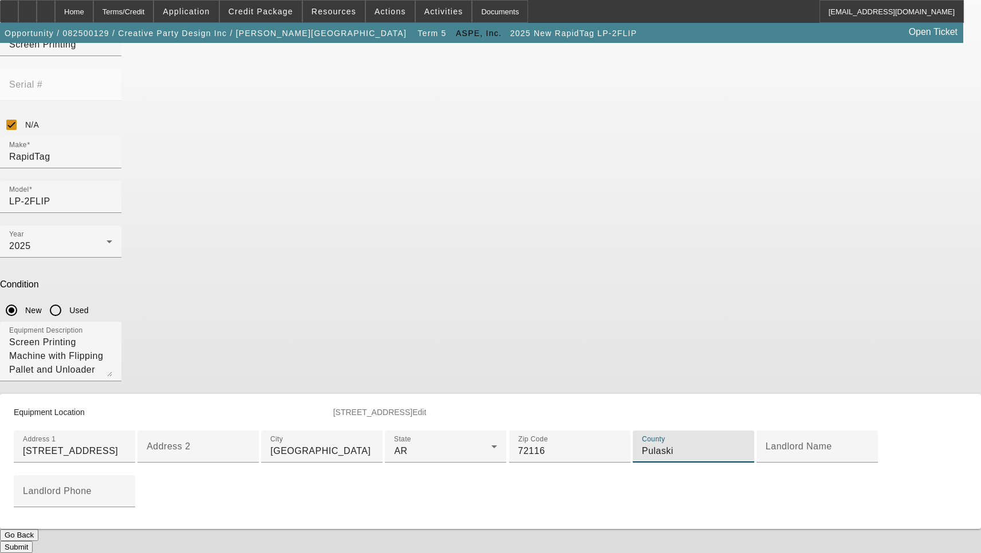
type input "Pulaski"
click at [33, 541] on button "Submit" at bounding box center [16, 547] width 33 height 12
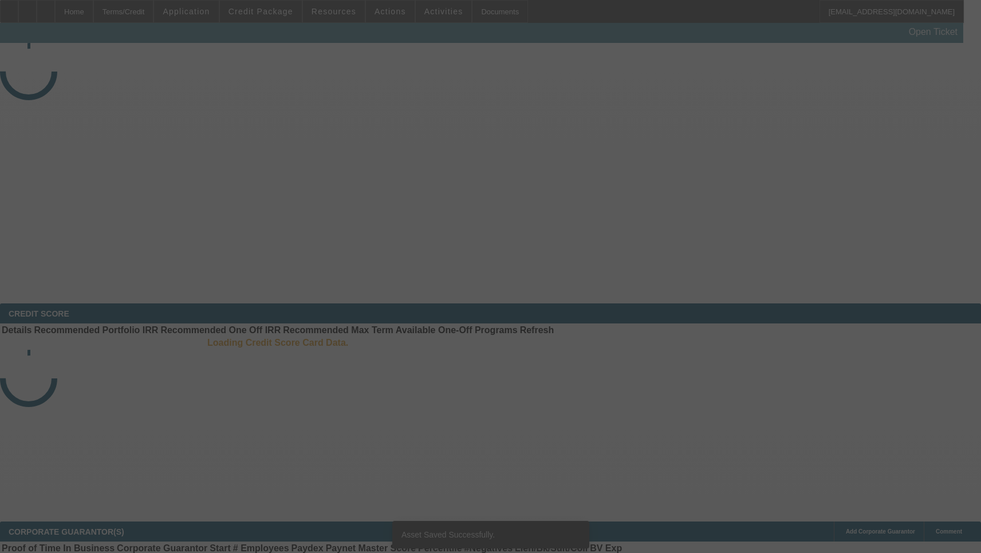
select select "3"
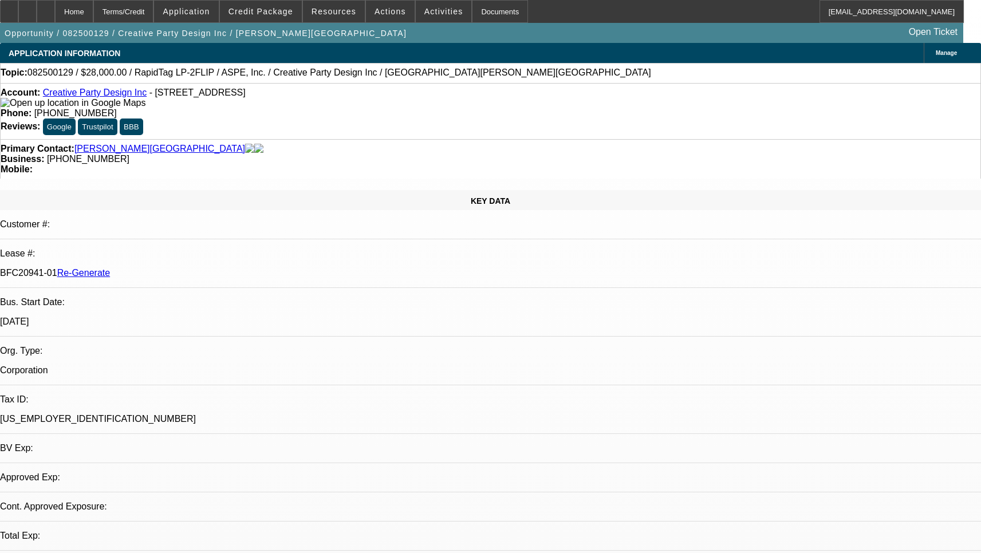
select select "0"
select select "6"
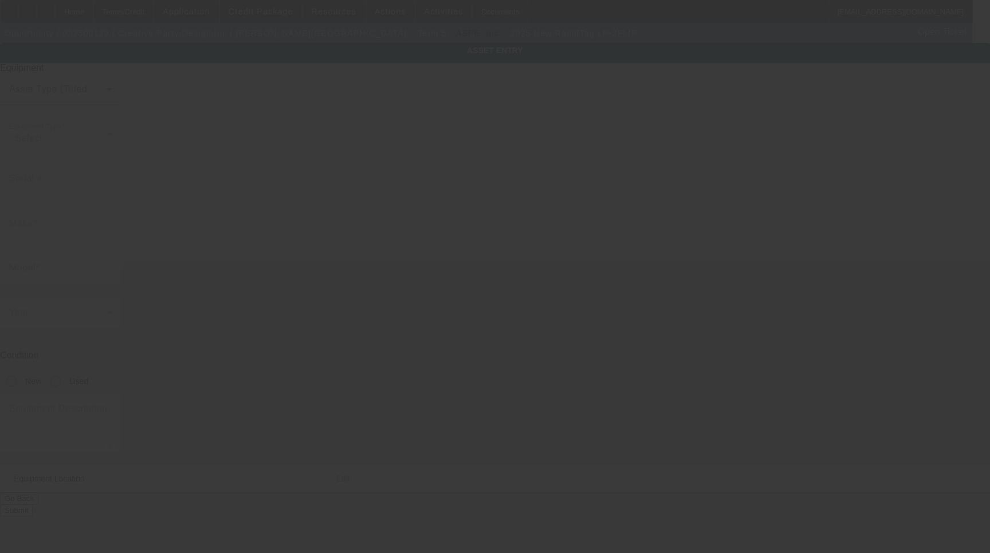
type input "RapidTag"
type input "LP-2FLIP"
radio input "true"
type textarea "Screen Printing Machine with Flipping Pallet and Unloader Inlcudes: (8) 4"x8" P…"
type input "[STREET_ADDRESS]"
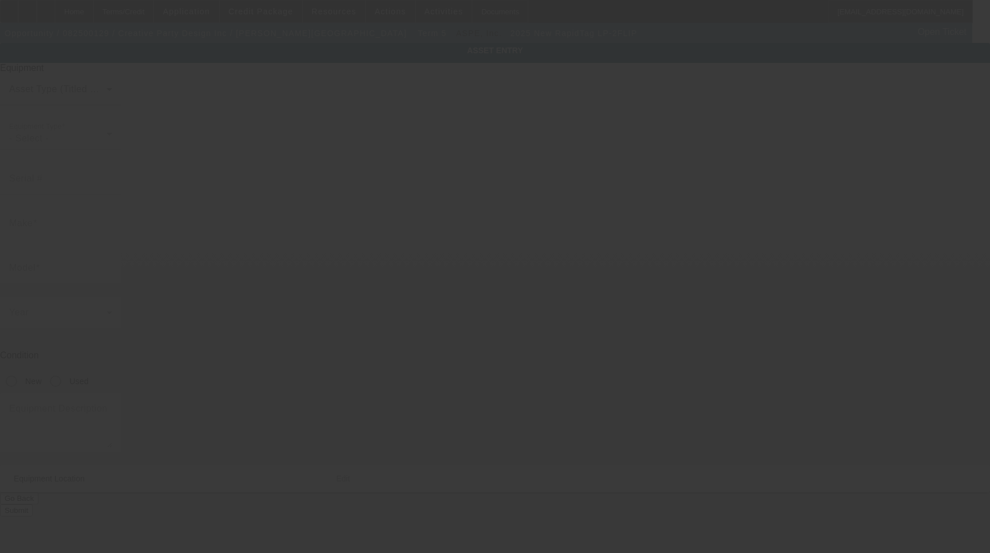
type input "[GEOGRAPHIC_DATA]"
type input "72116"
type input "Pulaski"
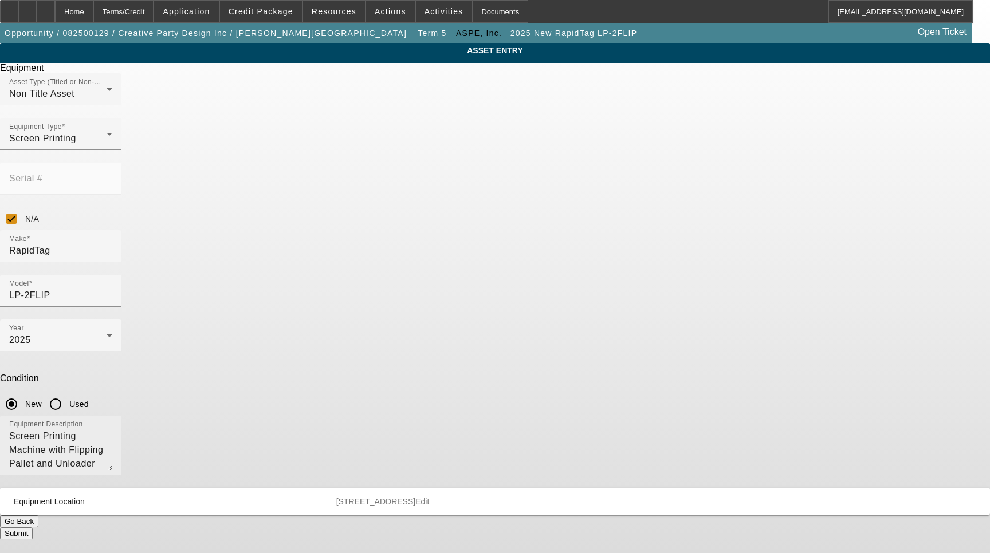
click at [112, 430] on textarea "Screen Printing Machine with Flipping Pallet and Unloader Inlcudes: (8) 4"x8" P…" at bounding box center [60, 450] width 103 height 41
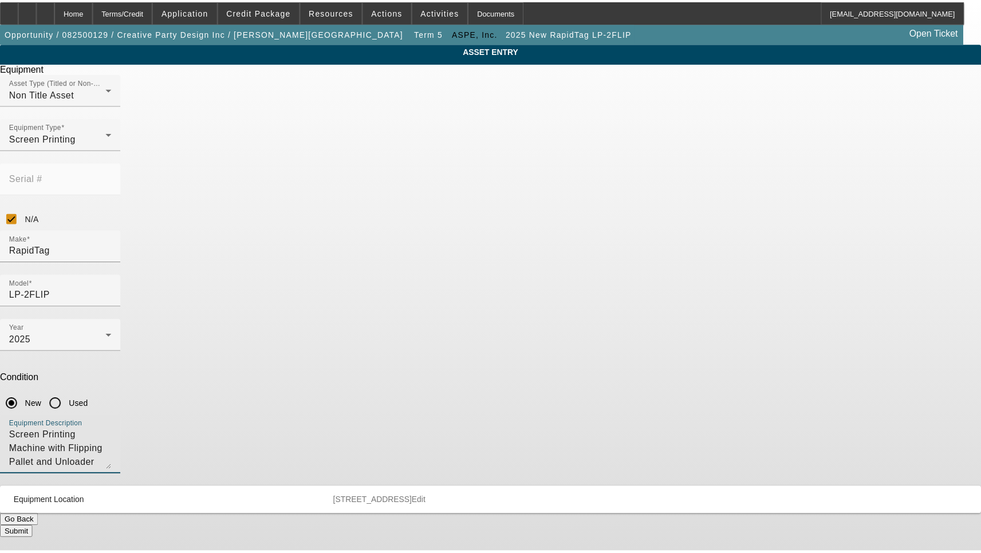
scroll to position [11, 0]
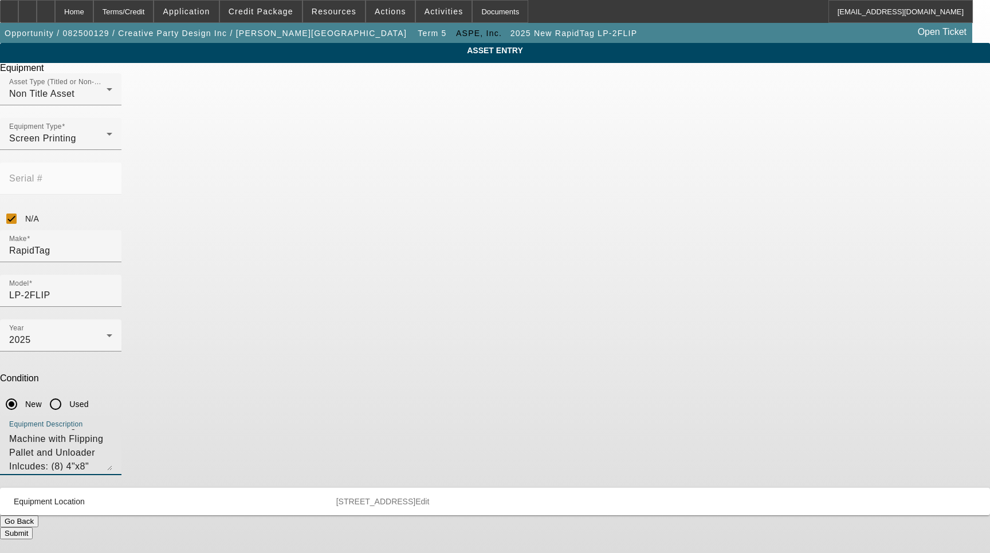
type textarea "Screen Printing Machine with Flipping Pallet and Unloader Inlcudes: (8) 4"x8" P…"
click at [33, 528] on button "Submit" at bounding box center [16, 534] width 33 height 12
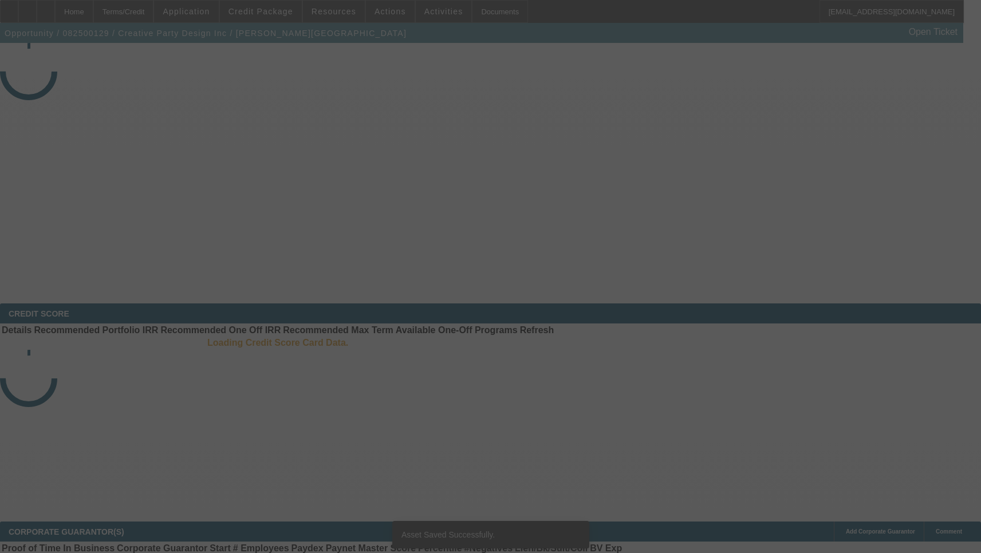
select select "3"
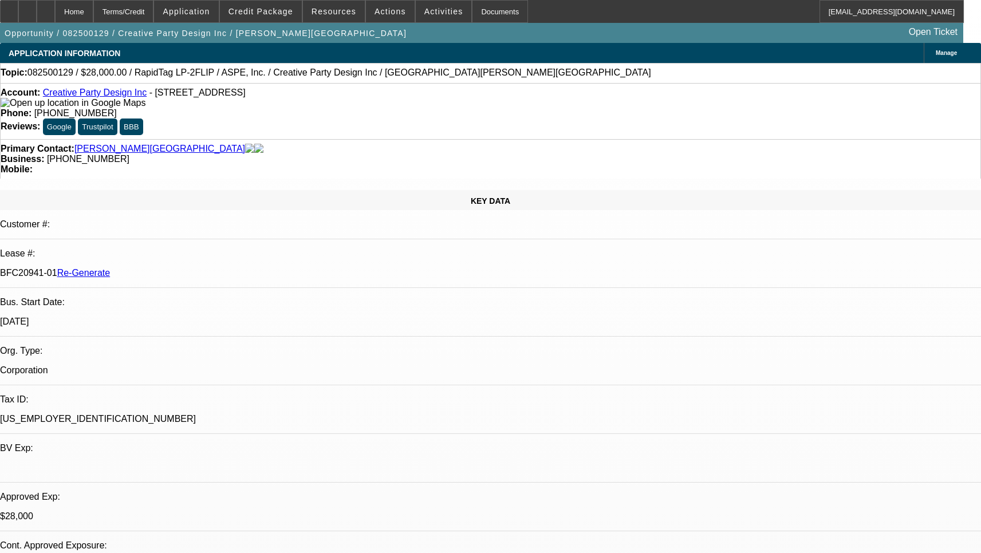
select select "0"
select select "6"
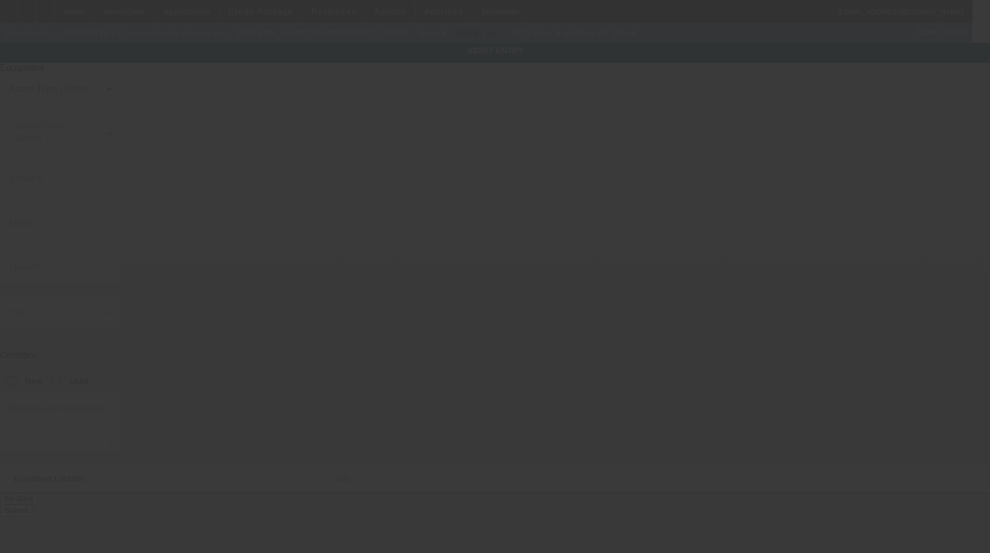
type input "RapidTag"
type input "LP-2FLIP"
radio input "true"
type textarea "Screen Printing Machine with Flipping Pallet and Unloader Inlcudes: (8) 4"x8" P…"
type input "[STREET_ADDRESS]"
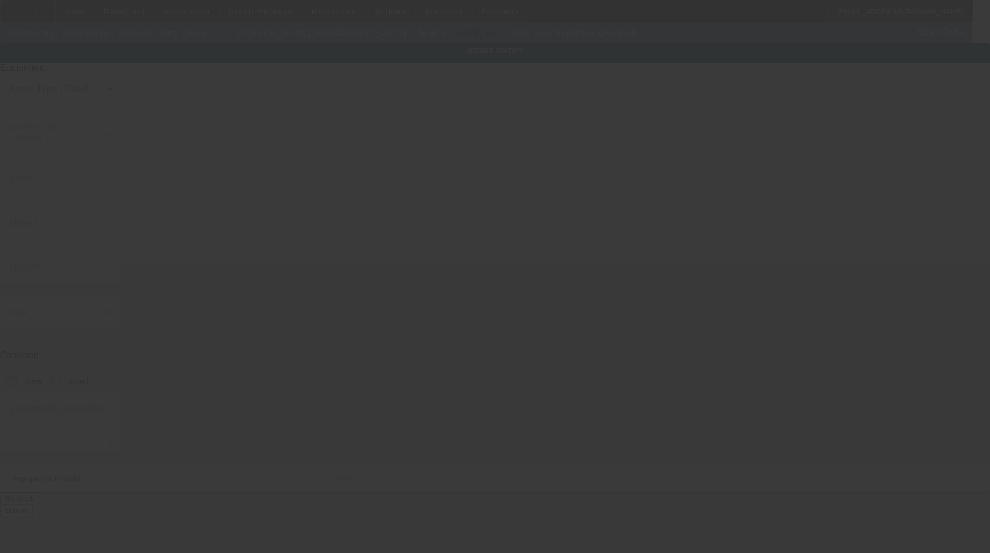
type input "[GEOGRAPHIC_DATA]"
type input "72116"
type input "Pulaski"
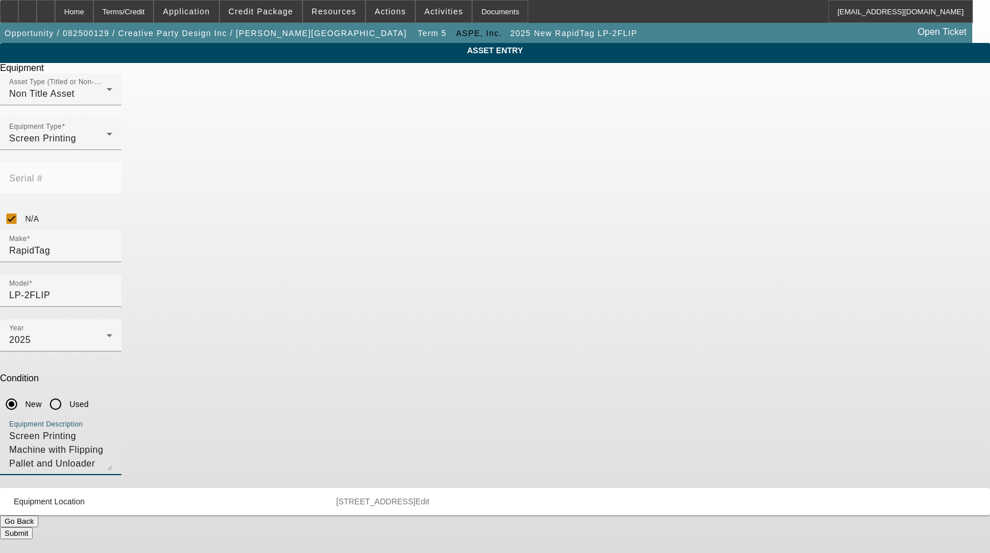
click at [112, 430] on textarea "Screen Printing Machine with Flipping Pallet and Unloader Inlcudes: (8) 4"x8" P…" at bounding box center [60, 450] width 103 height 41
type textarea "Screen Printing Machine with Flipping Pallet and Unloader Inlcudes: (2) Flash C…"
click at [33, 528] on button "Submit" at bounding box center [16, 534] width 33 height 12
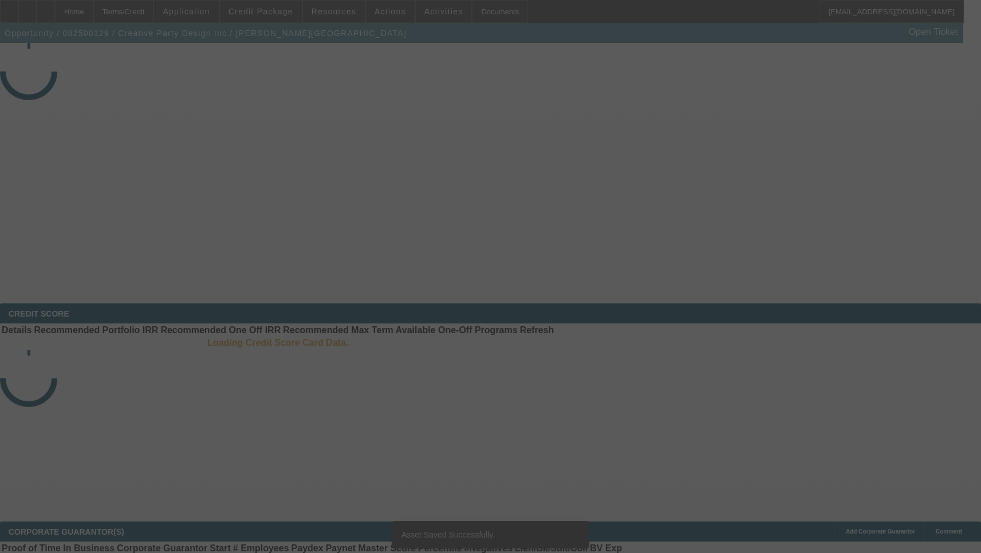
select select "3"
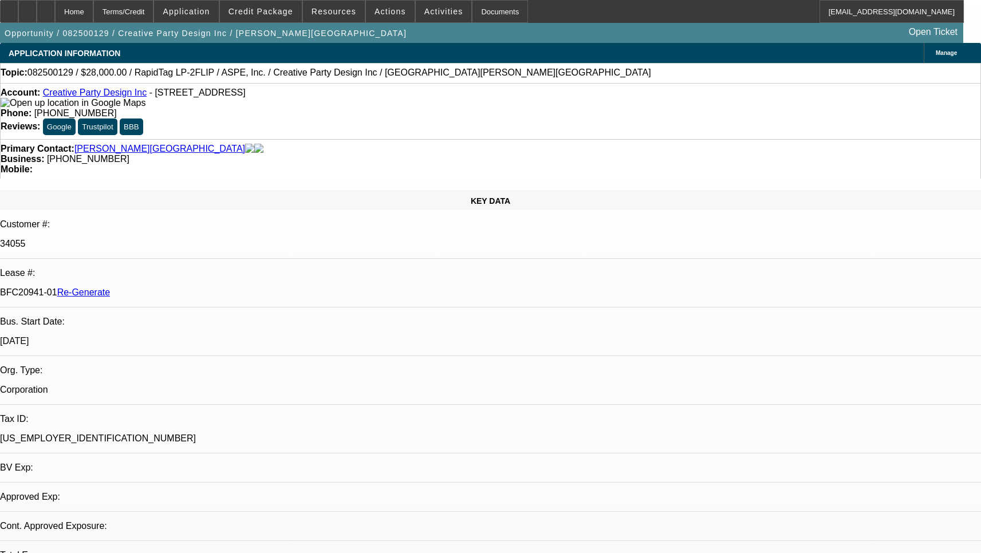
select select "0"
select select "6"
